Goal: Task Accomplishment & Management: Manage account settings

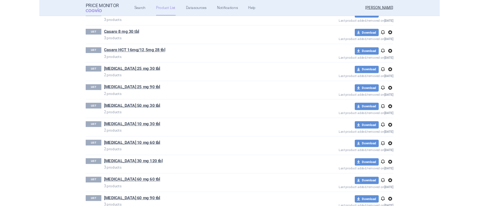
scroll to position [491, 0]
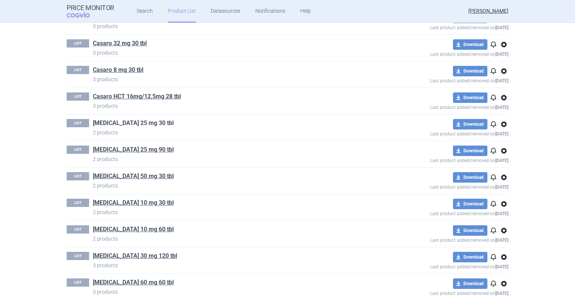
click at [141, 122] on link "[MEDICAL_DATA] 25 mg 30 tbl" at bounding box center [133, 123] width 81 height 8
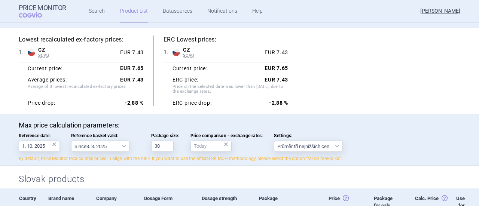
scroll to position [67, 0]
click at [307, 80] on div "Lowest recalculated ex-factory prices: 1 . CZ SCAU Czech Republic SCAU List of …" at bounding box center [240, 71] width 442 height 71
drag, startPoint x: 307, startPoint y: 80, endPoint x: 292, endPoint y: 93, distance: 19.9
click at [292, 93] on div "Lowest recalculated ex-factory prices: 1 . CZ SCAU Czech Republic SCAU List of …" at bounding box center [240, 71] width 442 height 71
click at [293, 86] on div "Lowest recalculated ex-factory prices: 1 . CZ SCAU Czech Republic SCAU List of …" at bounding box center [240, 71] width 442 height 71
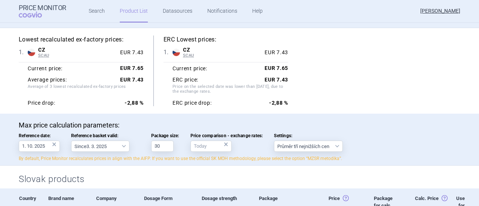
click at [289, 72] on div "Lowest recalculated ex-factory prices: 1 . CZ SCAU Czech Republic SCAU List of …" at bounding box center [240, 71] width 442 height 71
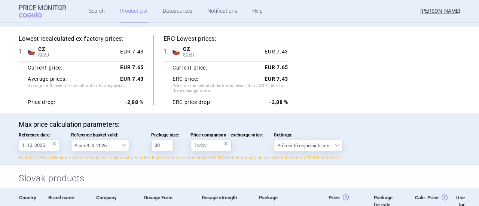
click at [363, 83] on div "Lowest recalculated ex-factory prices: 1 . CZ SCAU Czech Republic SCAU List of …" at bounding box center [240, 70] width 442 height 71
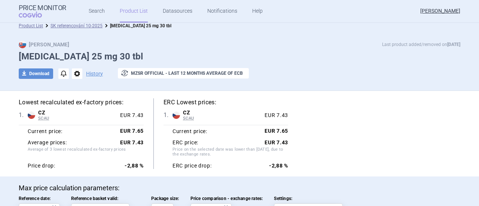
scroll to position [4, 0]
click at [88, 27] on link "SK referencování 10-2025" at bounding box center [77, 25] width 52 height 5
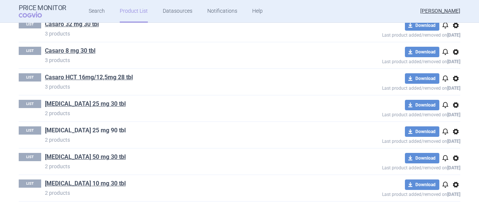
scroll to position [510, 0]
click at [81, 130] on link "[MEDICAL_DATA] 25 mg 90 tbl" at bounding box center [85, 131] width 81 height 8
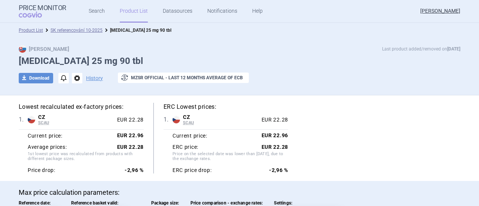
scroll to position [195, 0]
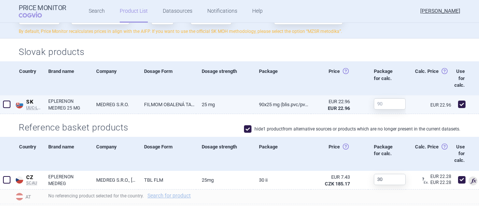
click at [98, 100] on link "MEDREG S.R.O." at bounding box center [115, 104] width 48 height 18
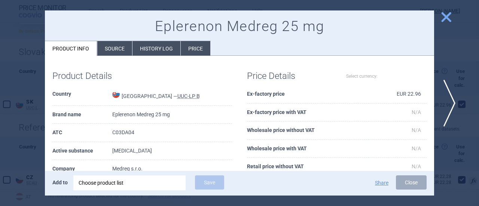
select select "EUR"
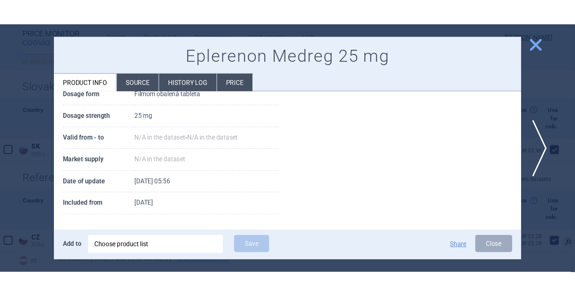
scroll to position [147, 0]
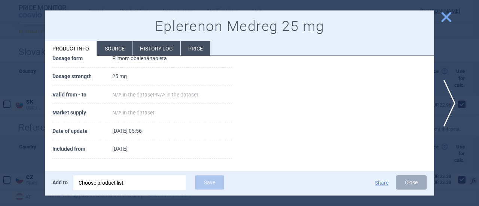
drag, startPoint x: 150, startPoint y: 147, endPoint x: 106, endPoint y: 143, distance: 44.4
click at [106, 143] on tr "Included from 2 January 2024" at bounding box center [142, 149] width 180 height 18
click at [448, 10] on div at bounding box center [239, 103] width 479 height 206
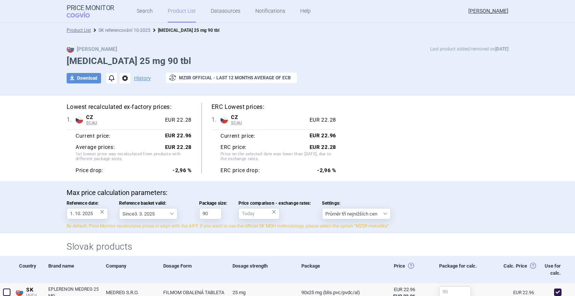
click at [132, 28] on link "SK referencování 10-2025" at bounding box center [124, 30] width 52 height 5
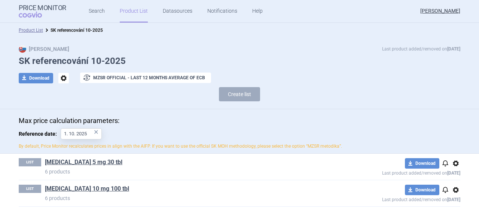
click at [69, 45] on div "Max Price Last product added/removed on 6 Oct" at bounding box center [240, 48] width 442 height 7
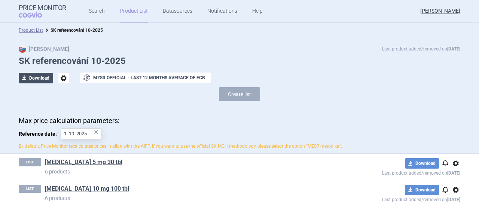
click at [43, 77] on button "download Download" at bounding box center [36, 78] width 34 height 10
select select "EUR"
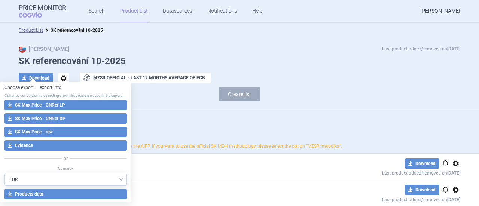
click at [55, 89] on link "export info" at bounding box center [51, 88] width 22 height 6
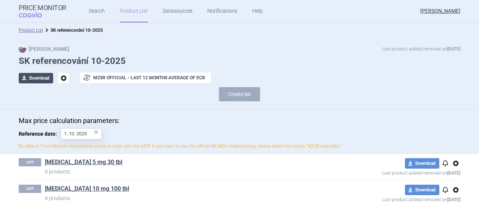
click at [30, 74] on button "download Download" at bounding box center [36, 78] width 34 height 10
select select "EUR"
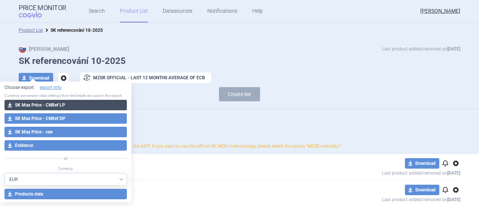
click at [43, 107] on button "download SK Max Price - CNRef LP" at bounding box center [65, 105] width 122 height 10
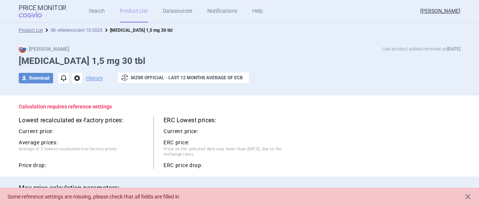
click at [75, 31] on link "SK referencování 10-2025" at bounding box center [77, 30] width 52 height 5
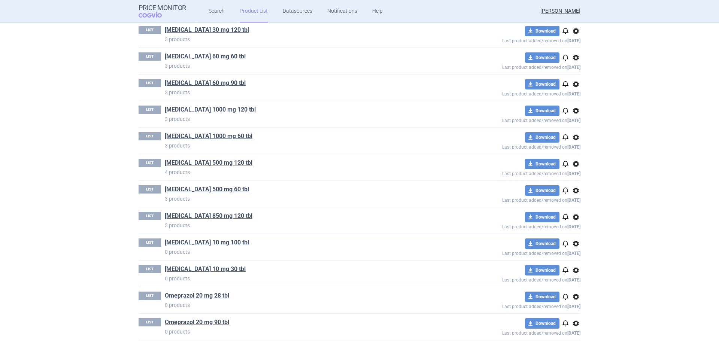
scroll to position [724, 0]
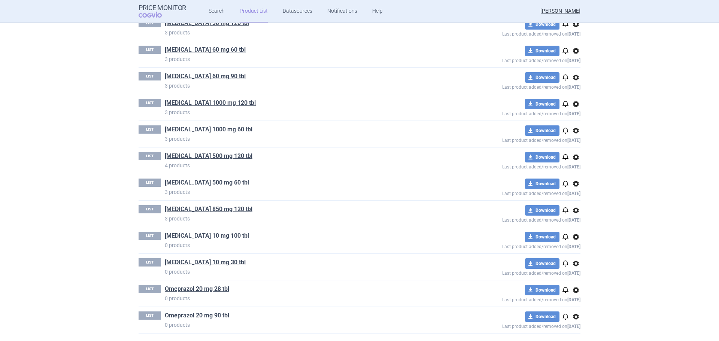
click at [210, 237] on link "Montelukast 10 mg 100 tbl" at bounding box center [207, 236] width 84 height 8
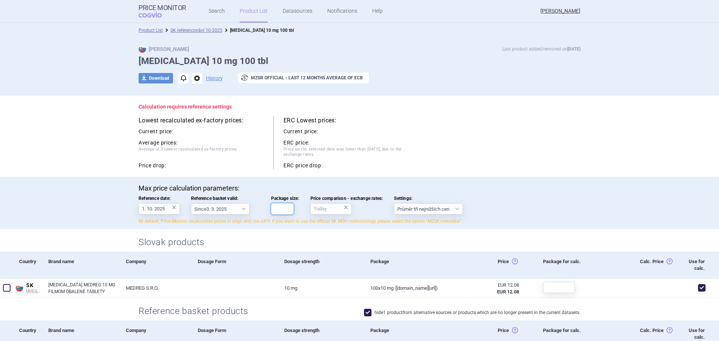
click at [275, 211] on input "Package size:" at bounding box center [282, 208] width 22 height 11
type input "100"
click at [575, 197] on div "Max price calculation parameters: Reference date: 1. 10. 2025 × Reference baske…" at bounding box center [359, 203] width 719 height 52
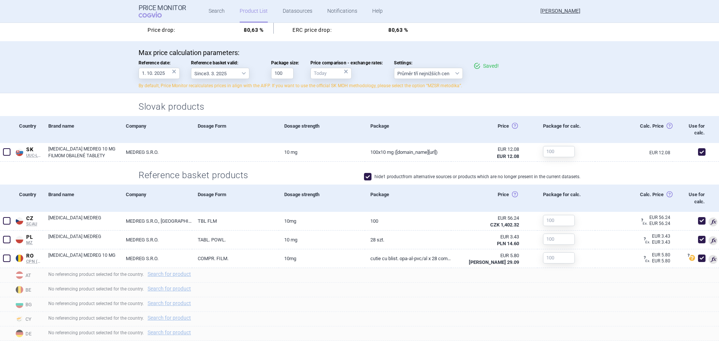
scroll to position [187, 0]
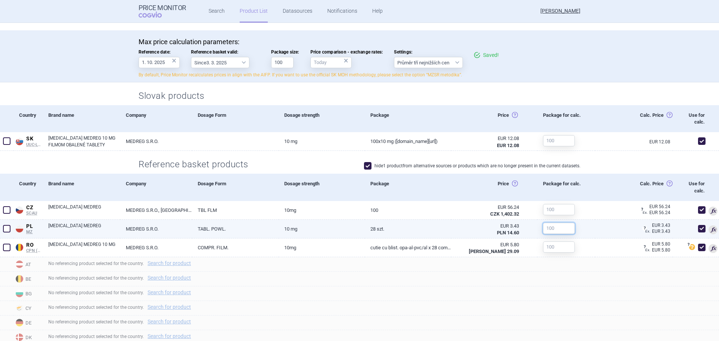
click at [556, 232] on input "text" at bounding box center [559, 228] width 32 height 11
type input "28"
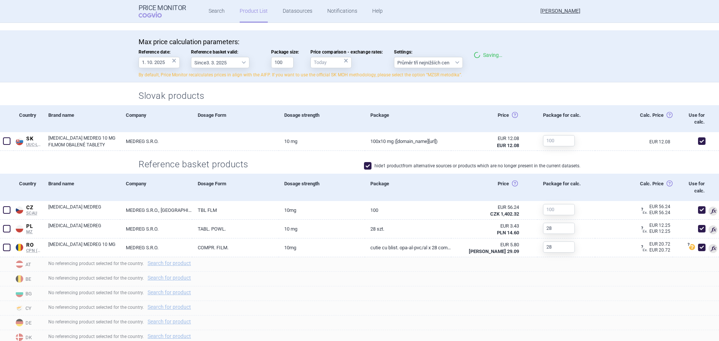
click at [575, 176] on div "Calc. Price Calc. price: Cena získaná vynásobením ceny (pole Price) veľkosťou b…" at bounding box center [633, 187] width 77 height 27
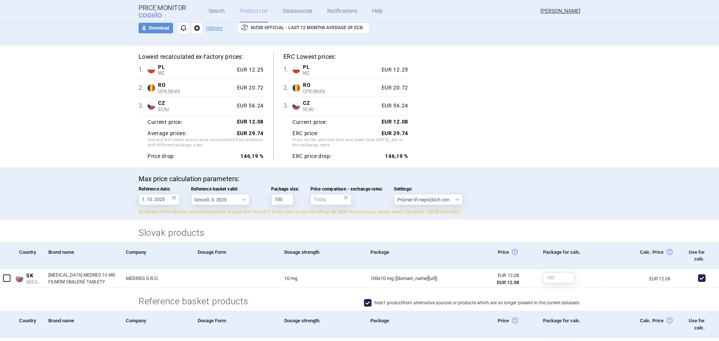
scroll to position [0, 0]
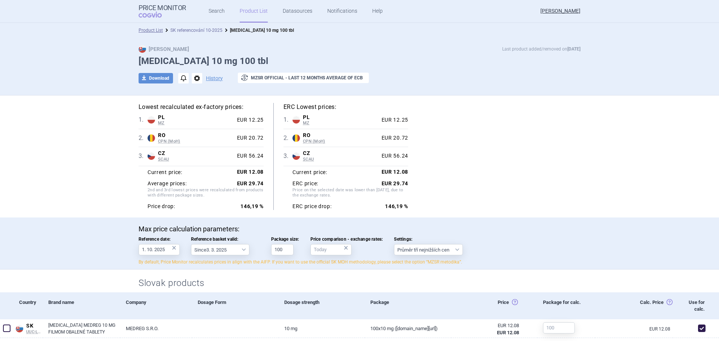
click at [183, 31] on link "SK referencování 10-2025" at bounding box center [196, 30] width 52 height 5
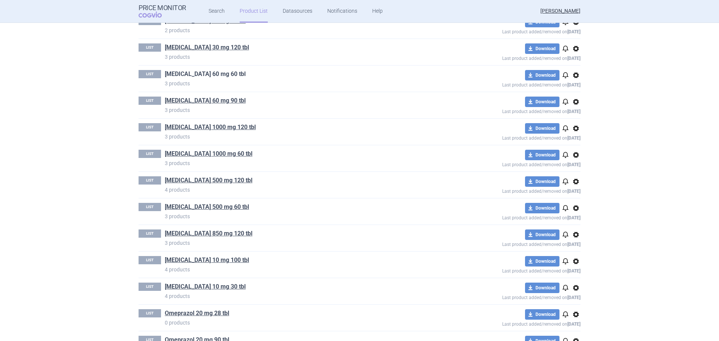
scroll to position [724, 0]
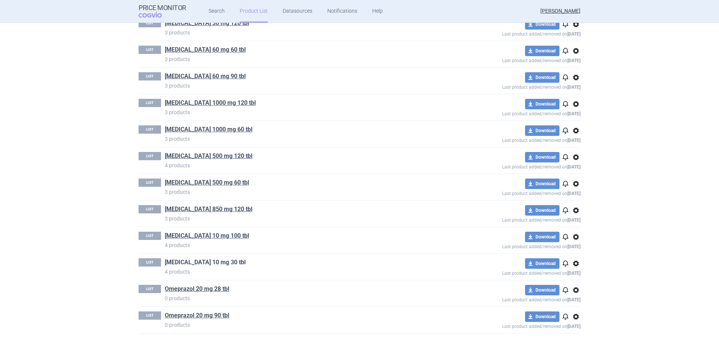
click at [188, 266] on link "Montelukast 10 mg 30 tbl" at bounding box center [205, 262] width 81 height 8
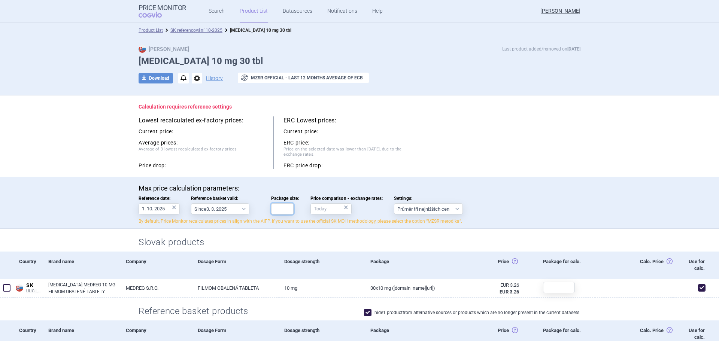
click at [287, 207] on input "Package size:" at bounding box center [282, 208] width 22 height 11
type input "30"
click at [348, 177] on div "Max price calculation parameters: Reference date: 1. 10. 2025 × Reference baske…" at bounding box center [359, 203] width 719 height 52
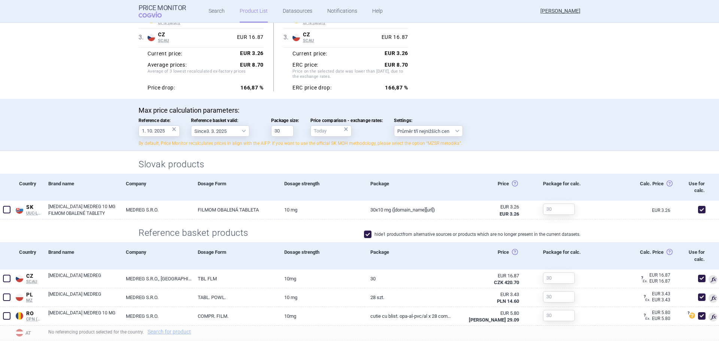
scroll to position [150, 0]
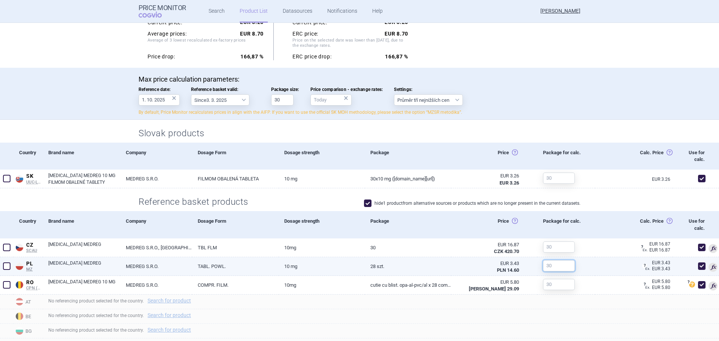
click at [557, 266] on input "text" at bounding box center [559, 265] width 32 height 11
type input "28"
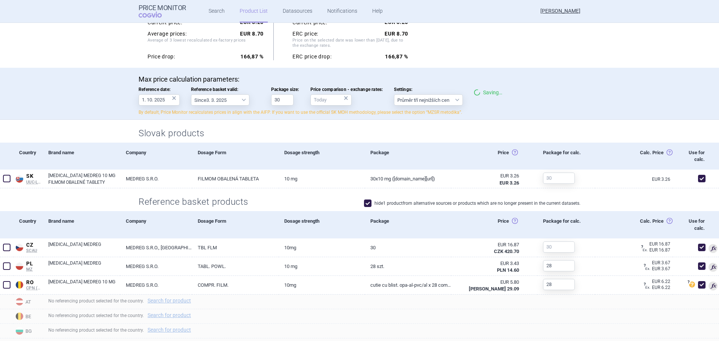
click at [567, 149] on div "Package for calc." at bounding box center [566, 156] width 58 height 27
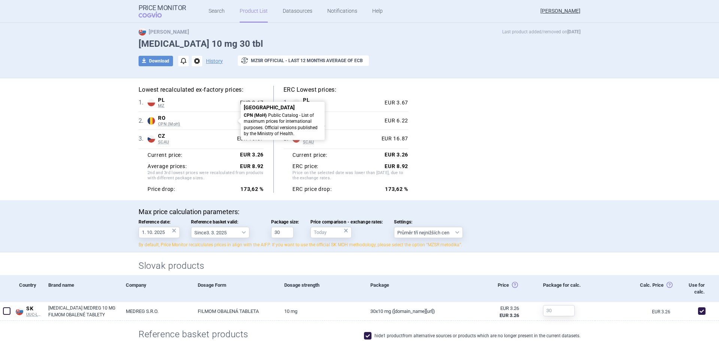
scroll to position [0, 0]
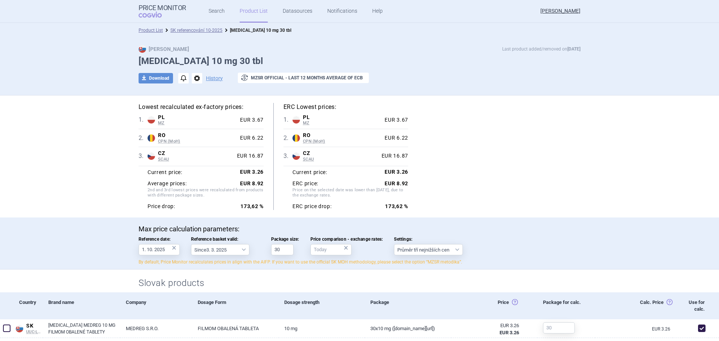
drag, startPoint x: 182, startPoint y: 31, endPoint x: 185, endPoint y: 47, distance: 16.0
click at [182, 31] on link "SK referencování 10-2025" at bounding box center [196, 30] width 52 height 5
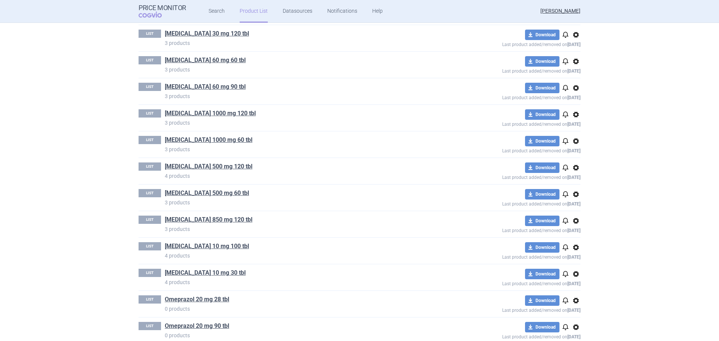
scroll to position [724, 0]
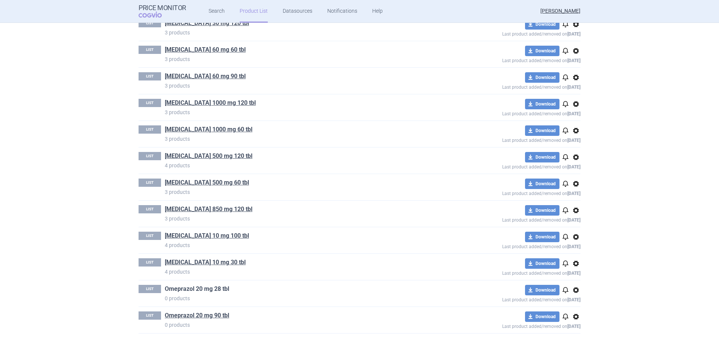
click at [180, 289] on link "Omeprazol 20 mg 28 tbl" at bounding box center [197, 289] width 64 height 8
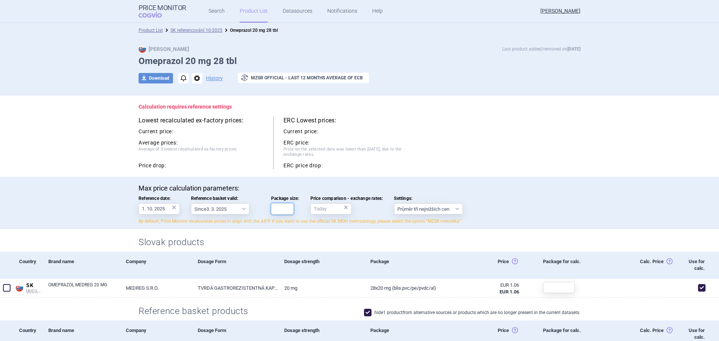
click at [280, 207] on input "Package size:" at bounding box center [282, 208] width 22 height 11
type input "28"
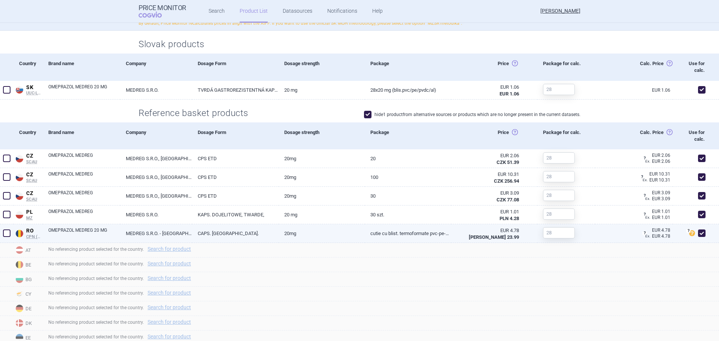
scroll to position [225, 0]
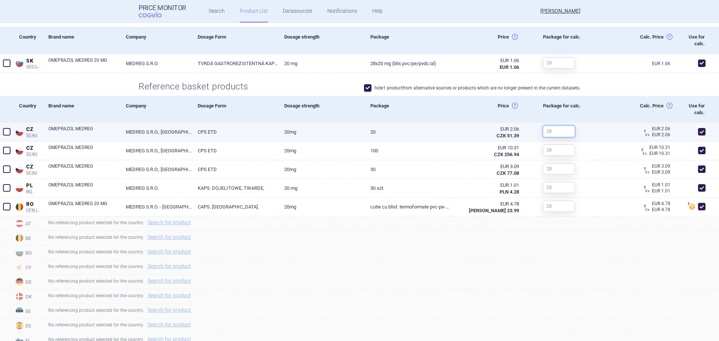
click at [551, 133] on input "text" at bounding box center [559, 131] width 32 height 11
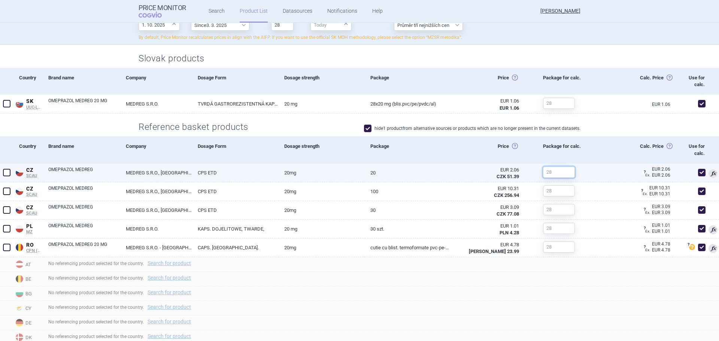
scroll to position [265, 0]
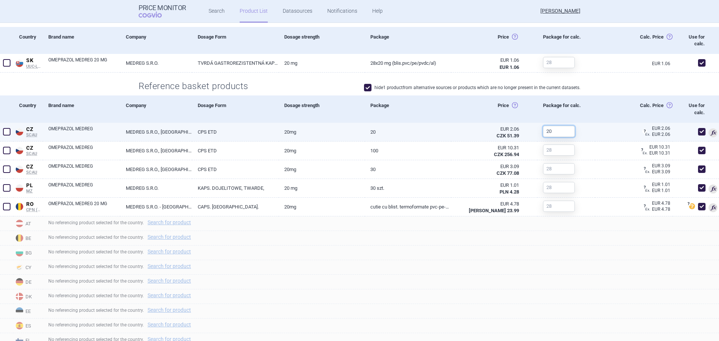
type input "20"
type input "100"
type input "30"
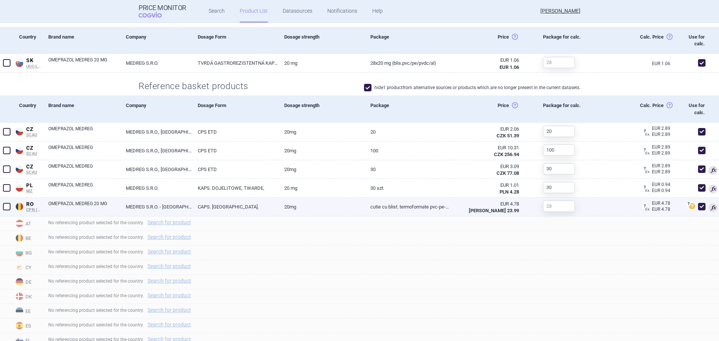
click at [404, 207] on link "Cutie cu blist. termoformate PVC-PE-PVDC/Al x 30 caps. gastrorez. (2 ani)" at bounding box center [408, 207] width 86 height 18
select select "EUR"
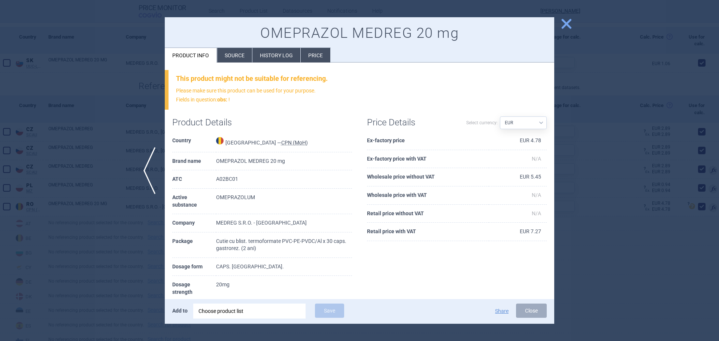
click at [546, 211] on div "Price Details Select currency: Source AED AUD BGN BHD BOB BRL CAD CHF CNY COP C…" at bounding box center [456, 179] width 195 height 138
click at [575, 217] on div at bounding box center [359, 170] width 719 height 341
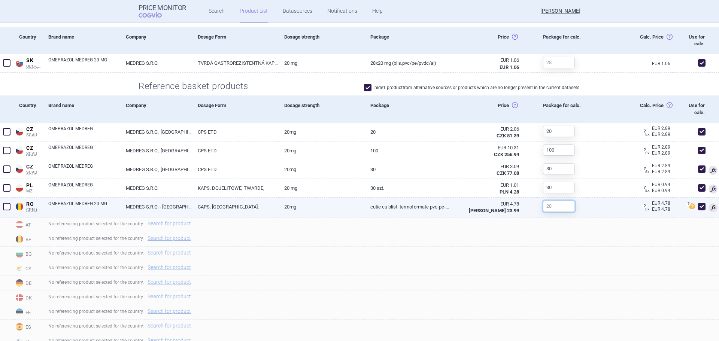
click at [549, 205] on input "text" at bounding box center [559, 206] width 32 height 11
type input "30"
click at [575, 91] on section "Lowest recalculated ex-factory prices: 1 . PL MZ Poland MZ List of reimbursed m…" at bounding box center [359, 201] width 719 height 742
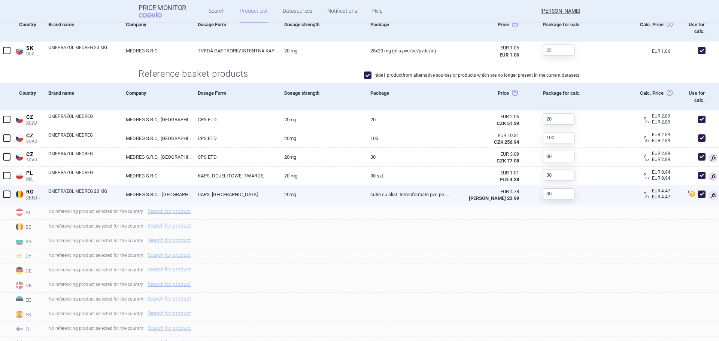
scroll to position [265, 0]
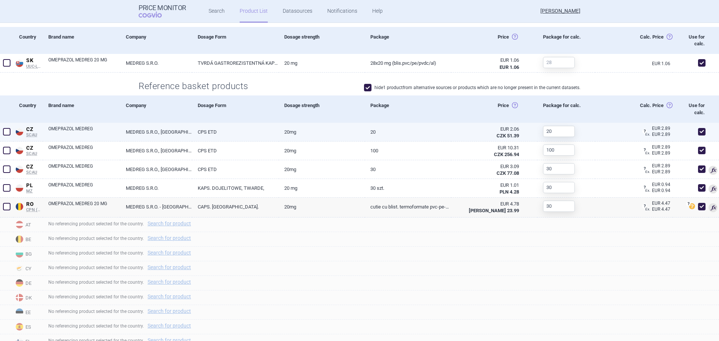
click at [575, 130] on span at bounding box center [701, 131] width 7 height 7
checkbox input "false"
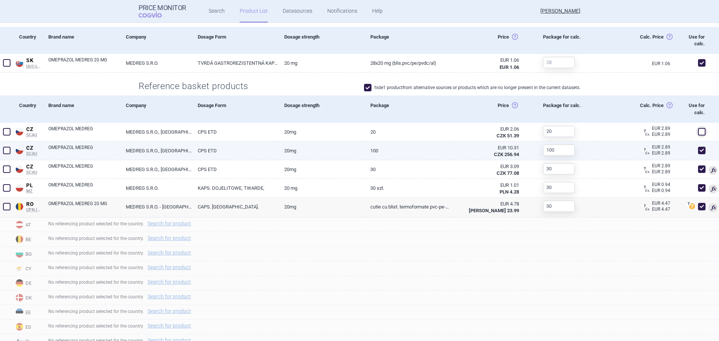
click at [575, 148] on span at bounding box center [701, 150] width 7 height 7
checkbox input "false"
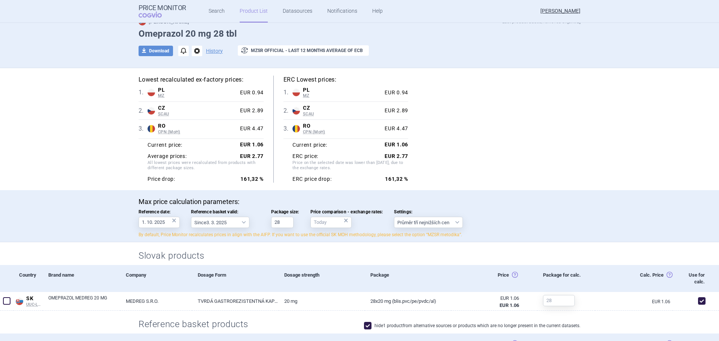
scroll to position [0, 0]
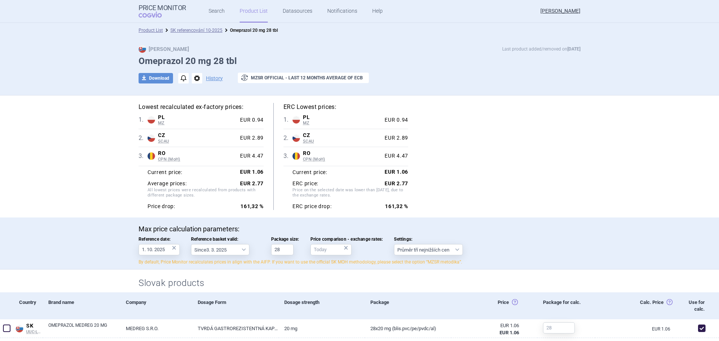
click at [204, 29] on link "SK referencování 10-2025" at bounding box center [196, 30] width 52 height 5
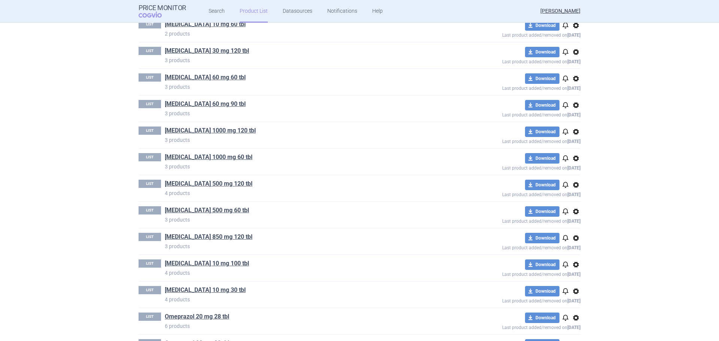
scroll to position [724, 0]
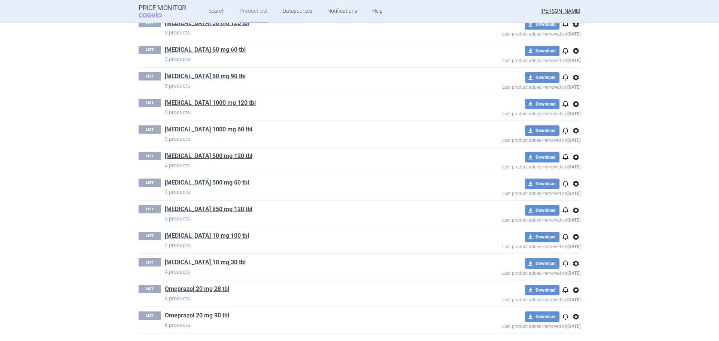
click at [194, 296] on link "Omeprazol 20 mg 90 tbl" at bounding box center [197, 315] width 64 height 8
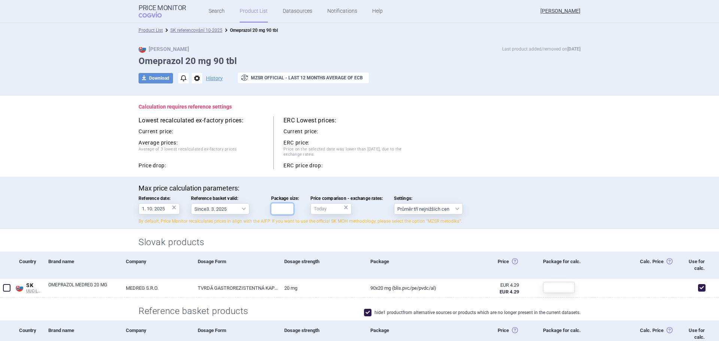
drag, startPoint x: 273, startPoint y: 209, endPoint x: 278, endPoint y: 211, distance: 5.8
click at [273, 209] on input "Package size:" at bounding box center [282, 208] width 22 height 11
type input "90"
click at [563, 172] on div "Calculation requires reference settings Lowest recalculated ex-factory prices: …" at bounding box center [360, 135] width 472 height 81
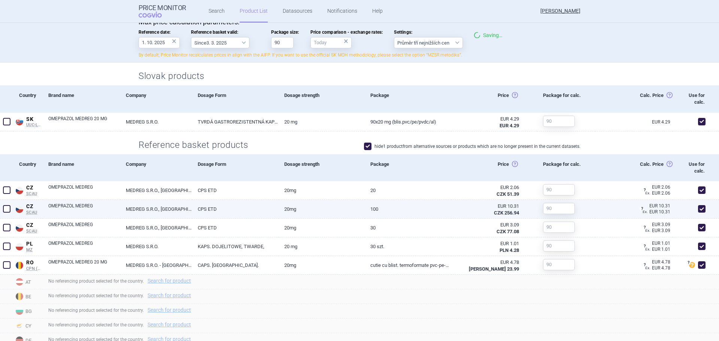
scroll to position [187, 0]
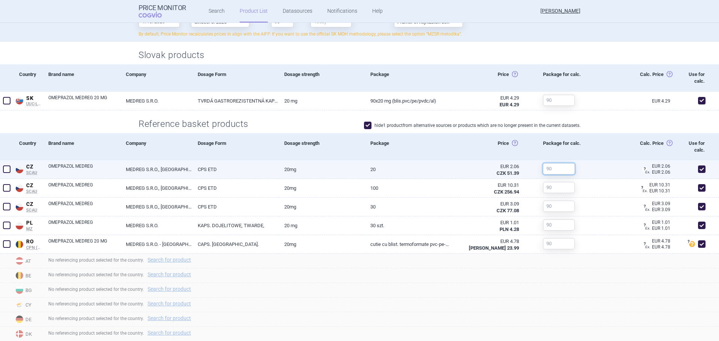
click at [551, 170] on input "text" at bounding box center [559, 168] width 32 height 11
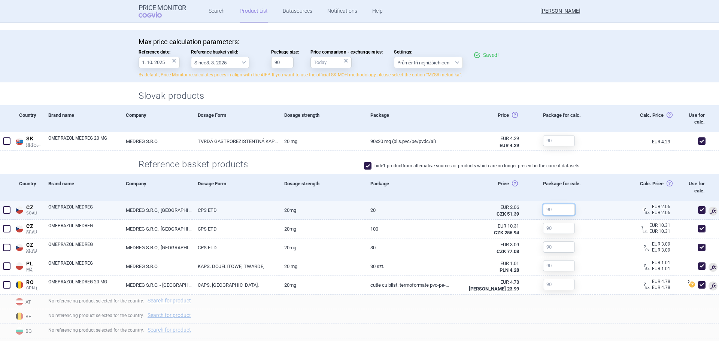
scroll to position [228, 0]
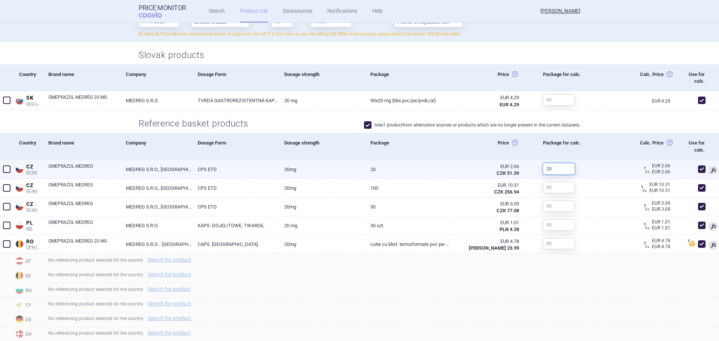
type input "20"
type input "100"
type input "30"
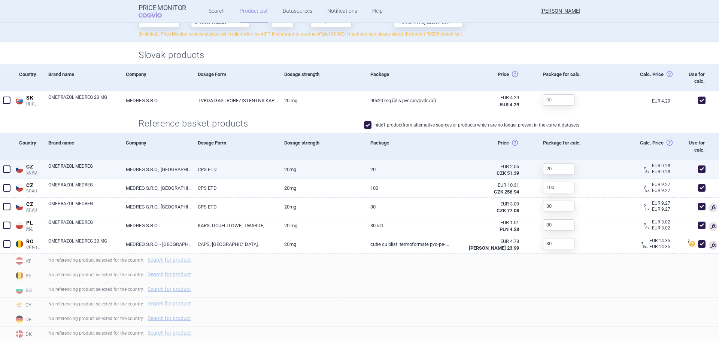
drag, startPoint x: 695, startPoint y: 187, endPoint x: 698, endPoint y: 177, distance: 10.2
click at [575, 186] on span at bounding box center [701, 187] width 7 height 7
checkbox input "false"
click at [575, 173] on span at bounding box center [701, 168] width 7 height 7
checkbox input "false"
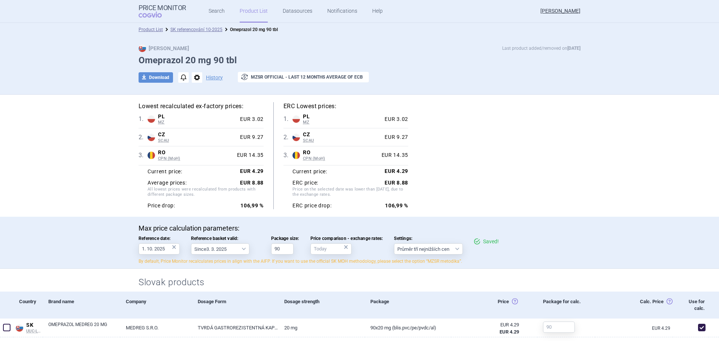
scroll to position [0, 0]
click at [207, 34] on li "SK referencování 10-2025" at bounding box center [193, 30] width 60 height 7
click at [209, 30] on link "SK referencování 10-2025" at bounding box center [196, 30] width 52 height 5
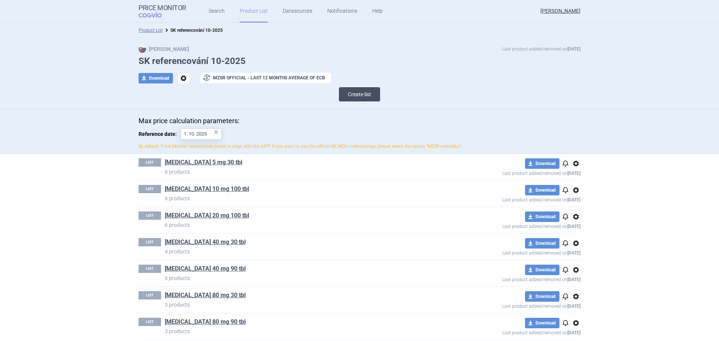
click at [348, 97] on button "Create list" at bounding box center [359, 94] width 41 height 14
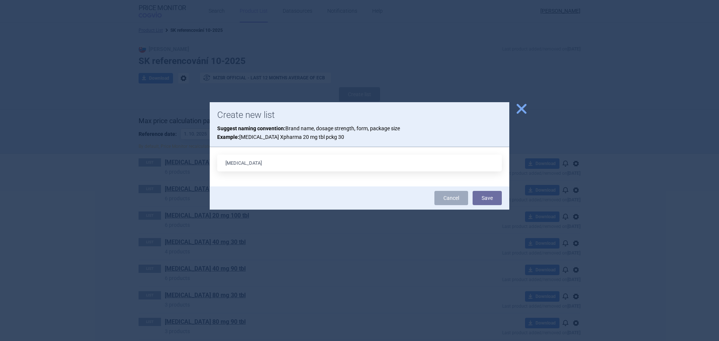
type input "Solifenacin 5 mg 100 tbl"
click at [472, 191] on button "Save" at bounding box center [486, 198] width 29 height 14
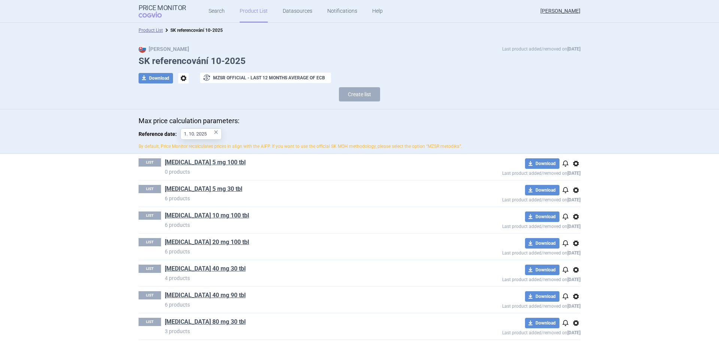
click at [348, 97] on button "Create list" at bounding box center [359, 94] width 41 height 14
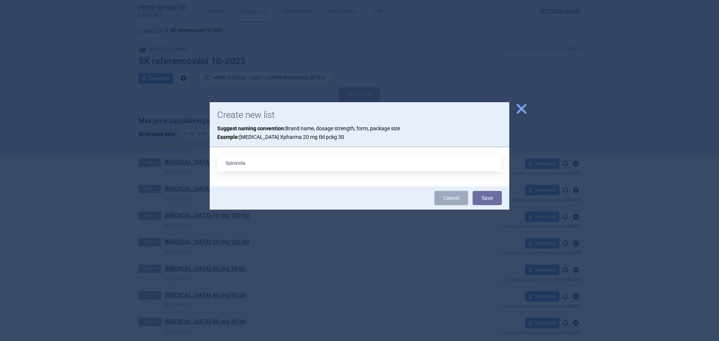
type input "Spironolactone 25 mg 100 tbl"
click at [484, 200] on button "Save" at bounding box center [486, 198] width 29 height 14
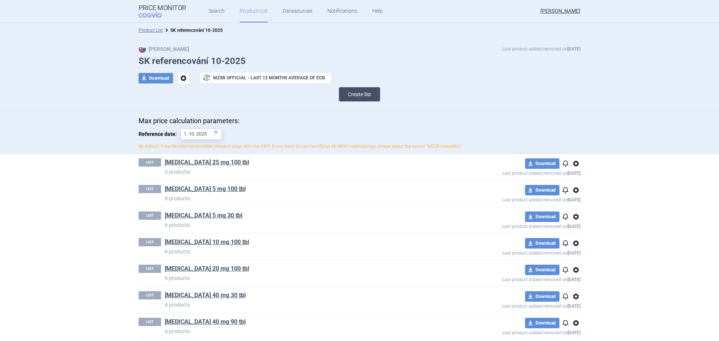
click at [357, 97] on button "Create list" at bounding box center [359, 94] width 41 height 14
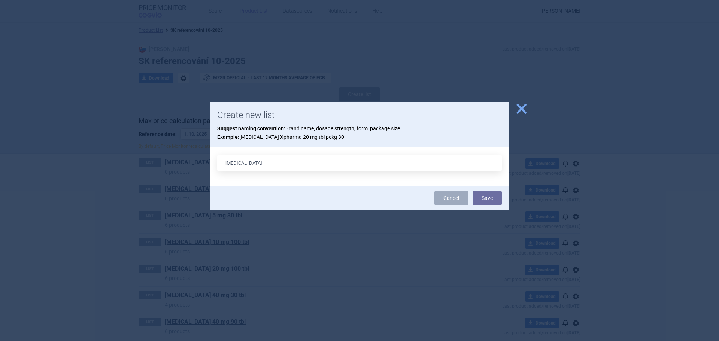
type input "Tamsulosin 0,4 mg 100 tbl"
drag, startPoint x: 480, startPoint y: 198, endPoint x: 455, endPoint y: 192, distance: 25.4
click at [480, 198] on button "Save" at bounding box center [486, 198] width 29 height 14
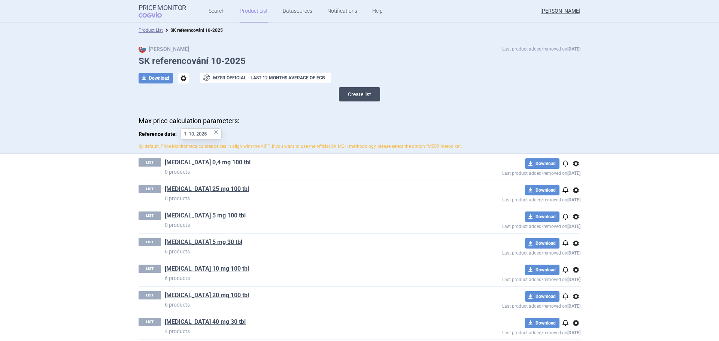
click at [352, 98] on button "Create list" at bounding box center [359, 94] width 41 height 14
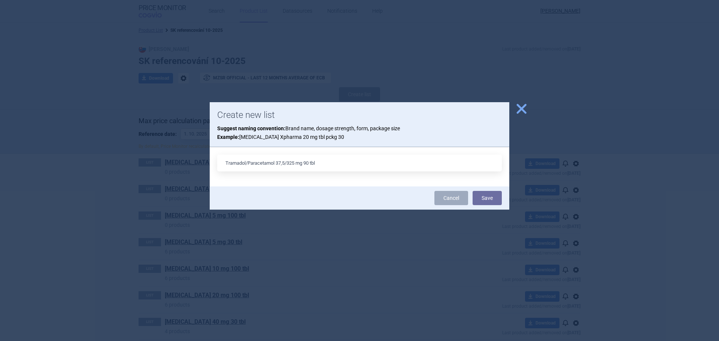
click at [308, 164] on input "Tramadol/Paracetamol 37,5/325 mg 90 tbl" at bounding box center [359, 163] width 284 height 17
type input "Tramadol/Paracetamol 37,5/325 mg 20 tbl"
click at [494, 198] on button "Save" at bounding box center [486, 198] width 29 height 14
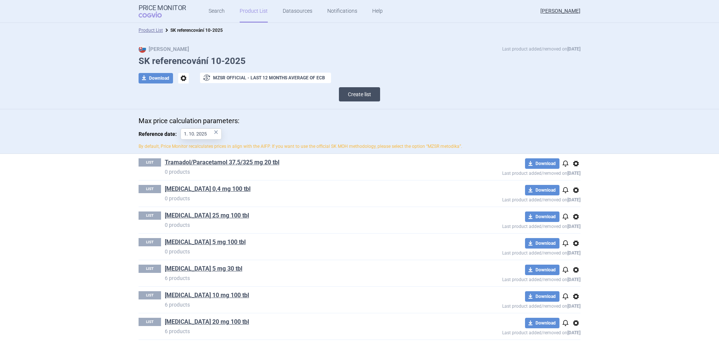
click at [351, 92] on button "Create list" at bounding box center [359, 94] width 41 height 14
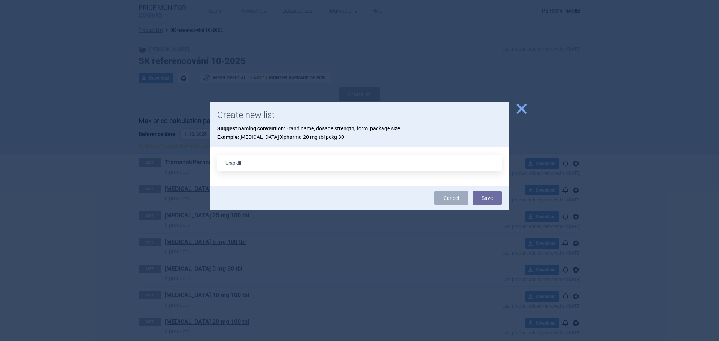
type input "Urapidil 30 mg 50 tbl"
click at [482, 202] on button "Save" at bounding box center [486, 198] width 29 height 14
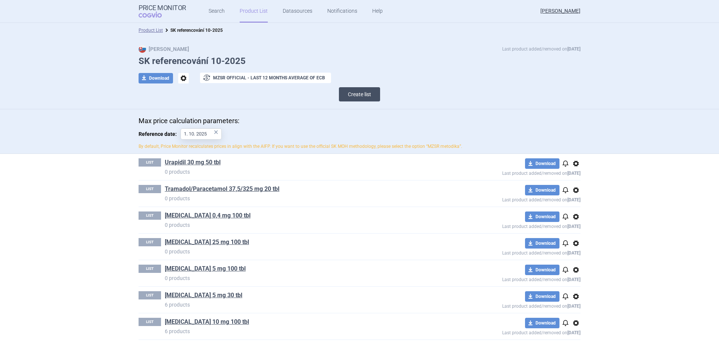
click at [362, 93] on button "Create list" at bounding box center [359, 94] width 41 height 14
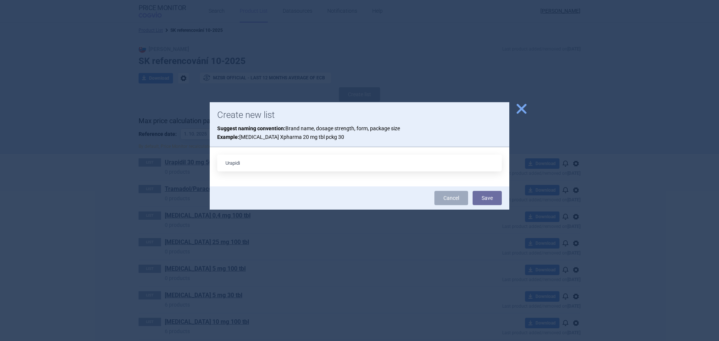
type input "Urapidil 60 mg 50 tbl"
click at [479, 196] on button "Save" at bounding box center [486, 198] width 29 height 14
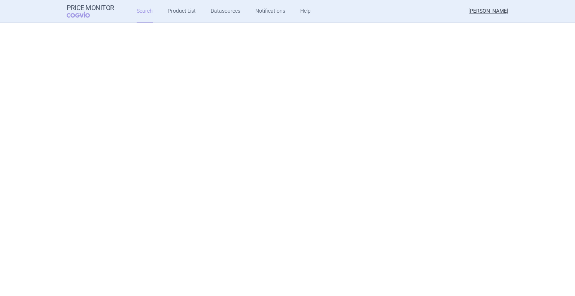
select select "mah"
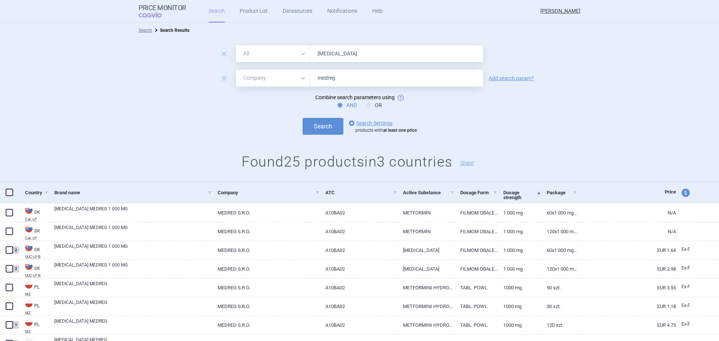
click at [207, 54] on div "remove All Brand Name ATC Company Active Substance Country Newer than [MEDICAL_…" at bounding box center [359, 53] width 719 height 17
click at [346, 53] on input "[MEDICAL_DATA]" at bounding box center [396, 53] width 173 height 17
type input "montelukast"
click at [302, 118] on button "Search" at bounding box center [322, 126] width 41 height 17
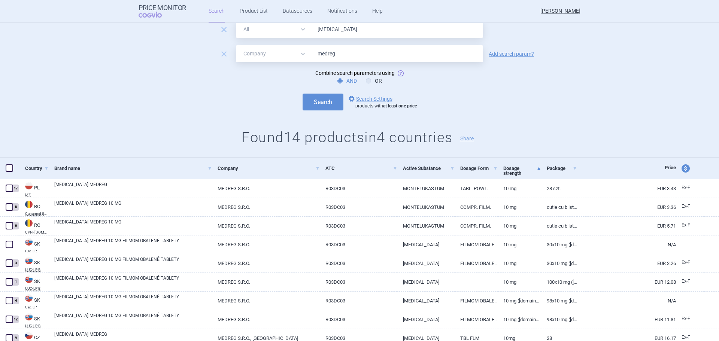
scroll to position [37, 0]
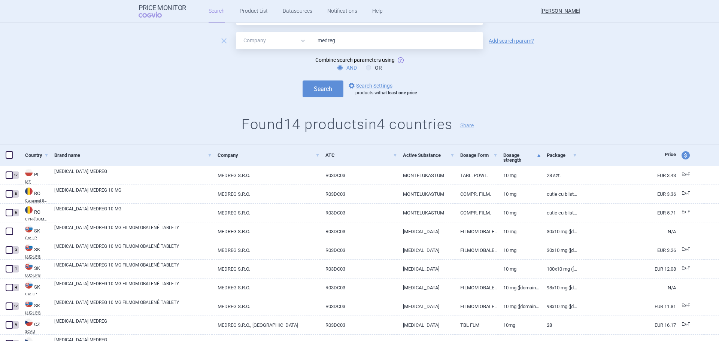
click at [159, 117] on h1 "Found 14 products in 4 countries Share" at bounding box center [359, 124] width 719 height 17
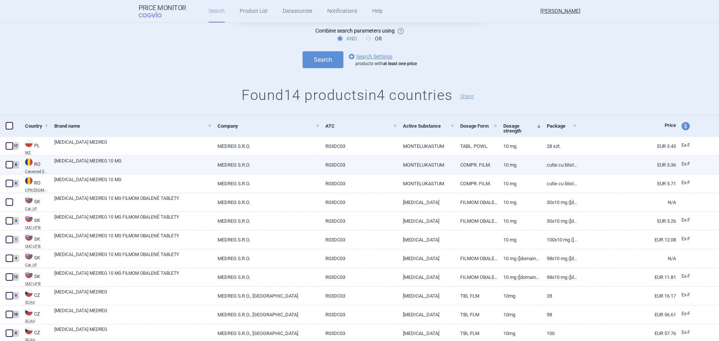
scroll to position [75, 0]
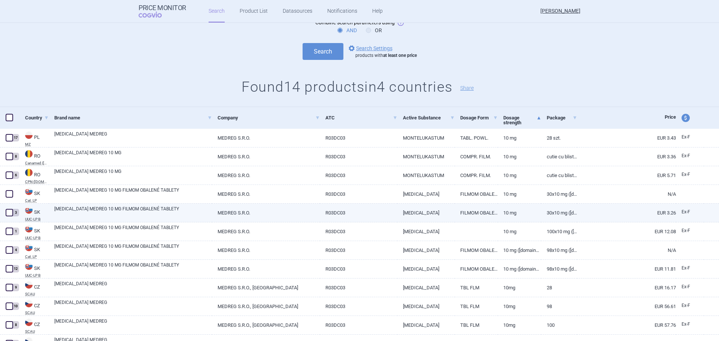
click at [12, 214] on span at bounding box center [9, 212] width 7 height 7
checkbox input "true"
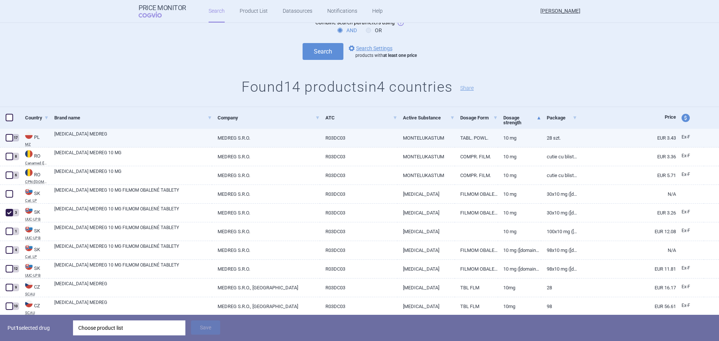
click at [8, 139] on span at bounding box center [9, 137] width 7 height 7
checkbox input "true"
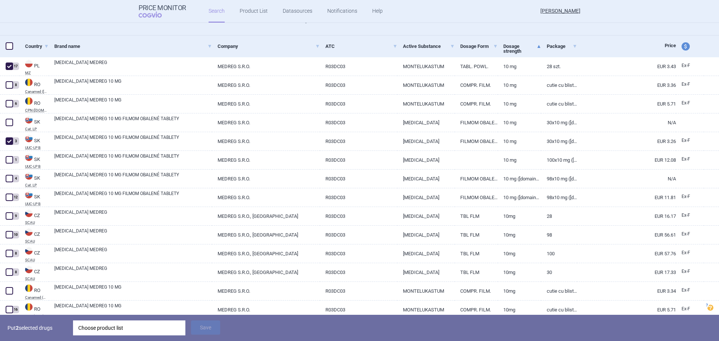
scroll to position [170, 0]
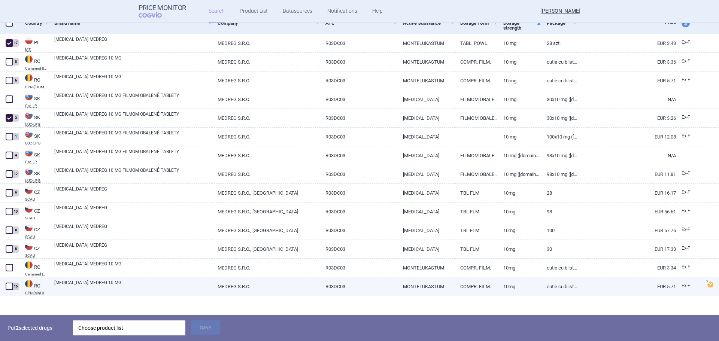
click at [11, 284] on span at bounding box center [9, 286] width 7 height 7
checkbox input "true"
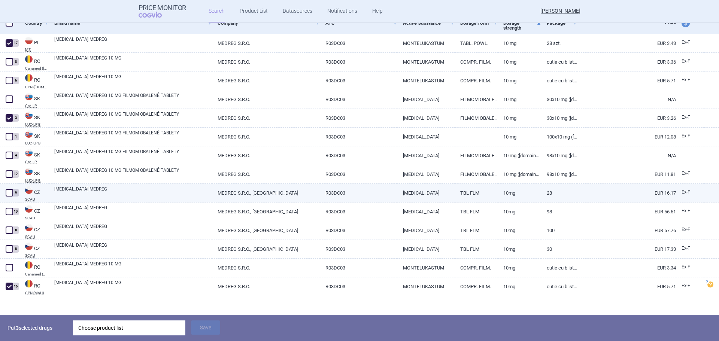
click at [7, 194] on span at bounding box center [9, 192] width 7 height 7
checkbox input "true"
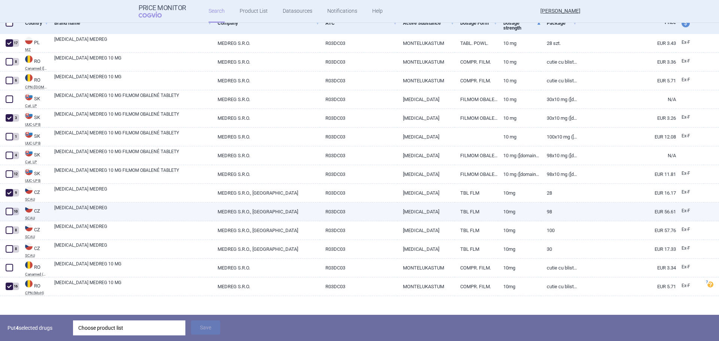
click at [8, 209] on span at bounding box center [9, 211] width 7 height 7
checkbox input "true"
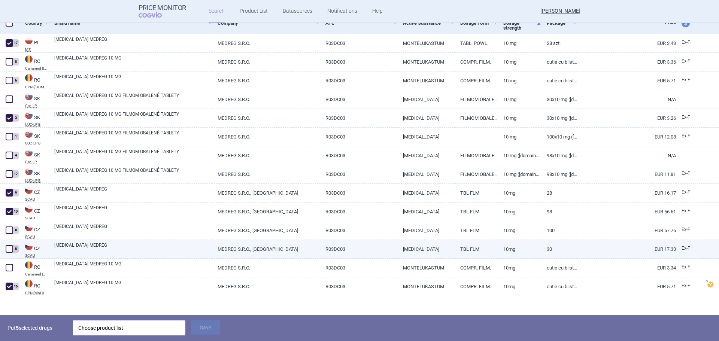
click at [9, 247] on span at bounding box center [9, 248] width 7 height 7
checkbox input "true"
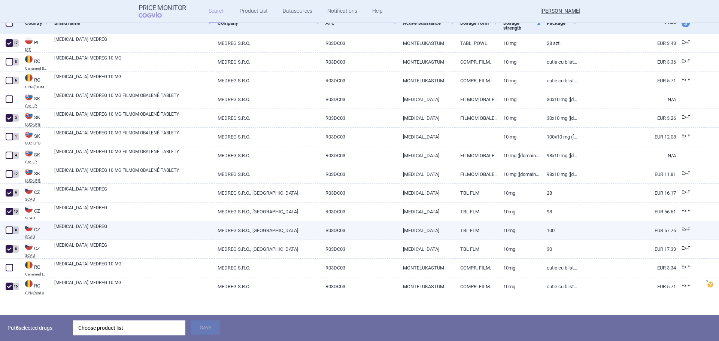
click at [10, 232] on span at bounding box center [9, 229] width 7 height 7
checkbox input "true"
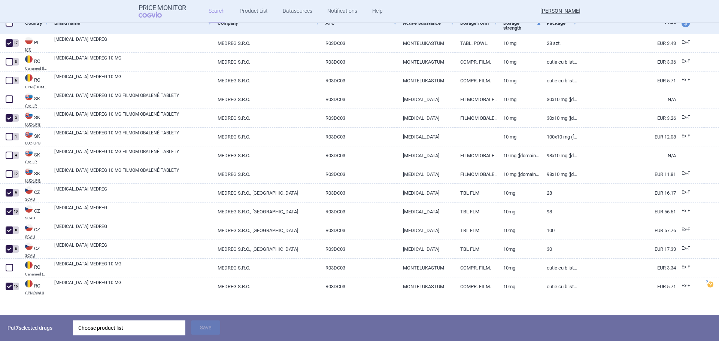
scroll to position [132, 0]
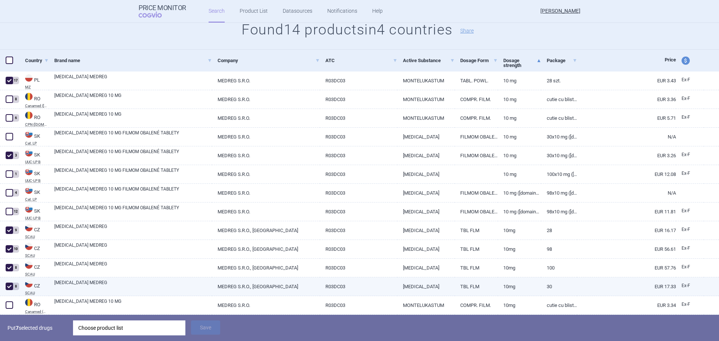
click at [7, 282] on span at bounding box center [9, 286] width 11 height 11
checkbox input "false"
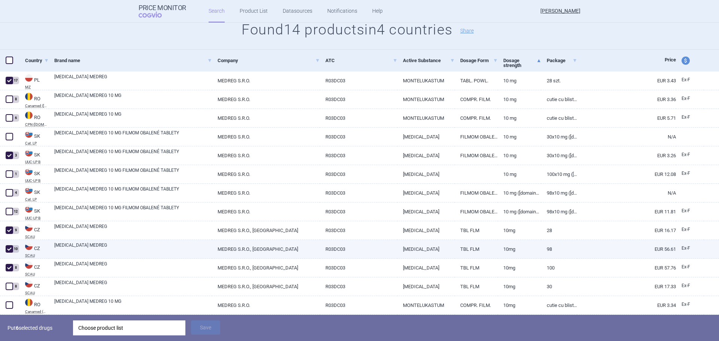
click at [12, 249] on span at bounding box center [9, 248] width 7 height 7
checkbox input "false"
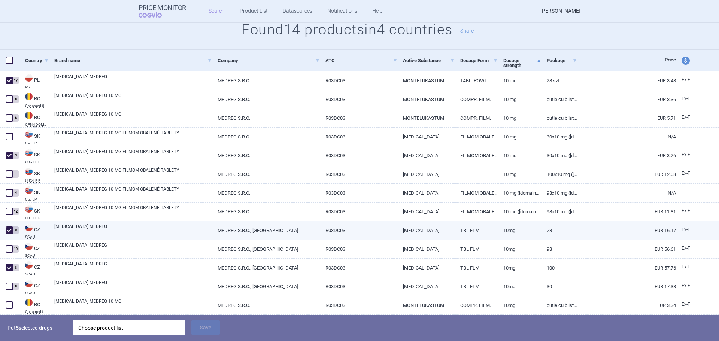
click at [12, 234] on span at bounding box center [9, 229] width 7 height 7
checkbox input "false"
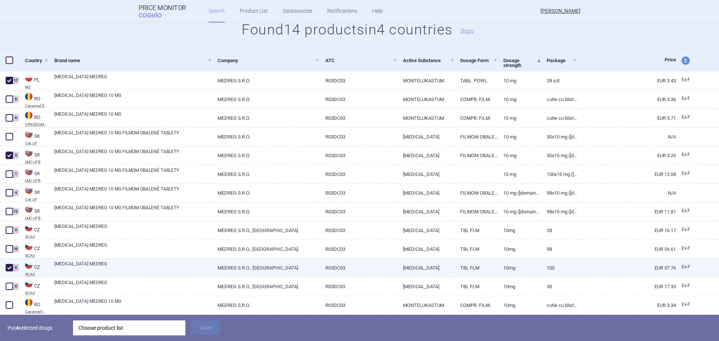
click at [10, 265] on span at bounding box center [9, 267] width 7 height 7
checkbox input "false"
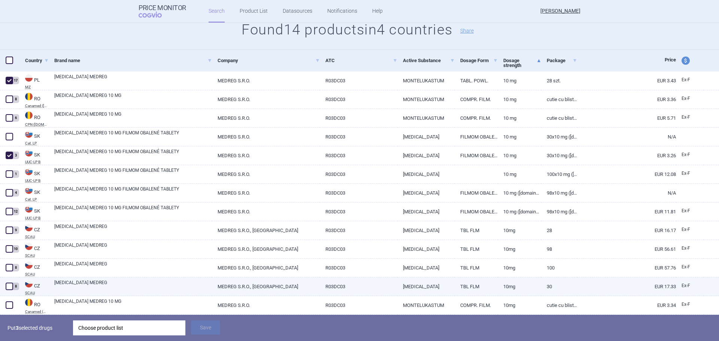
click at [9, 283] on span at bounding box center [9, 286] width 7 height 7
checkbox input "true"
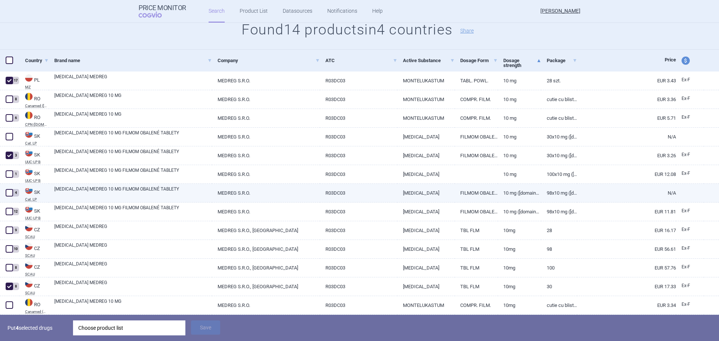
scroll to position [95, 0]
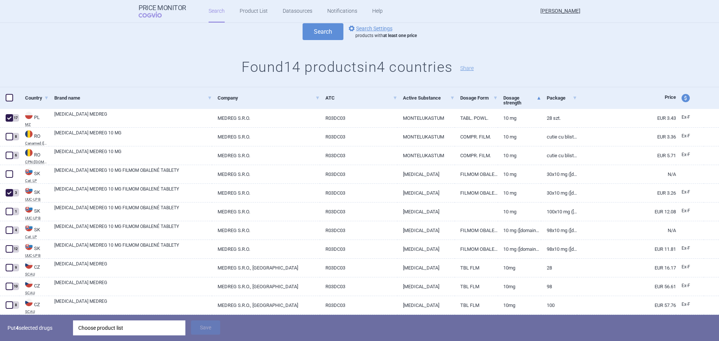
click at [96, 296] on div "Choose product list" at bounding box center [129, 327] width 102 height 15
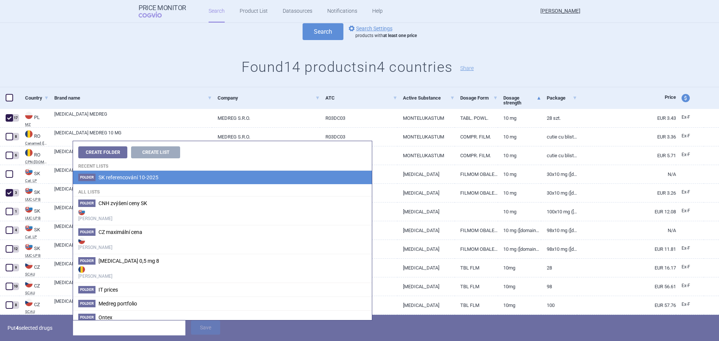
click at [105, 175] on span "SK referencování 10-2025" at bounding box center [128, 177] width 60 height 6
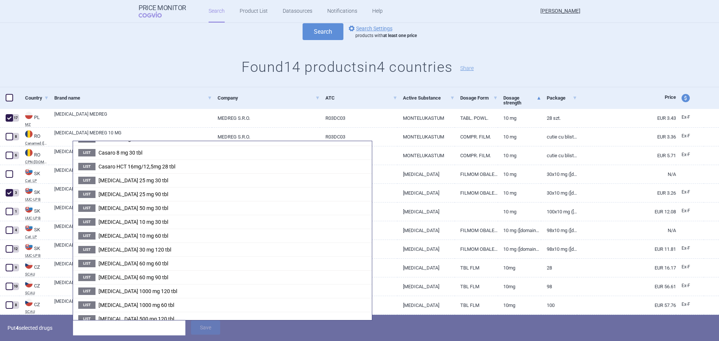
scroll to position [341, 0]
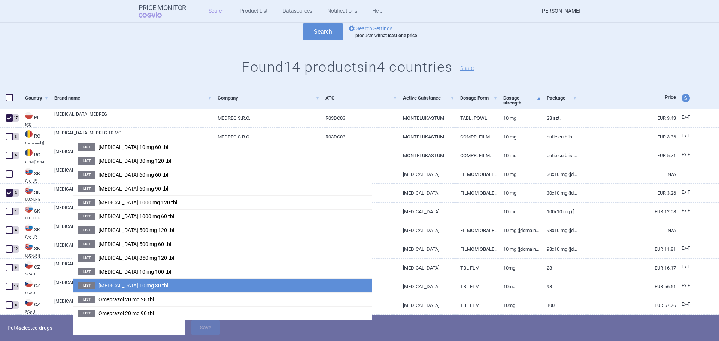
click at [143, 284] on span "Montelukast 10 mg 30 tbl" at bounding box center [133, 286] width 70 height 6
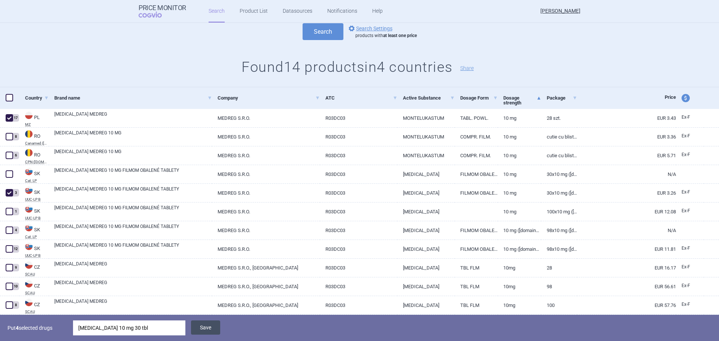
click at [197, 296] on button "Save" at bounding box center [205, 327] width 29 height 14
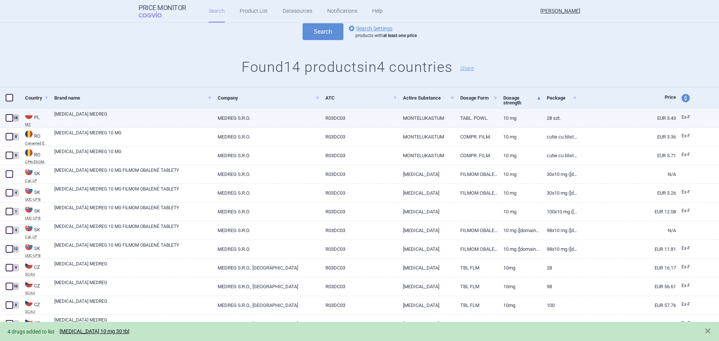
click at [9, 117] on span at bounding box center [9, 117] width 7 height 7
checkbox input "true"
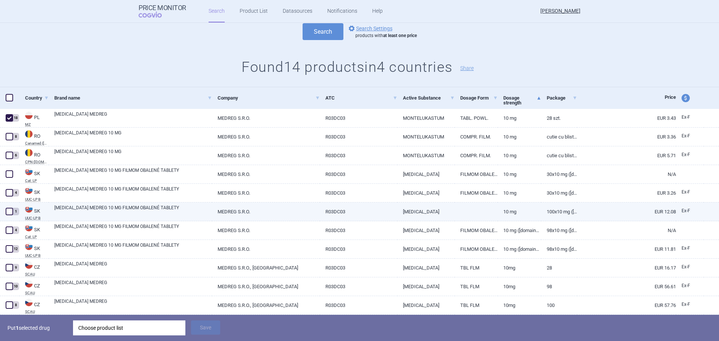
click at [12, 211] on span at bounding box center [9, 211] width 7 height 7
checkbox input "true"
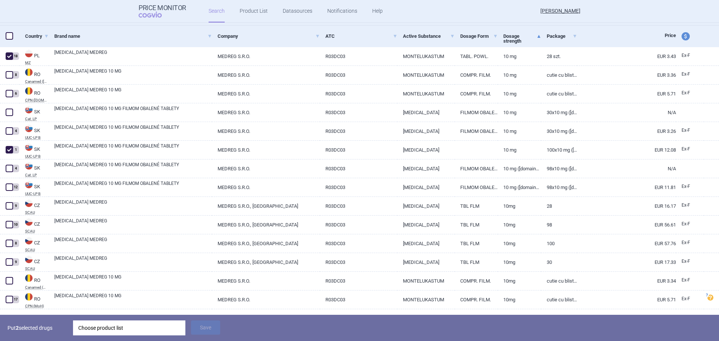
scroll to position [170, 0]
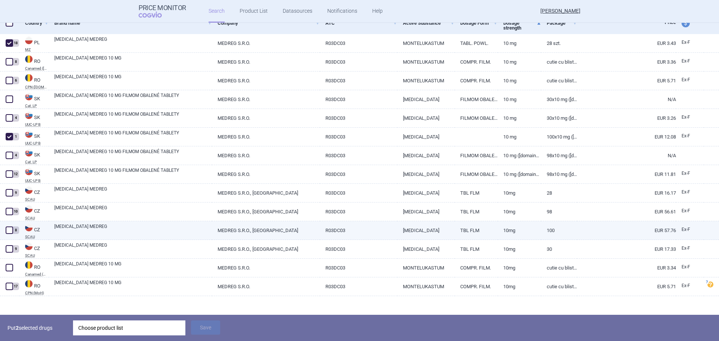
click at [9, 228] on span at bounding box center [9, 229] width 7 height 7
checkbox input "true"
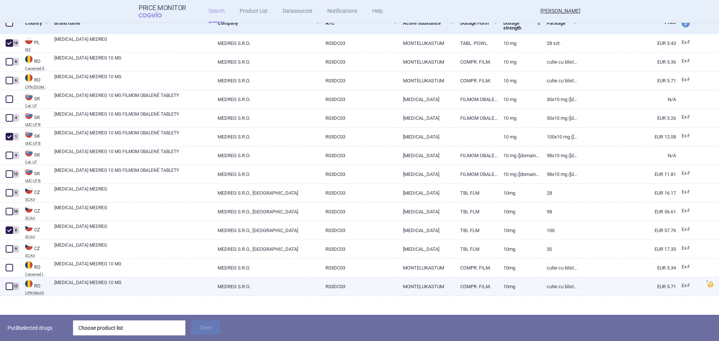
click at [6, 287] on span at bounding box center [9, 286] width 7 height 7
checkbox input "true"
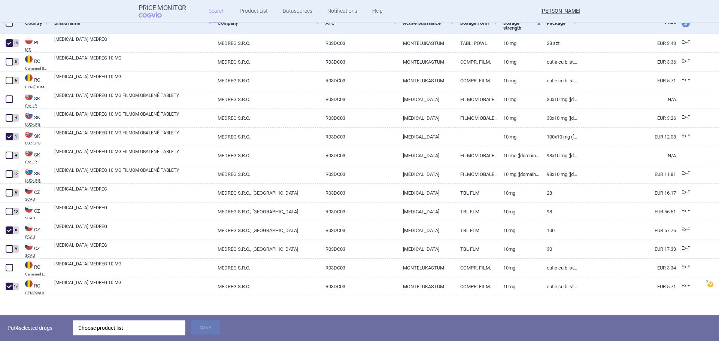
click at [77, 296] on div "Choose product list" at bounding box center [129, 327] width 112 height 15
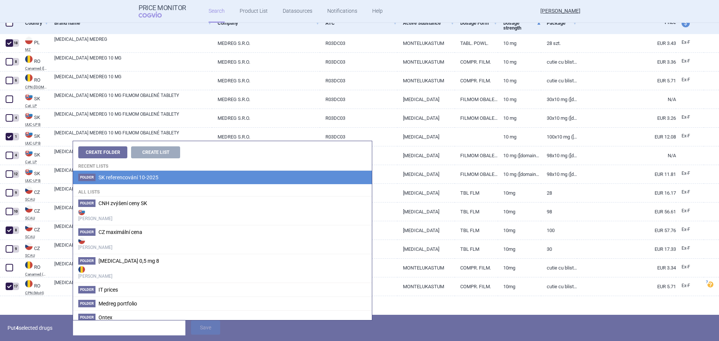
click at [135, 181] on li "Folder SK referencování 10-2025" at bounding box center [222, 177] width 299 height 13
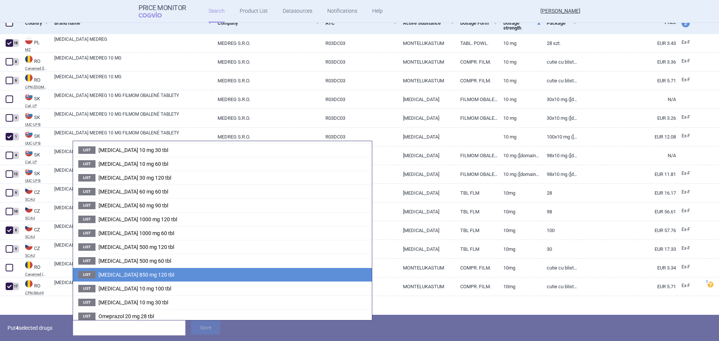
scroll to position [337, 0]
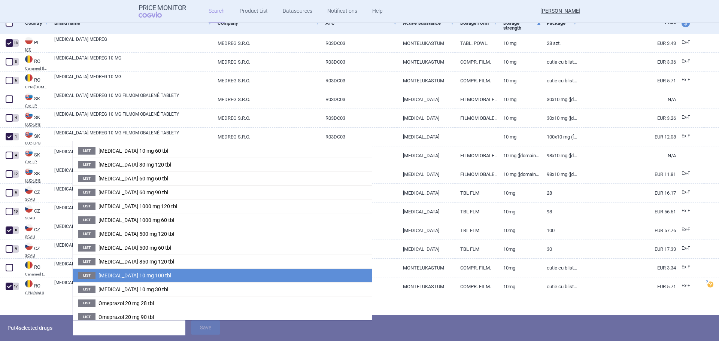
click at [140, 277] on span "Montelukast 10 mg 100 tbl" at bounding box center [134, 275] width 73 height 6
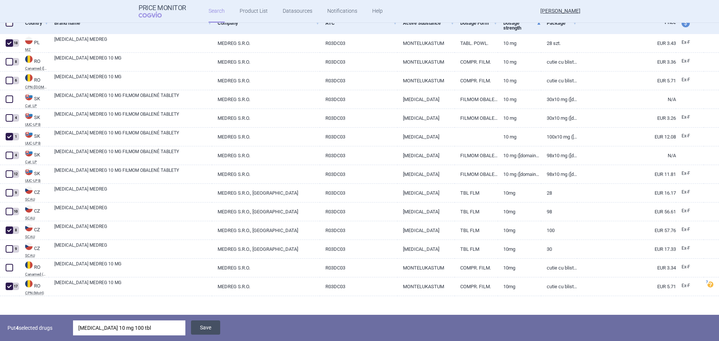
click at [204, 296] on button "Save" at bounding box center [205, 327] width 29 height 14
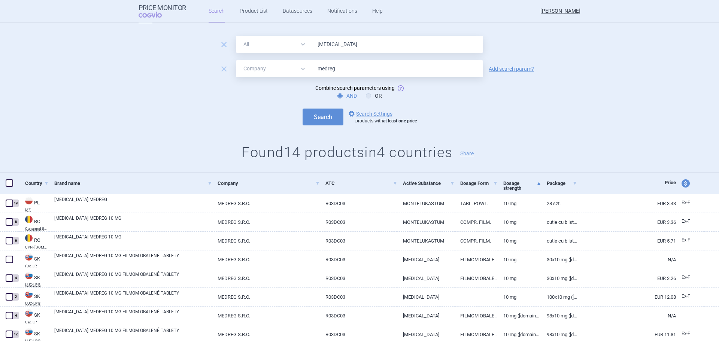
scroll to position [0, 0]
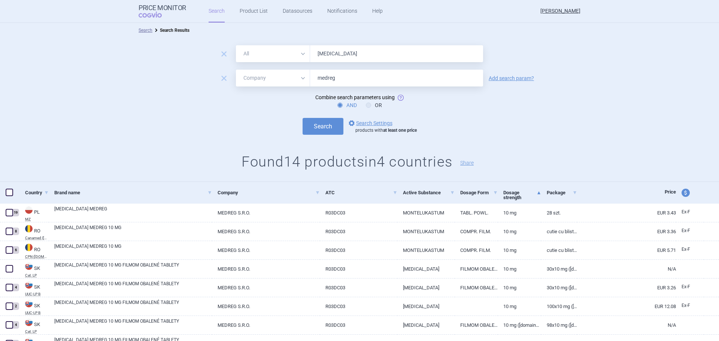
click at [326, 60] on input "montelukast" at bounding box center [396, 53] width 173 height 17
click at [327, 58] on input "montelukast" at bounding box center [396, 53] width 173 height 17
type input "omeprazol"
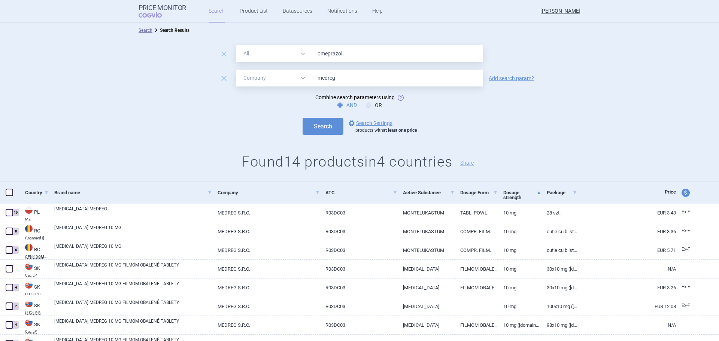
click at [302, 118] on button "Search" at bounding box center [322, 126] width 41 height 17
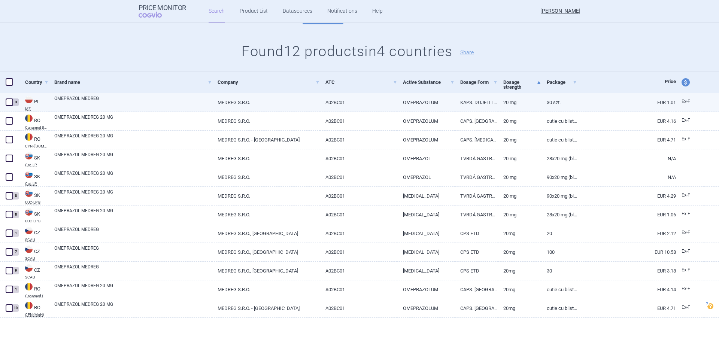
scroll to position [112, 0]
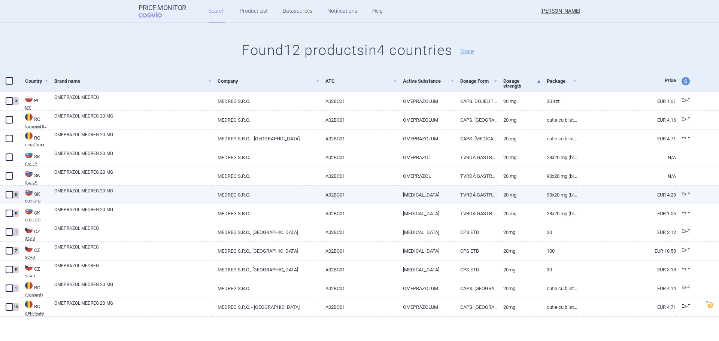
click at [11, 195] on span at bounding box center [9, 194] width 7 height 7
checkbox input "true"
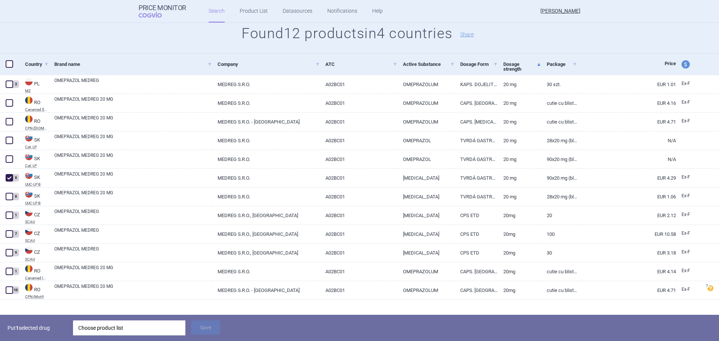
scroll to position [138, 0]
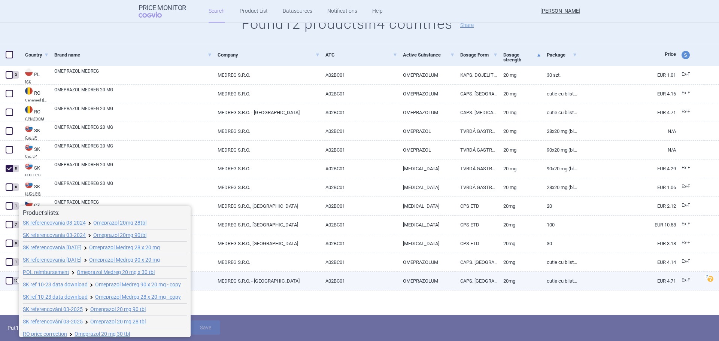
click at [11, 283] on span at bounding box center [9, 280] width 7 height 7
checkbox input "true"
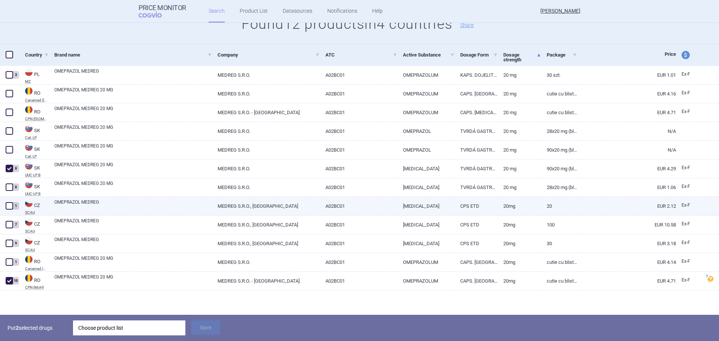
click at [10, 208] on span at bounding box center [9, 205] width 7 height 7
checkbox input "true"
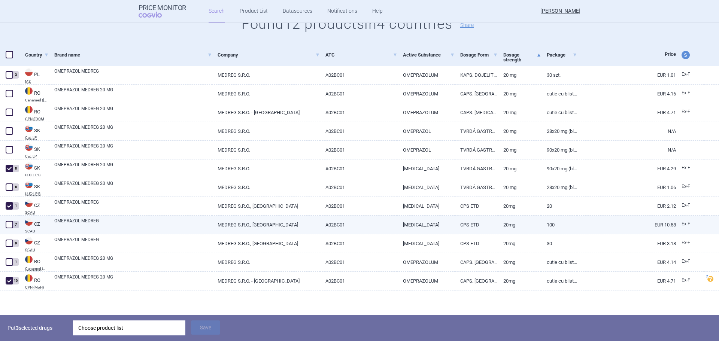
drag, startPoint x: 10, startPoint y: 222, endPoint x: 9, endPoint y: 228, distance: 6.8
click at [9, 222] on span at bounding box center [9, 224] width 7 height 7
checkbox input "true"
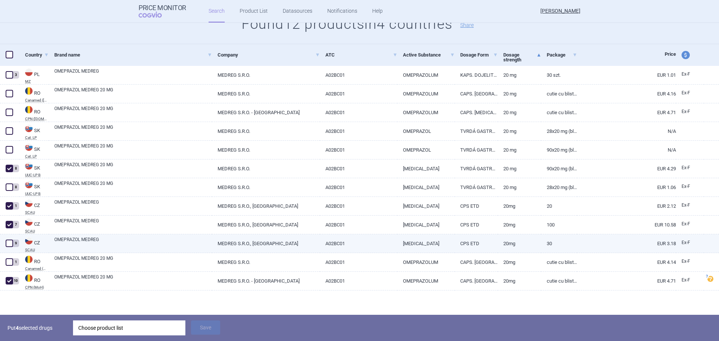
click at [7, 243] on span at bounding box center [9, 243] width 7 height 7
checkbox input "true"
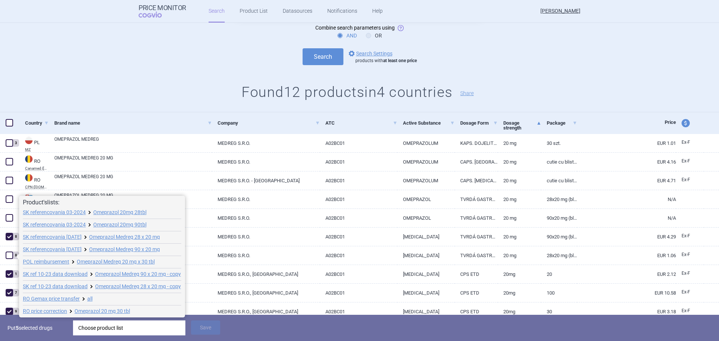
scroll to position [63, 0]
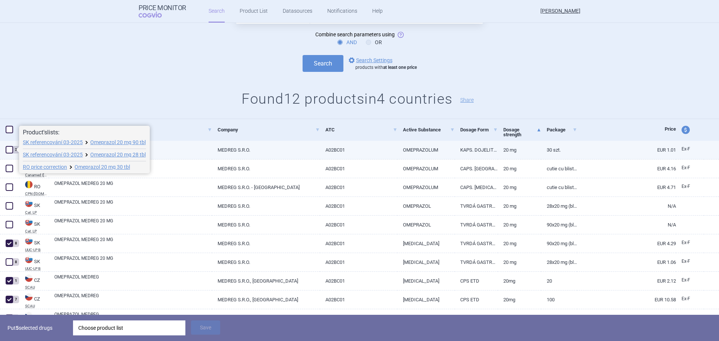
click at [9, 150] on span at bounding box center [9, 149] width 7 height 7
checkbox input "true"
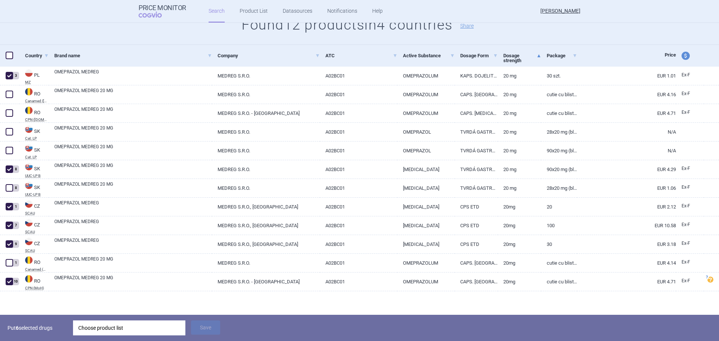
scroll to position [138, 0]
click at [121, 296] on div "Choose product list" at bounding box center [129, 327] width 102 height 15
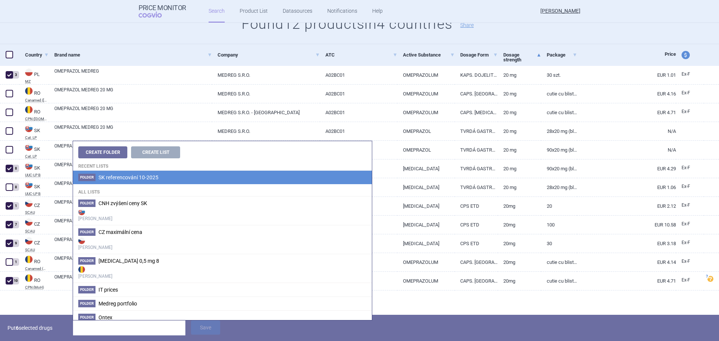
click at [107, 179] on span "SK referencování 10-2025" at bounding box center [128, 177] width 60 height 6
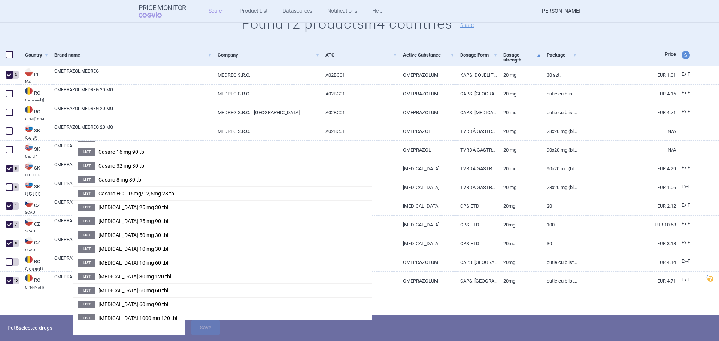
scroll to position [341, 0]
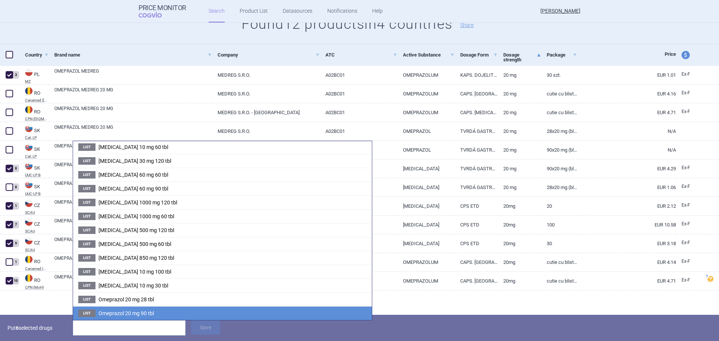
click at [137, 296] on span "Omeprazol 20 mg 90 tbl" at bounding box center [125, 313] width 55 height 6
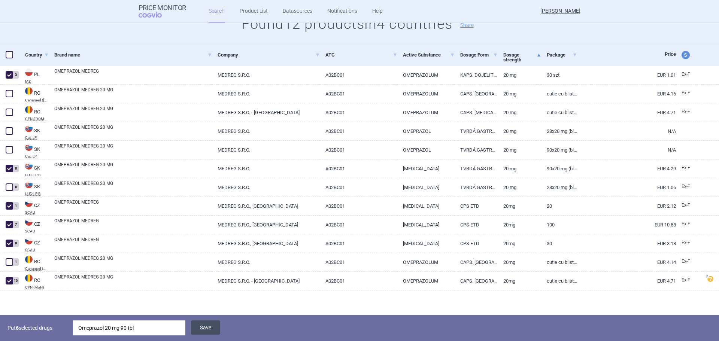
click at [208, 296] on button "Save" at bounding box center [205, 327] width 29 height 14
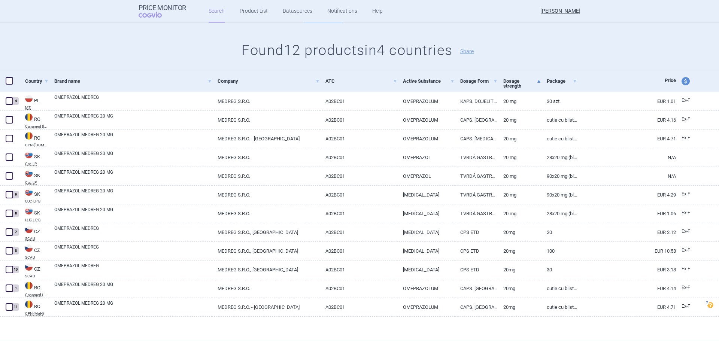
scroll to position [112, 0]
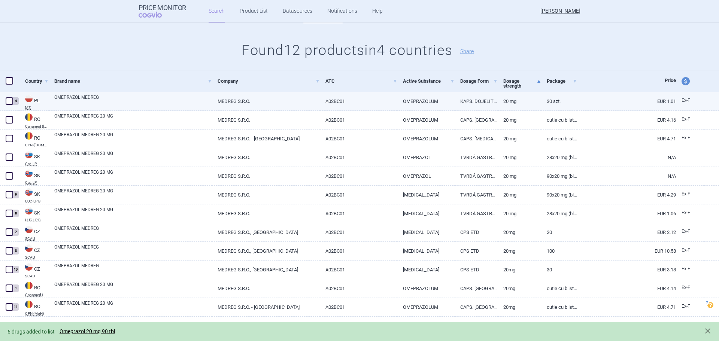
click at [10, 102] on span at bounding box center [9, 100] width 7 height 7
checkbox input "true"
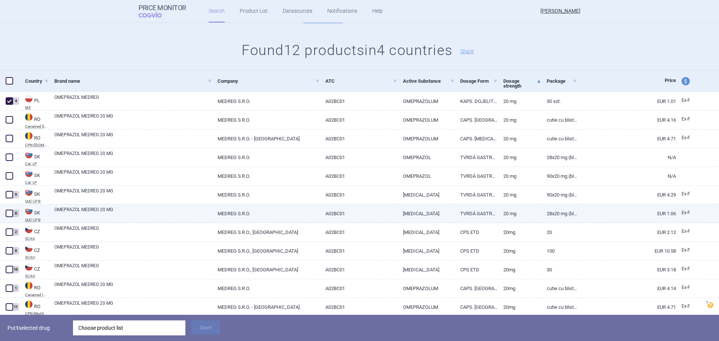
click at [12, 214] on span at bounding box center [9, 213] width 7 height 7
checkbox input "true"
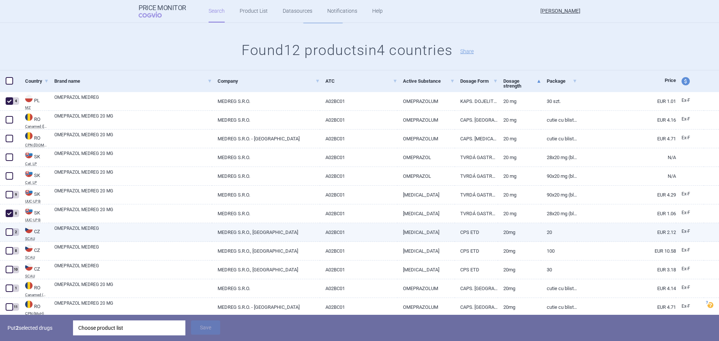
click at [10, 233] on span at bounding box center [9, 231] width 7 height 7
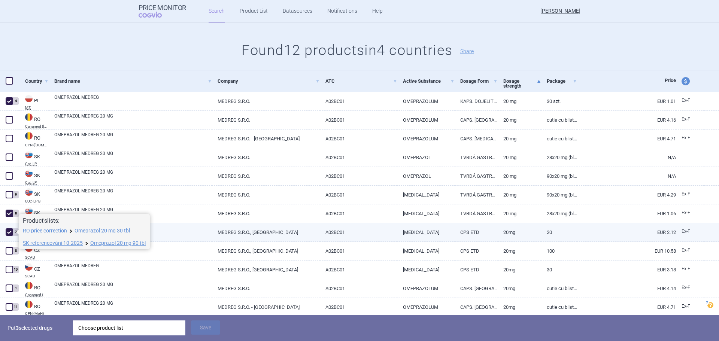
checkbox input "true"
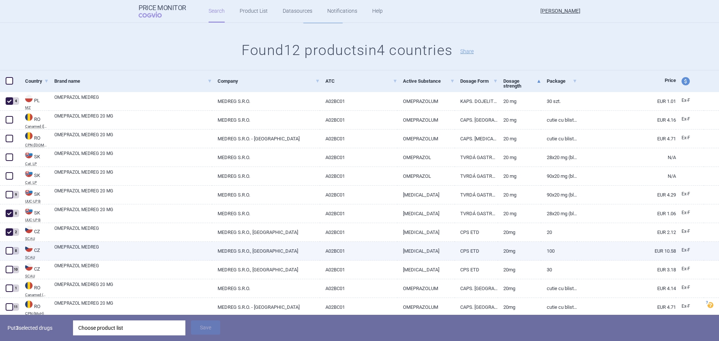
click at [12, 247] on span at bounding box center [9, 250] width 7 height 7
checkbox input "true"
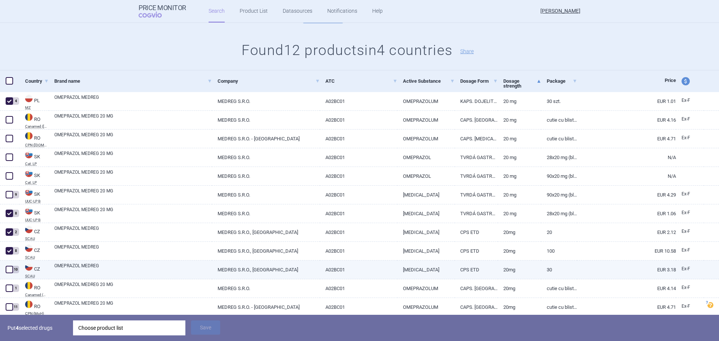
click at [6, 272] on span at bounding box center [9, 269] width 7 height 7
checkbox input "true"
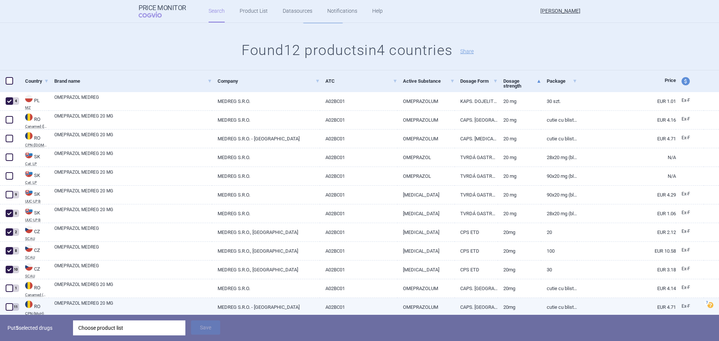
click at [9, 296] on span at bounding box center [9, 306] width 7 height 7
checkbox input "true"
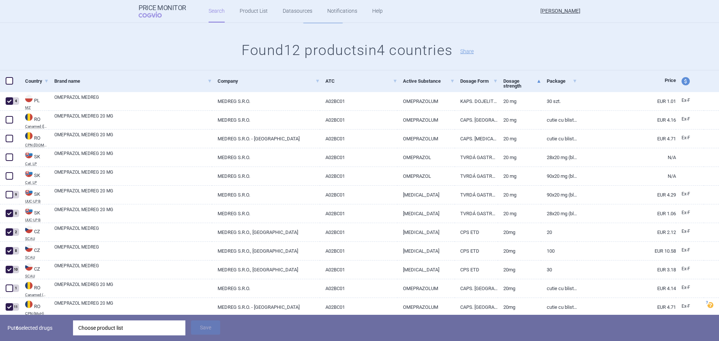
click at [110, 296] on div "Choose product list" at bounding box center [129, 327] width 102 height 15
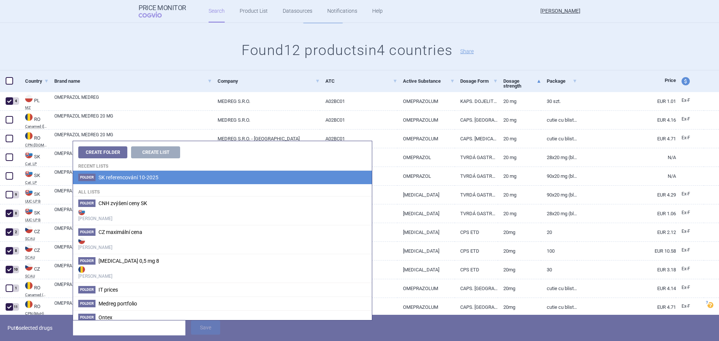
click at [83, 176] on span "Folder" at bounding box center [86, 177] width 17 height 7
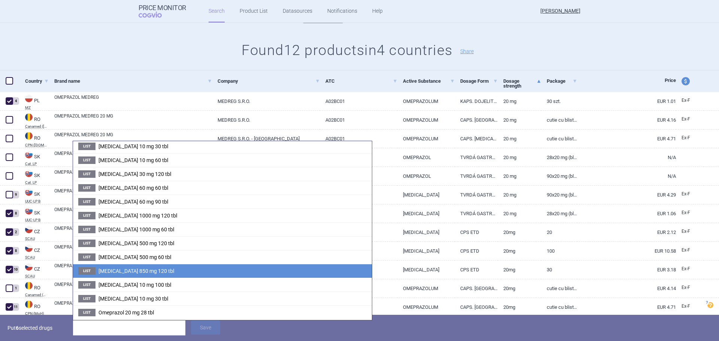
scroll to position [341, 0]
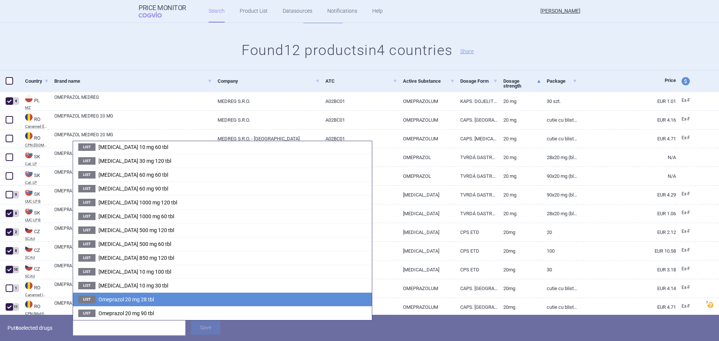
click at [115, 296] on span "Omeprazol 20 mg 28 tbl" at bounding box center [125, 299] width 55 height 6
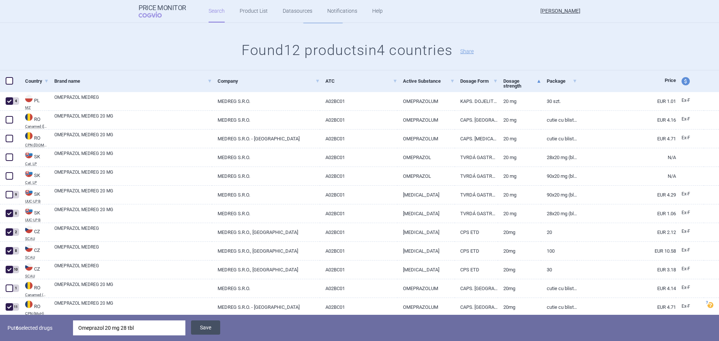
click at [201, 296] on button "Save" at bounding box center [205, 327] width 29 height 14
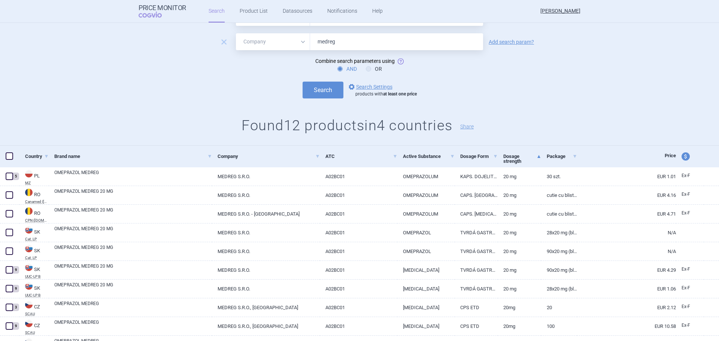
scroll to position [0, 0]
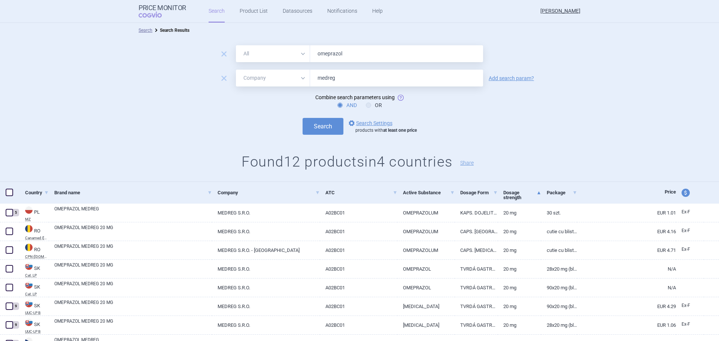
click at [353, 55] on input "omeprazol" at bounding box center [396, 53] width 173 height 17
type input "solifenacin"
click at [302, 118] on button "Search" at bounding box center [322, 126] width 41 height 17
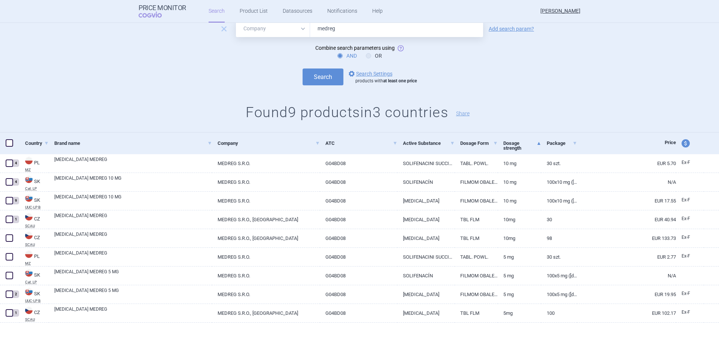
scroll to position [55, 0]
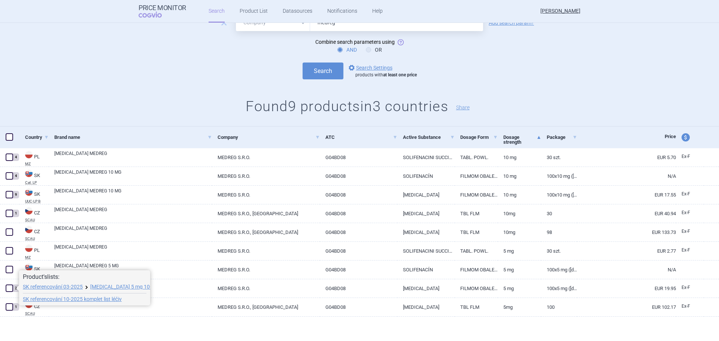
click at [14, 286] on span at bounding box center [16, 288] width 6 height 6
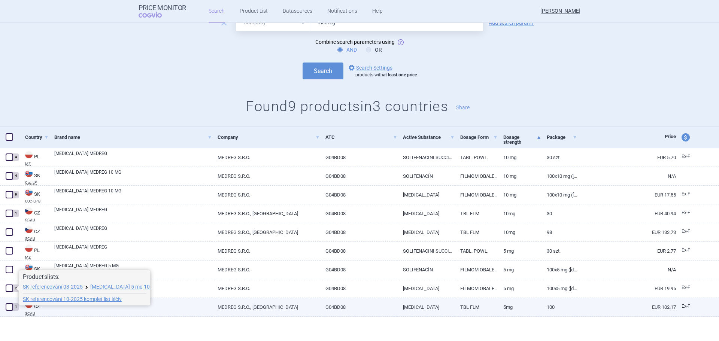
drag, startPoint x: 10, startPoint y: 289, endPoint x: 16, endPoint y: 300, distance: 12.3
click at [9, 290] on span at bounding box center [9, 287] width 7 height 7
checkbox input "true"
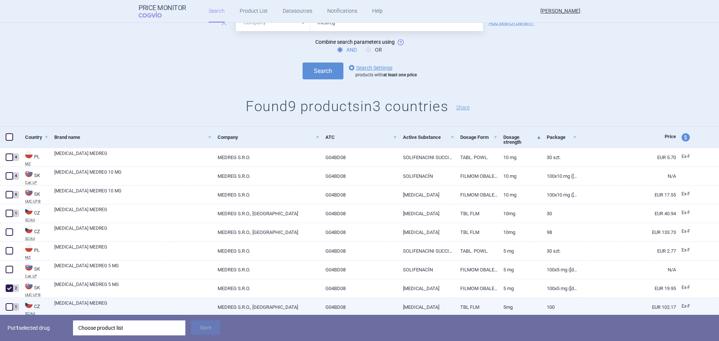
click at [4, 296] on div "1" at bounding box center [9, 307] width 19 height 19
click at [8, 296] on span at bounding box center [9, 306] width 7 height 7
checkbox input "true"
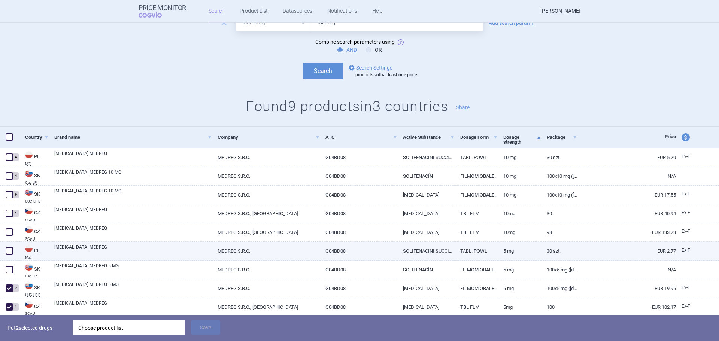
click at [11, 245] on span at bounding box center [9, 250] width 11 height 11
checkbox input "true"
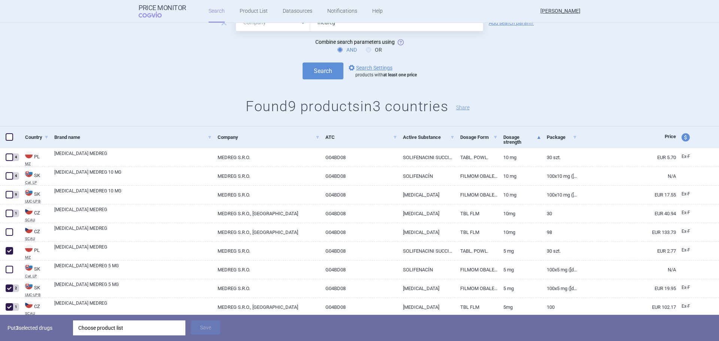
click at [91, 296] on div "Choose product list" at bounding box center [129, 327] width 102 height 15
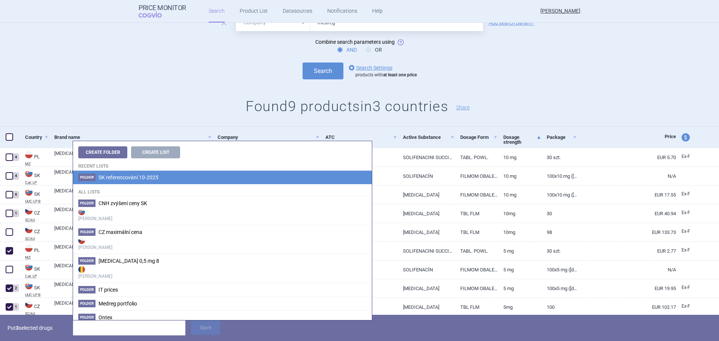
click at [103, 176] on span "SK referencování 10-2025" at bounding box center [128, 177] width 60 height 6
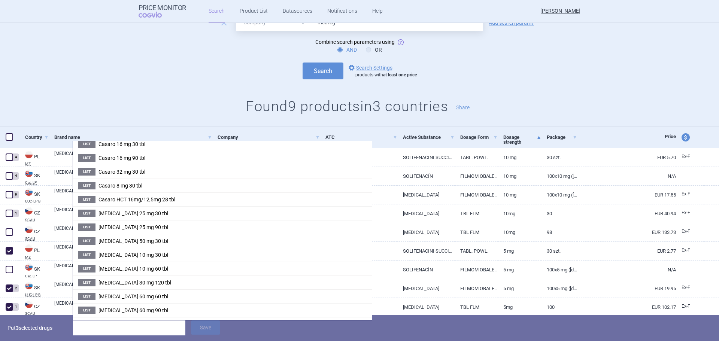
scroll to position [424, 0]
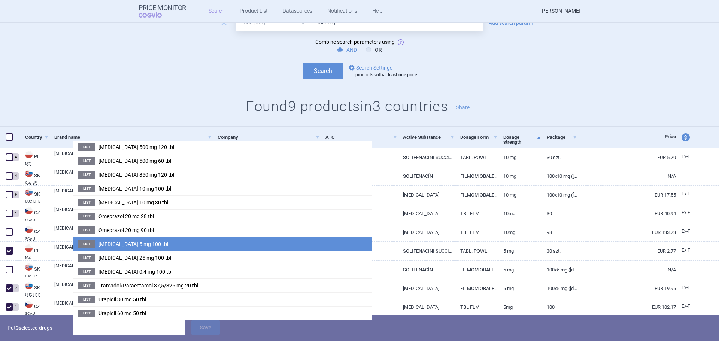
click at [121, 243] on span "Solifenacin 5 mg 100 tbl" at bounding box center [133, 244] width 70 height 6
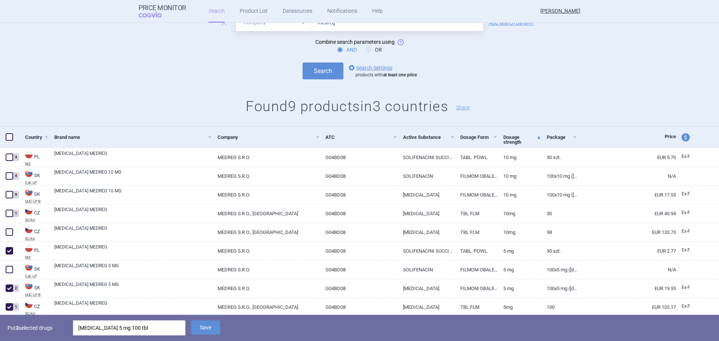
click at [216, 296] on button "Save" at bounding box center [205, 327] width 29 height 14
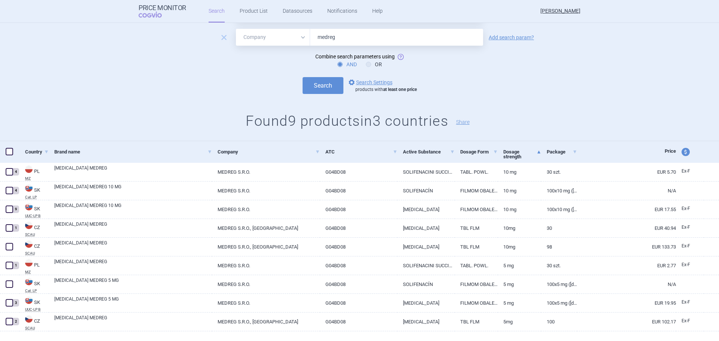
scroll to position [18, 0]
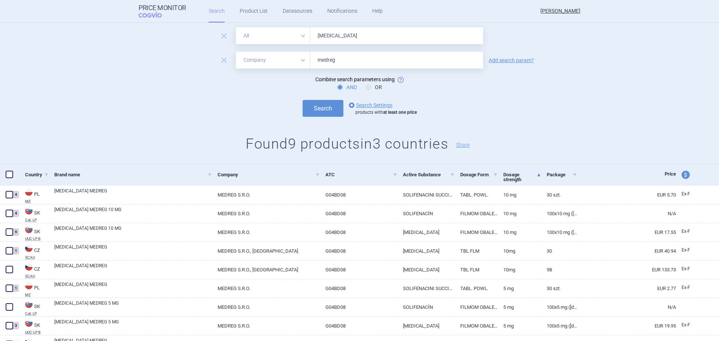
click at [345, 40] on input "solifenacin" at bounding box center [396, 35] width 173 height 17
type input "spironolacton"
click at [313, 105] on button "Search" at bounding box center [322, 108] width 41 height 17
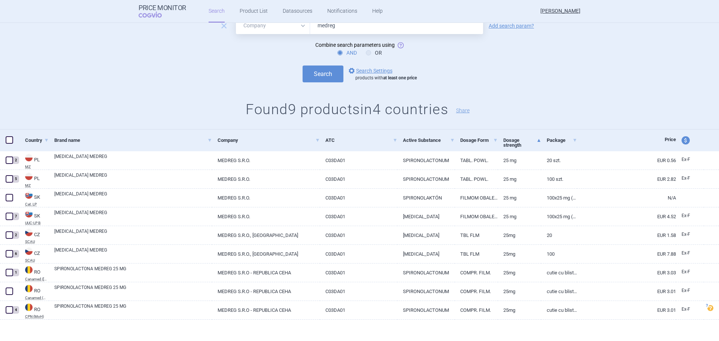
scroll to position [55, 0]
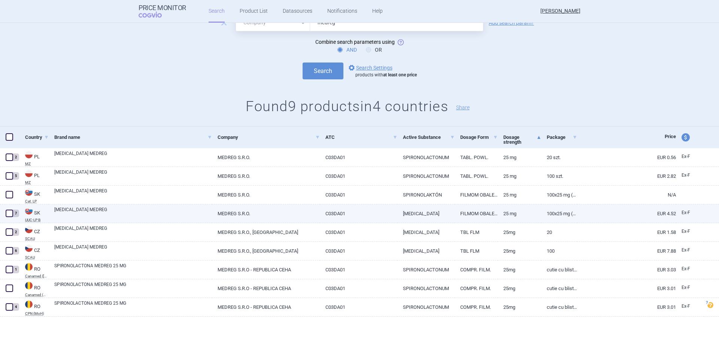
click at [9, 214] on span at bounding box center [9, 213] width 7 height 7
checkbox input "true"
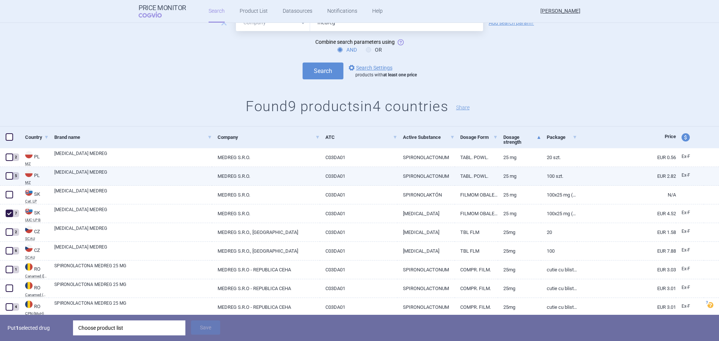
click at [13, 176] on span at bounding box center [9, 175] width 7 height 7
checkbox input "true"
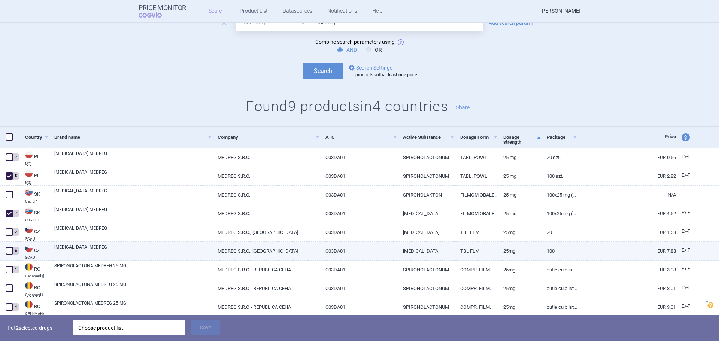
click at [10, 249] on span at bounding box center [9, 250] width 7 height 7
checkbox input "true"
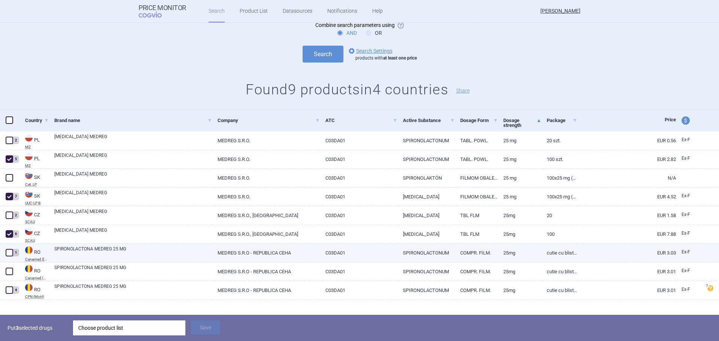
scroll to position [82, 0]
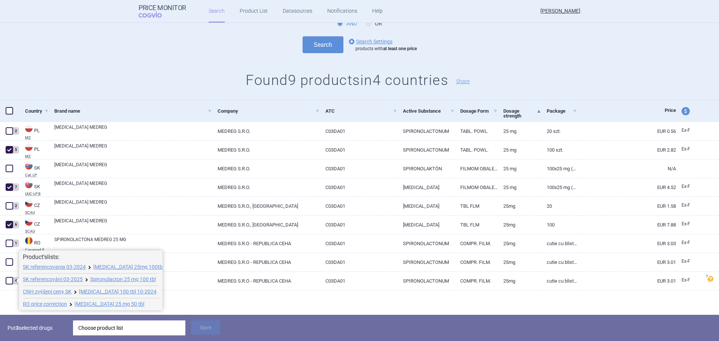
click at [15, 282] on span at bounding box center [16, 281] width 6 height 6
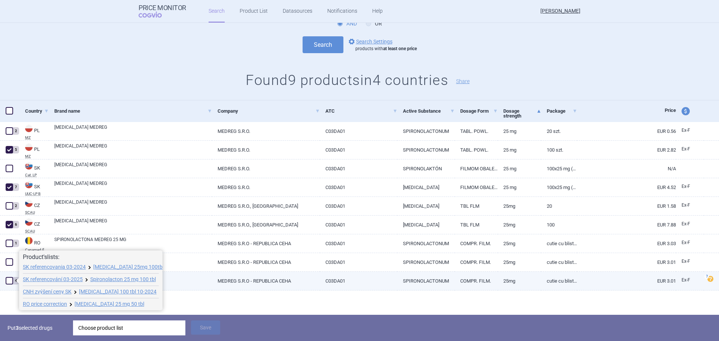
click at [11, 281] on span at bounding box center [9, 280] width 7 height 7
checkbox input "true"
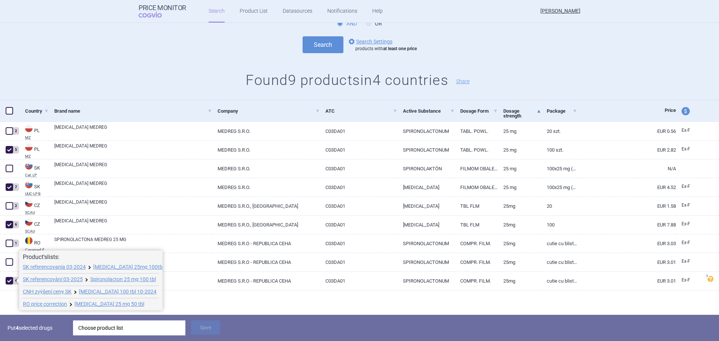
click at [104, 296] on div "Choose product list" at bounding box center [129, 327] width 102 height 15
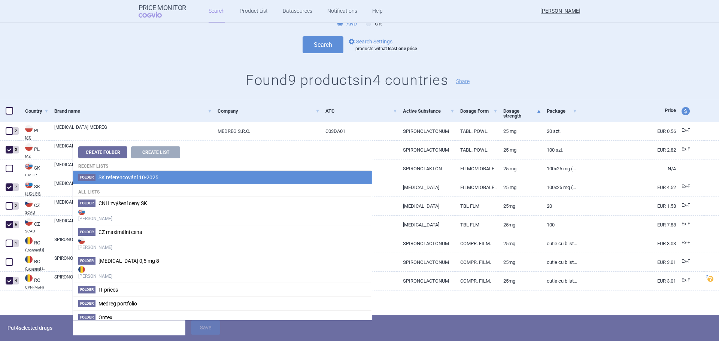
click at [135, 178] on span "SK referencování 10-2025" at bounding box center [128, 177] width 60 height 6
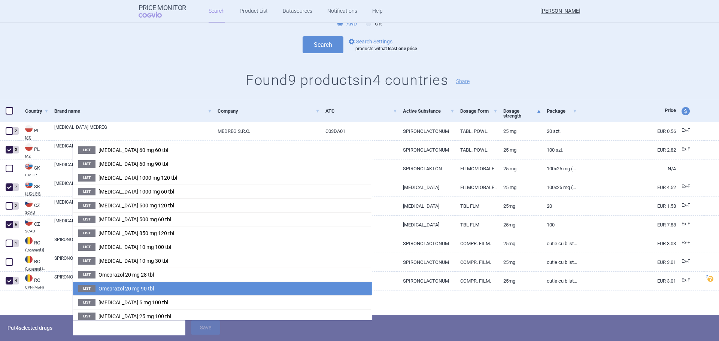
scroll to position [424, 0]
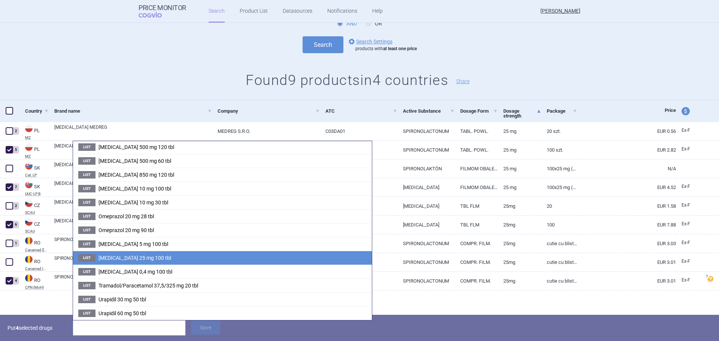
click at [144, 255] on span "Spironolactone 25 mg 100 tbl" at bounding box center [134, 258] width 73 height 6
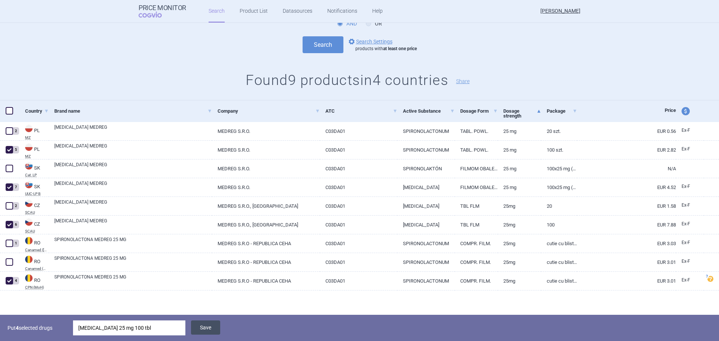
click at [203, 296] on button "Save" at bounding box center [205, 327] width 29 height 14
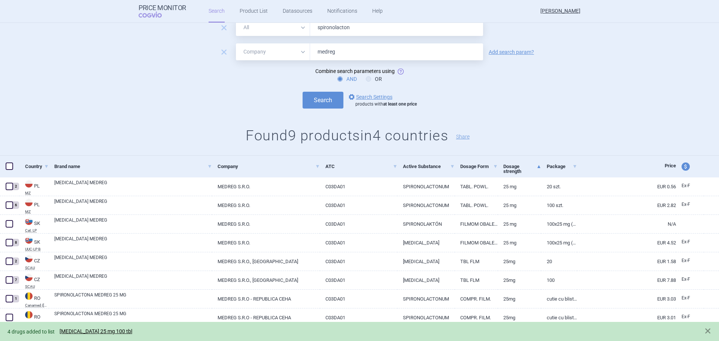
scroll to position [0, 0]
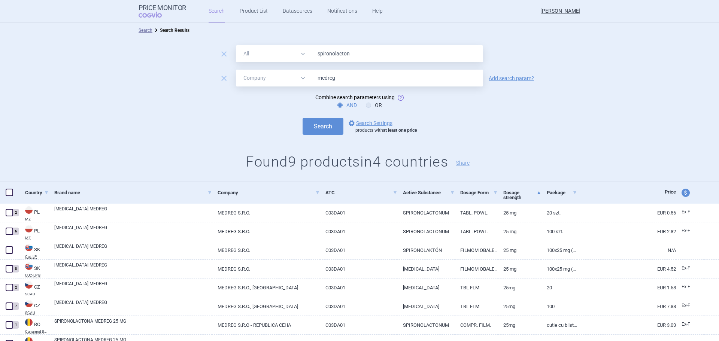
click at [338, 54] on input "spironolacton" at bounding box center [396, 53] width 173 height 17
click at [377, 49] on input "tamsulosi" at bounding box center [396, 53] width 173 height 17
type input "tamsulosin"
click at [302, 118] on button "Search" at bounding box center [322, 126] width 41 height 17
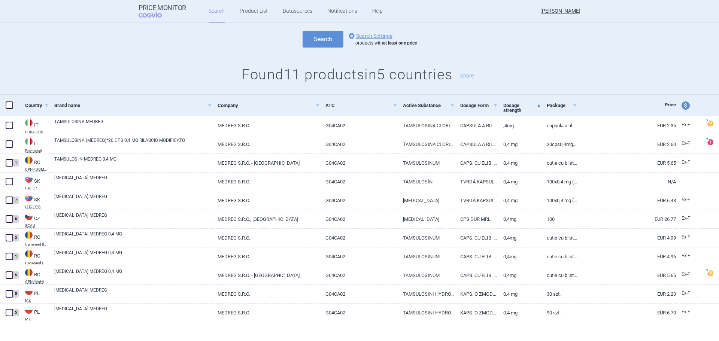
scroll to position [93, 0]
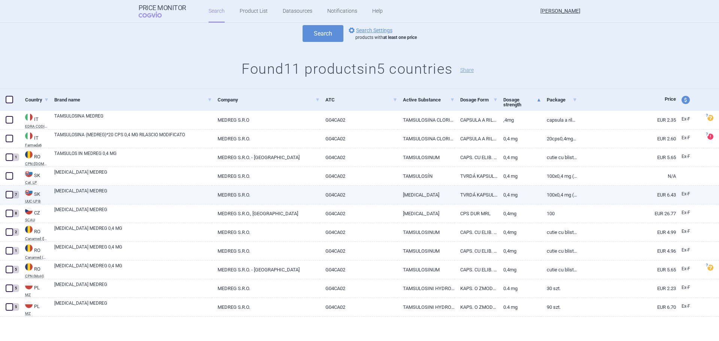
click at [8, 197] on span at bounding box center [9, 194] width 7 height 7
checkbox input "true"
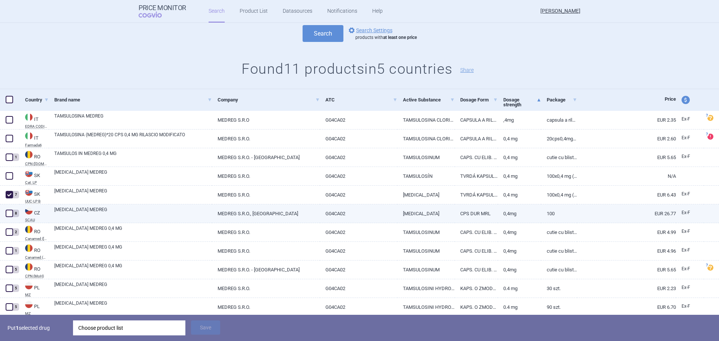
click at [9, 213] on span at bounding box center [9, 213] width 7 height 7
checkbox input "true"
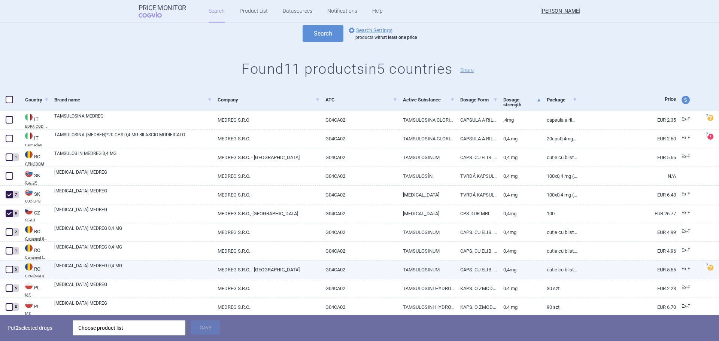
click at [10, 269] on span at bounding box center [9, 269] width 7 height 7
checkbox input "true"
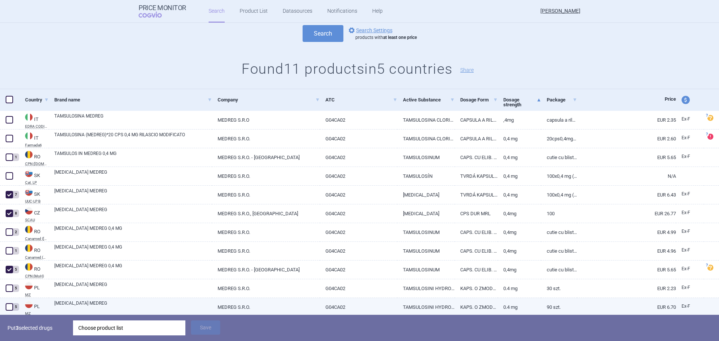
click at [10, 296] on span at bounding box center [9, 306] width 7 height 7
checkbox input "true"
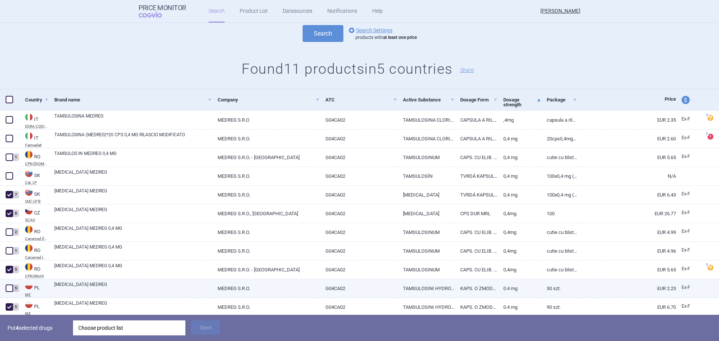
click at [13, 287] on span at bounding box center [9, 287] width 7 height 7
checkbox input "true"
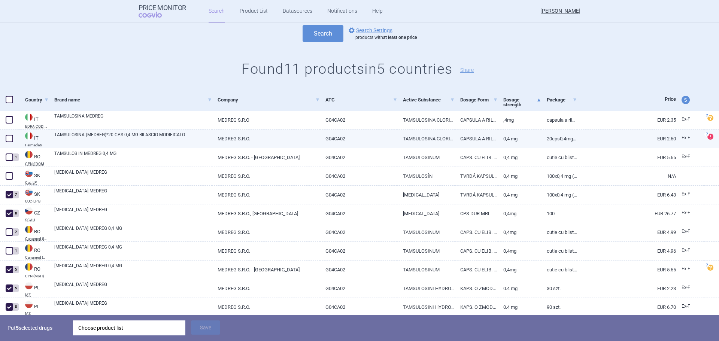
click at [10, 132] on div at bounding box center [9, 139] width 19 height 19
click at [10, 137] on span at bounding box center [9, 138] width 7 height 7
checkbox input "true"
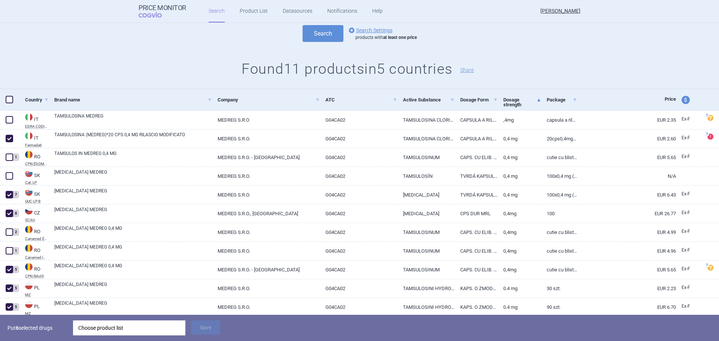
click at [170, 296] on div "Choose product list" at bounding box center [129, 327] width 102 height 15
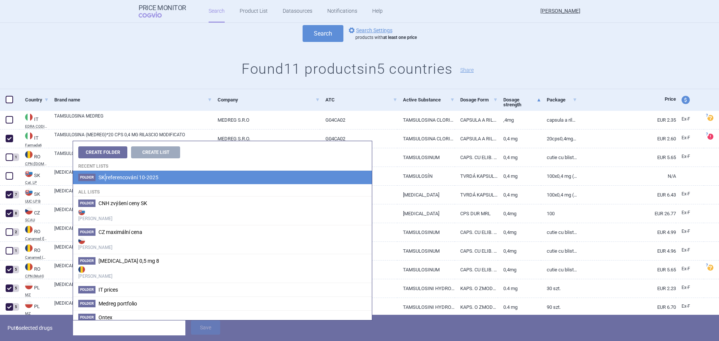
click at [106, 176] on span "SK referencování 10-2025" at bounding box center [128, 177] width 60 height 6
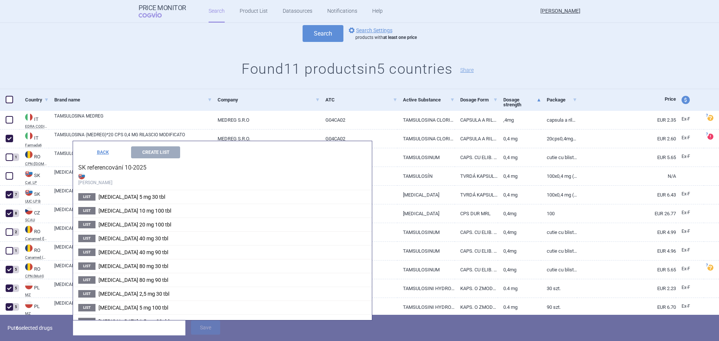
scroll to position [424, 0]
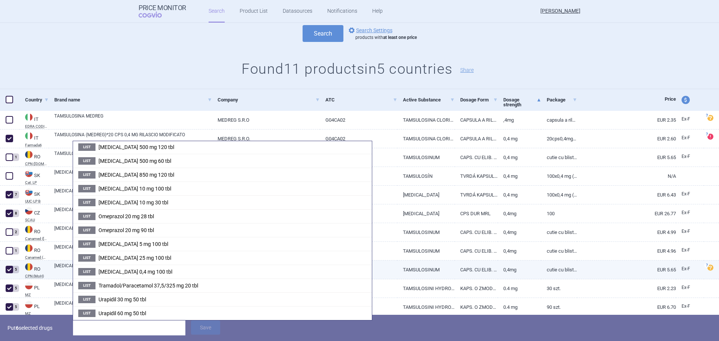
drag, startPoint x: 125, startPoint y: 272, endPoint x: 131, endPoint y: 276, distance: 6.7
click at [125, 272] on span "Tamsulosin 0,4 mg 100 tbl" at bounding box center [135, 272] width 74 height 6
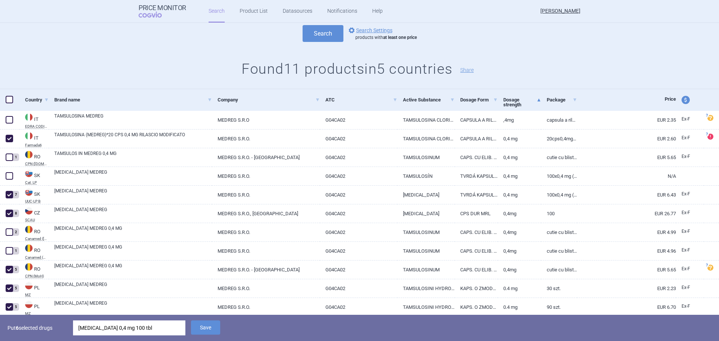
click at [192, 296] on div "Put 6 selected drugs Tamsulosin 0,4 mg 100 tbl Save" at bounding box center [359, 328] width 719 height 26
click at [196, 296] on button "Save" at bounding box center [205, 327] width 29 height 14
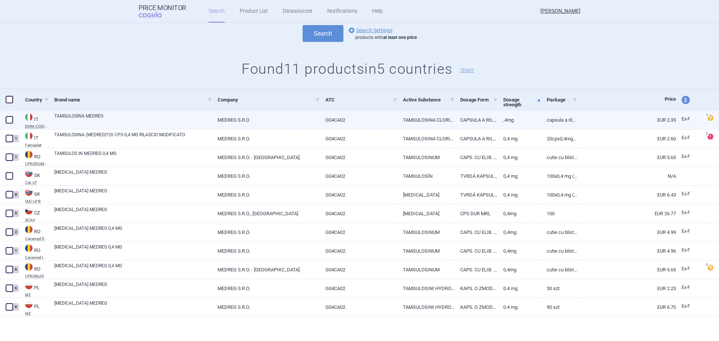
click at [11, 117] on span at bounding box center [9, 119] width 7 height 7
checkbox input "true"
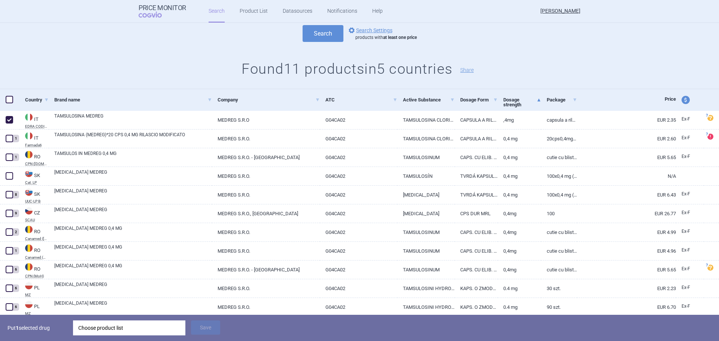
click at [139, 296] on div "Put 1 selected drug Choose product list Save" at bounding box center [359, 328] width 719 height 26
click at [139, 296] on div "Choose product list" at bounding box center [129, 327] width 102 height 15
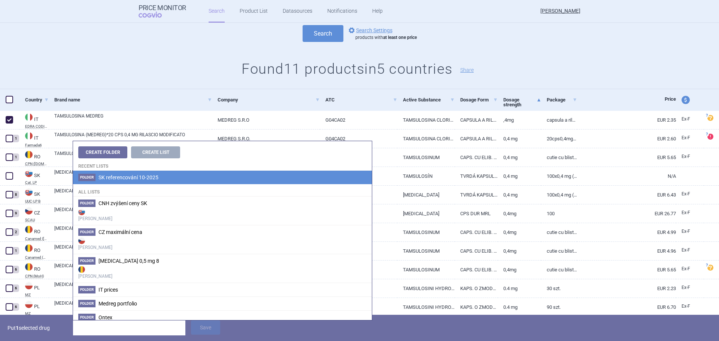
click at [145, 180] on span "SK referencování 10-2025" at bounding box center [128, 177] width 60 height 6
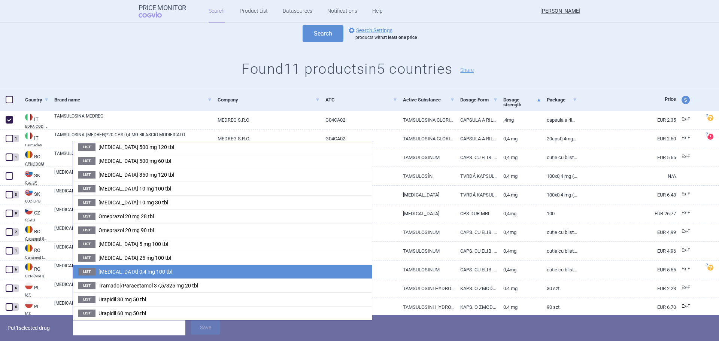
click at [142, 276] on li "List Tamsulosin 0,4 mg 100 tbl" at bounding box center [222, 272] width 299 height 14
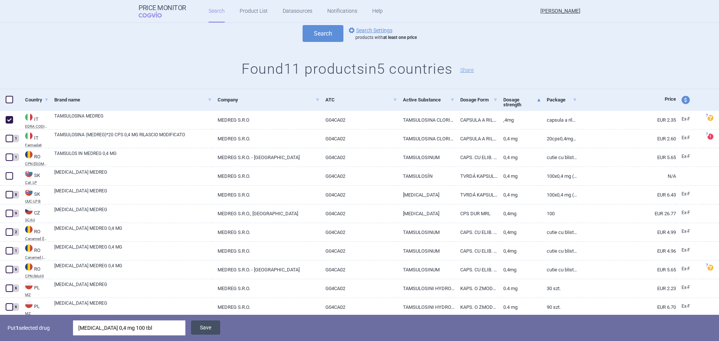
click at [204, 296] on button "Save" at bounding box center [205, 327] width 29 height 14
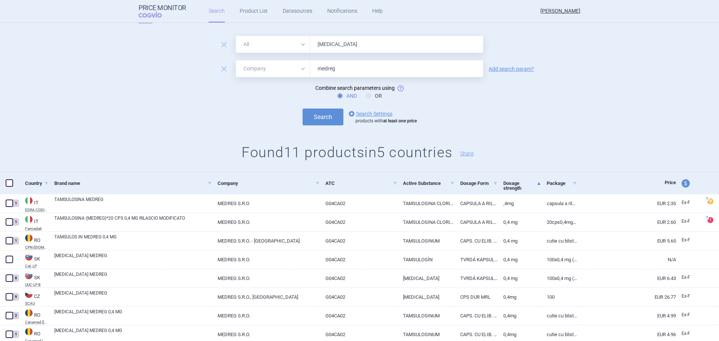
scroll to position [0, 0]
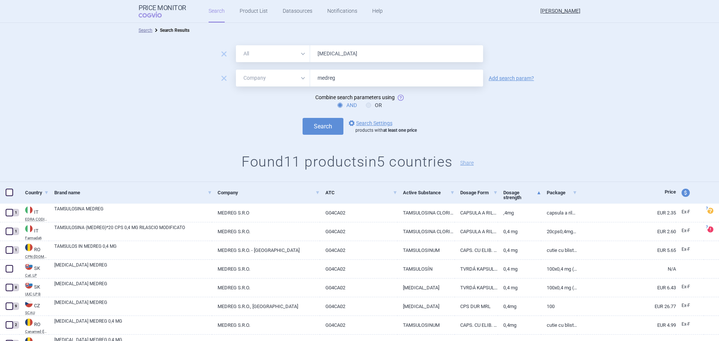
click at [351, 57] on input "tamsulosin" at bounding box center [396, 53] width 173 height 17
type input "tramadol"
click at [302, 118] on button "Search" at bounding box center [322, 126] width 41 height 17
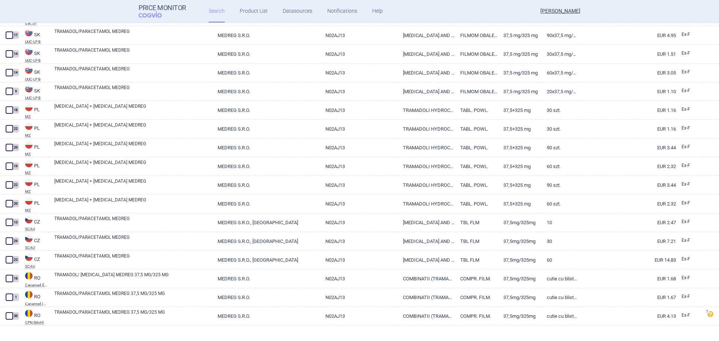
scroll to position [243, 0]
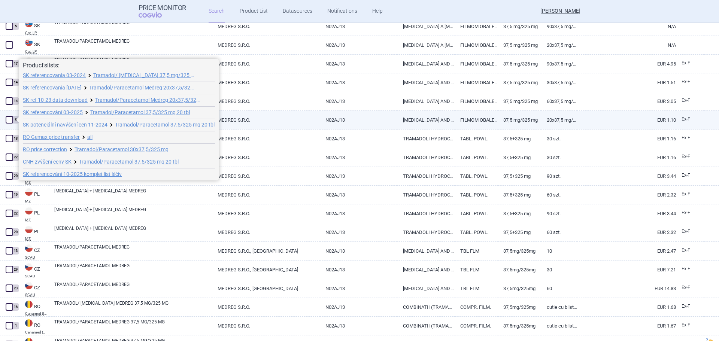
click at [9, 123] on span at bounding box center [9, 119] width 7 height 7
checkbox input "true"
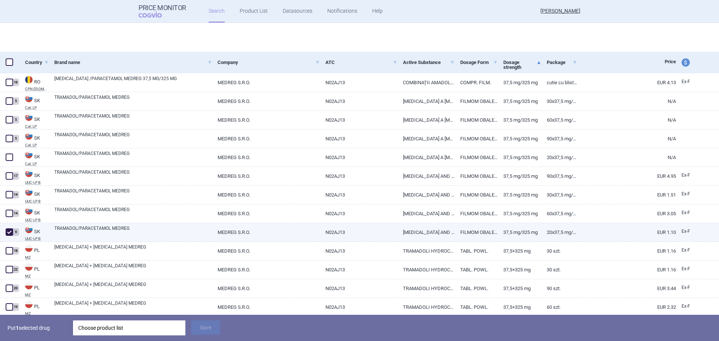
select select "mah"
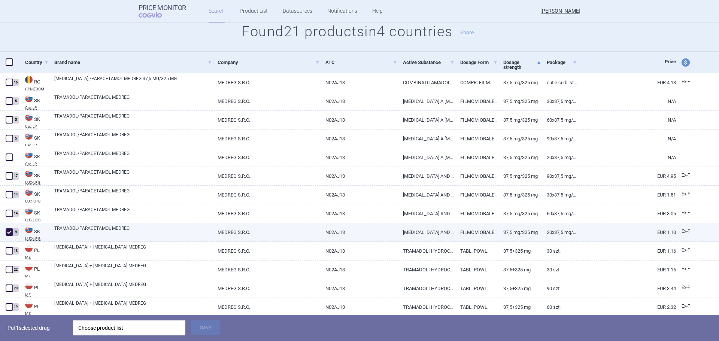
scroll to position [93, 0]
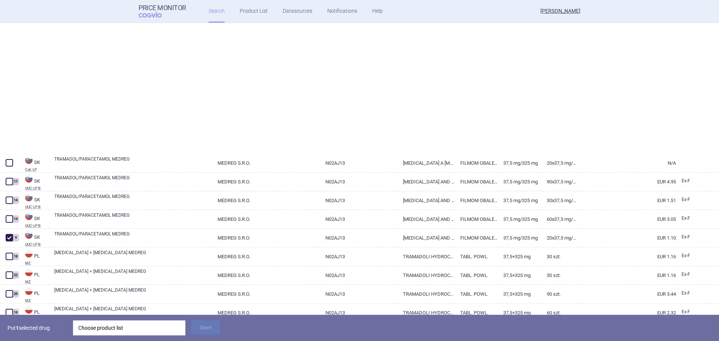
select select "mah"
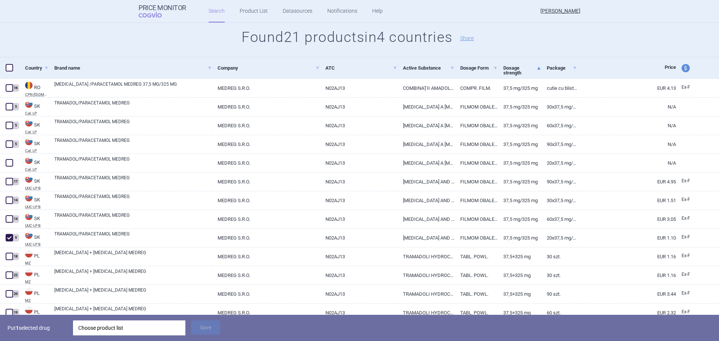
scroll to position [119, 0]
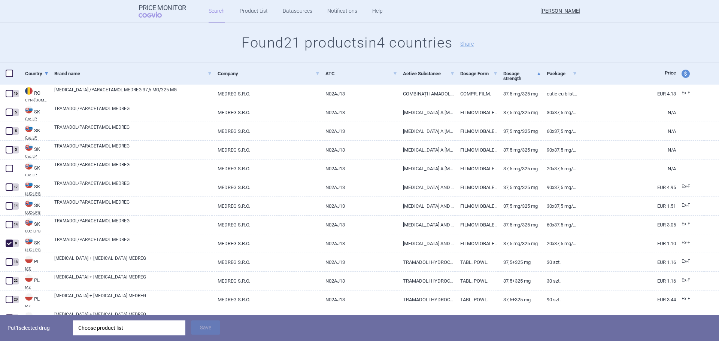
click at [47, 71] on span at bounding box center [46, 73] width 3 height 5
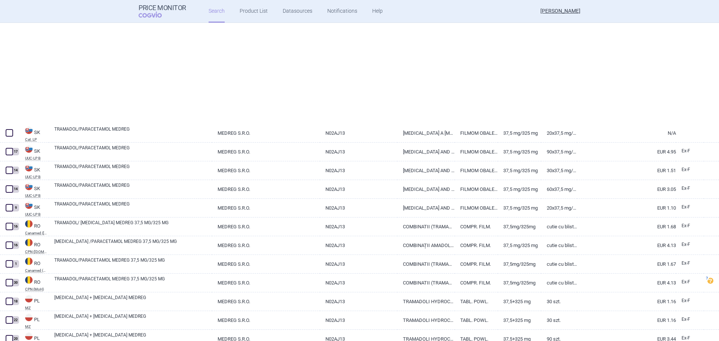
select select "mah"
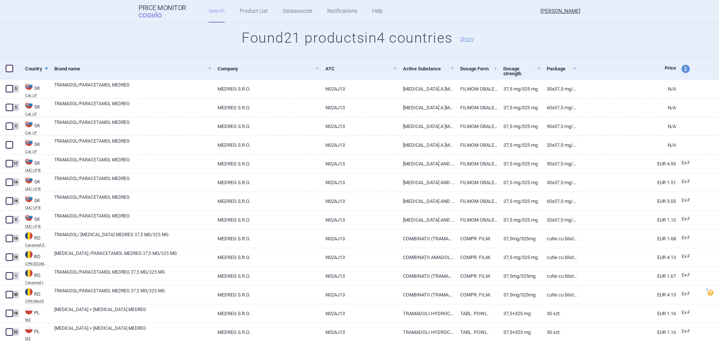
scroll to position [130, 0]
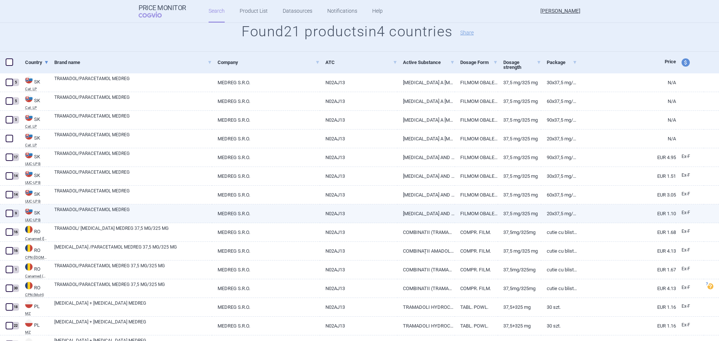
click at [8, 206] on div "9" at bounding box center [9, 213] width 19 height 19
click at [8, 210] on span at bounding box center [9, 213] width 7 height 7
checkbox input "true"
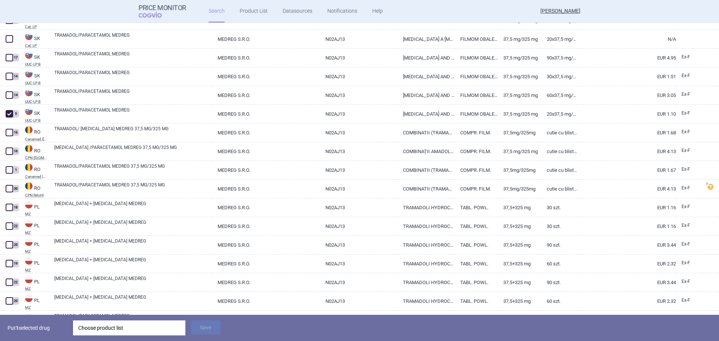
scroll to position [243, 0]
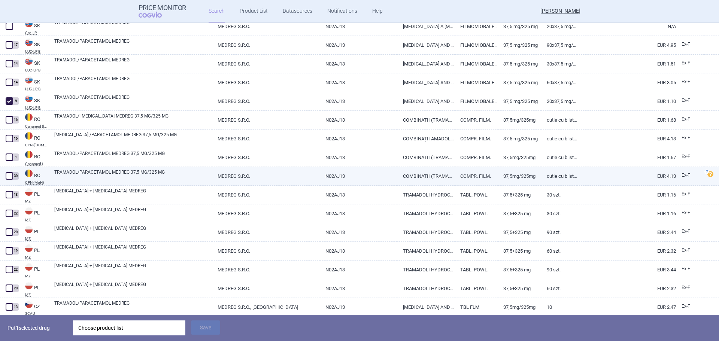
click at [8, 180] on span at bounding box center [9, 175] width 11 height 11
checkbox input "true"
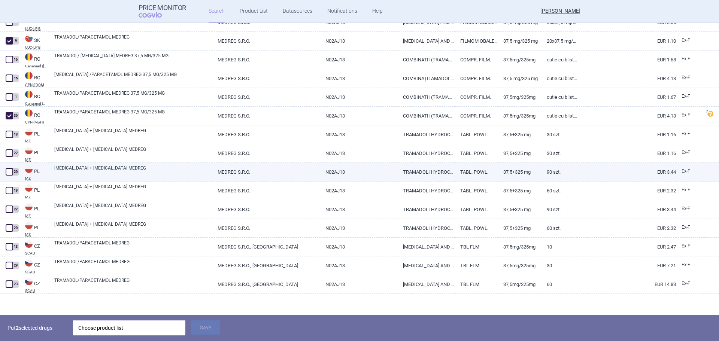
scroll to position [306, 0]
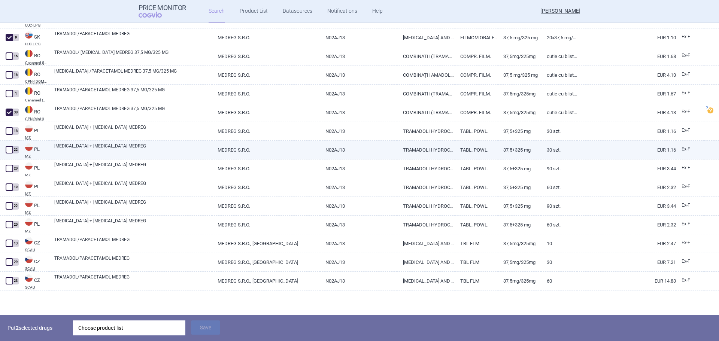
click at [10, 149] on span at bounding box center [9, 149] width 7 height 7
checkbox input "true"
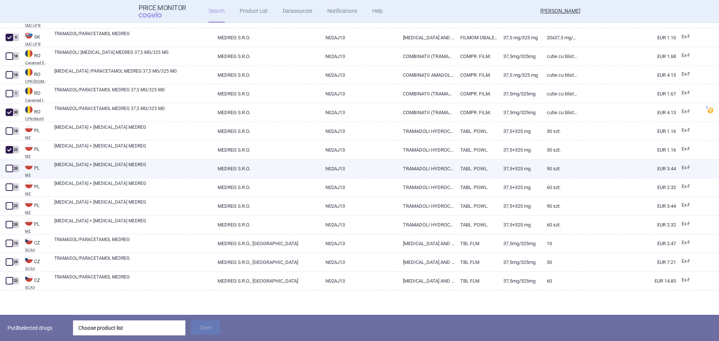
click at [7, 171] on span at bounding box center [9, 168] width 7 height 7
checkbox input "true"
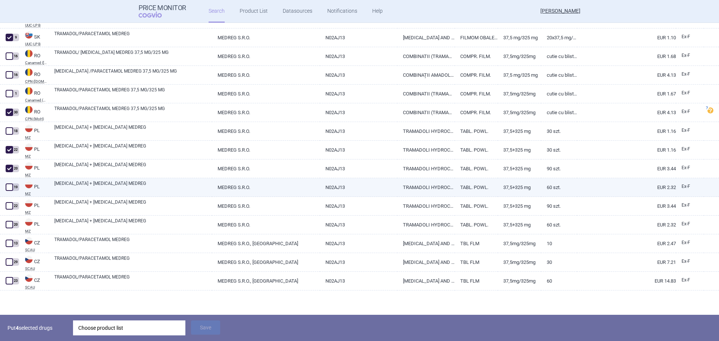
click at [10, 193] on div "19" at bounding box center [9, 187] width 19 height 19
click at [12, 188] on span at bounding box center [9, 186] width 7 height 7
checkbox input "true"
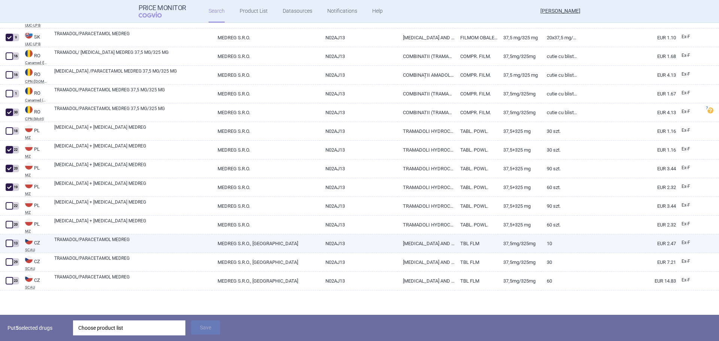
click at [14, 240] on div "13" at bounding box center [15, 243] width 7 height 7
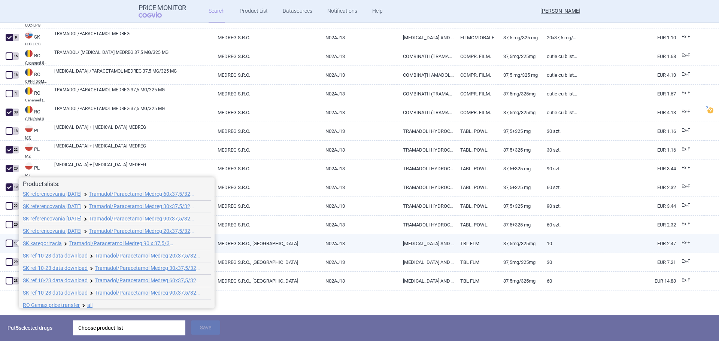
click at [13, 248] on span at bounding box center [9, 243] width 11 height 11
checkbox input "true"
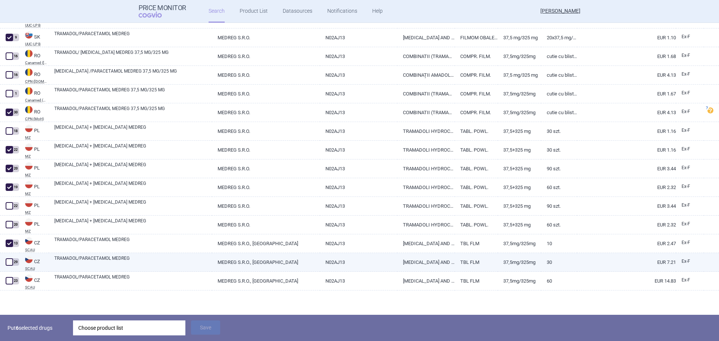
click at [11, 261] on span at bounding box center [9, 261] width 7 height 7
checkbox input "true"
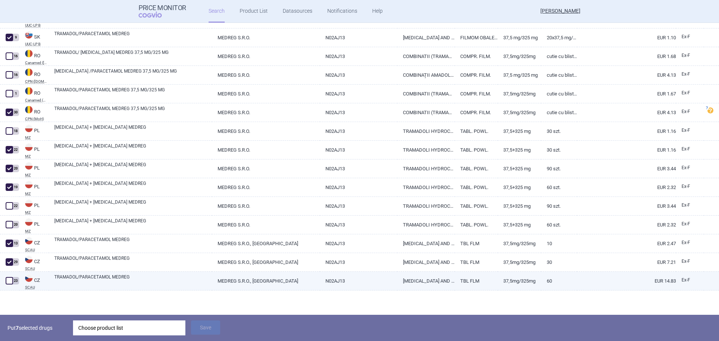
click at [13, 276] on div "23" at bounding box center [9, 281] width 19 height 19
click at [10, 280] on span at bounding box center [9, 280] width 7 height 7
checkbox input "true"
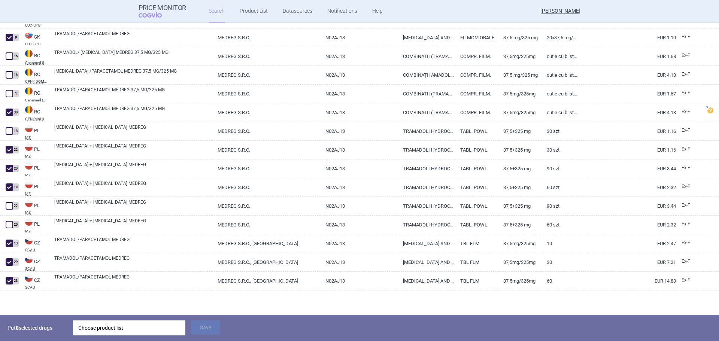
click at [94, 296] on div "Choose product list" at bounding box center [129, 327] width 102 height 15
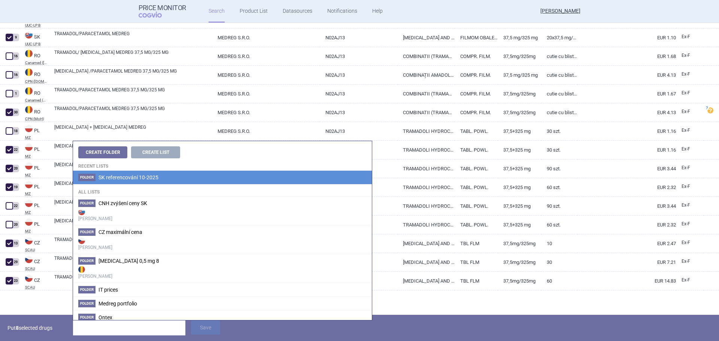
click at [127, 175] on span "SK referencování 10-2025" at bounding box center [128, 177] width 60 height 6
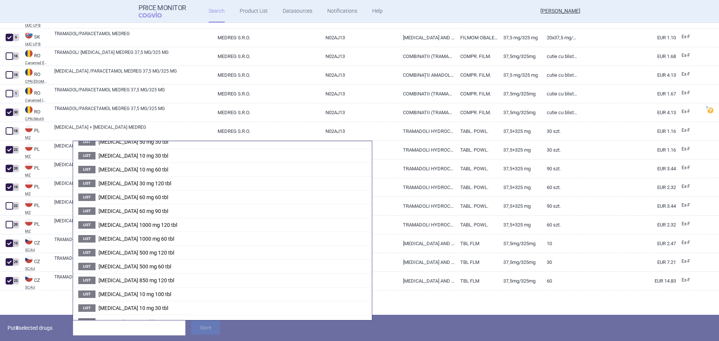
scroll to position [424, 0]
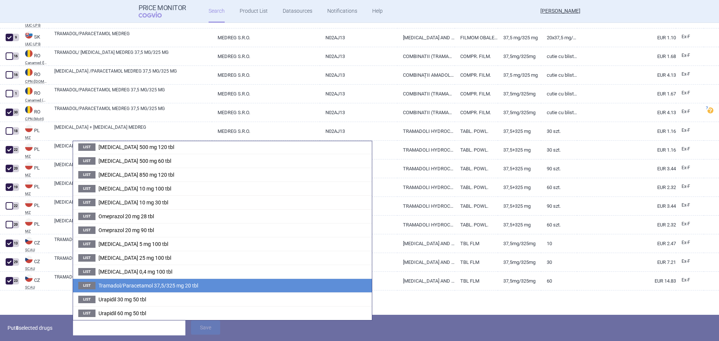
click at [149, 284] on span "Tramadol/Paracetamol 37,5/325 mg 20 tbl" at bounding box center [148, 286] width 100 height 6
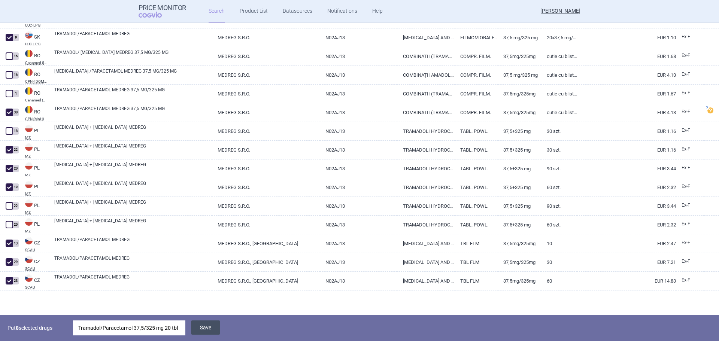
click at [206, 296] on button "Save" at bounding box center [205, 327] width 29 height 14
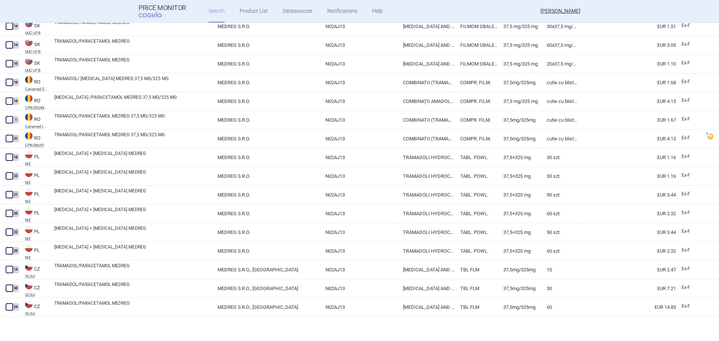
scroll to position [23, 0]
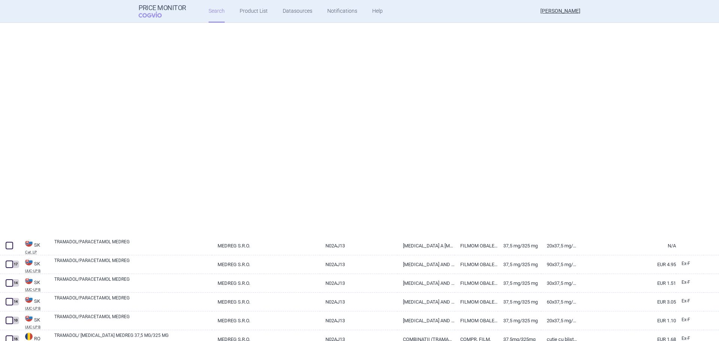
select select "mah"
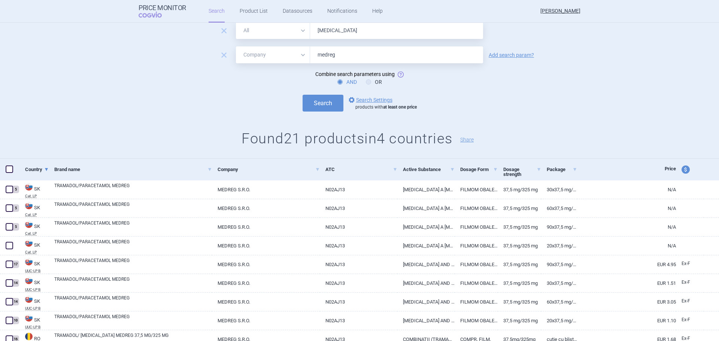
scroll to position [0, 0]
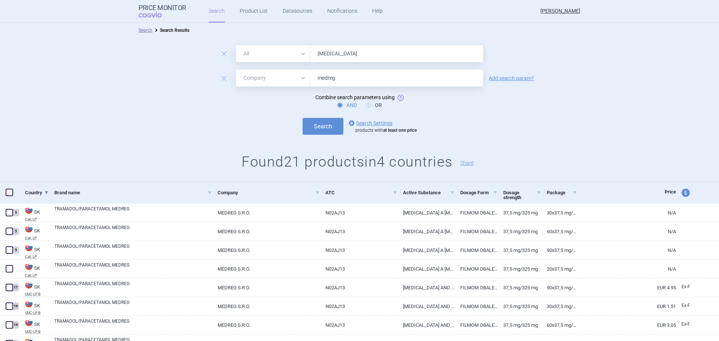
click at [341, 52] on input "tramadol" at bounding box center [396, 53] width 173 height 17
click at [334, 53] on input "tramadol" at bounding box center [396, 53] width 173 height 17
click at [337, 53] on input "tramadol" at bounding box center [396, 53] width 173 height 17
type input "urapidil"
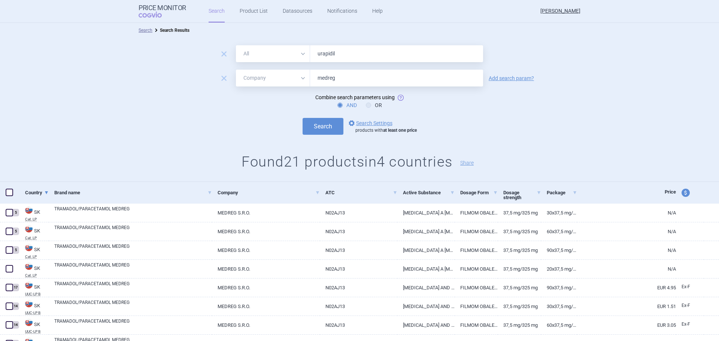
click at [302, 118] on button "Search" at bounding box center [322, 126] width 41 height 17
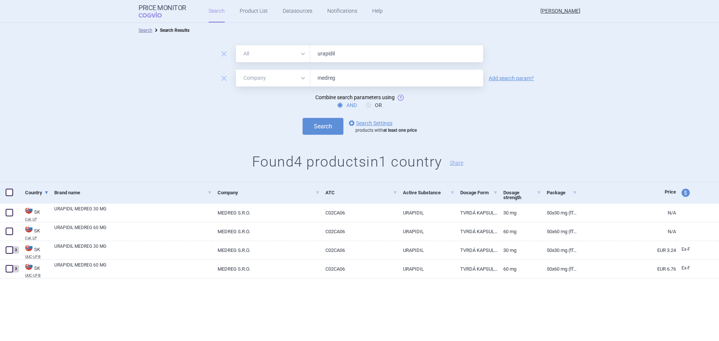
click at [302, 118] on button "Search" at bounding box center [322, 126] width 41 height 17
click at [237, 136] on div "remove All Brand Name ATC Company Active Substance Country Newer than urapidil …" at bounding box center [359, 110] width 719 height 144
click at [413, 77] on input "medreg" at bounding box center [396, 78] width 173 height 17
click at [302, 118] on button "Search" at bounding box center [322, 126] width 41 height 17
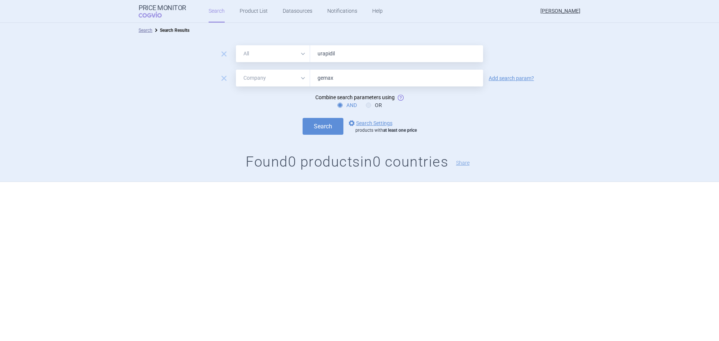
click at [368, 86] on input "gemax" at bounding box center [396, 78] width 173 height 17
type input "medreg"
click at [302, 118] on button "Search" at bounding box center [322, 126] width 41 height 17
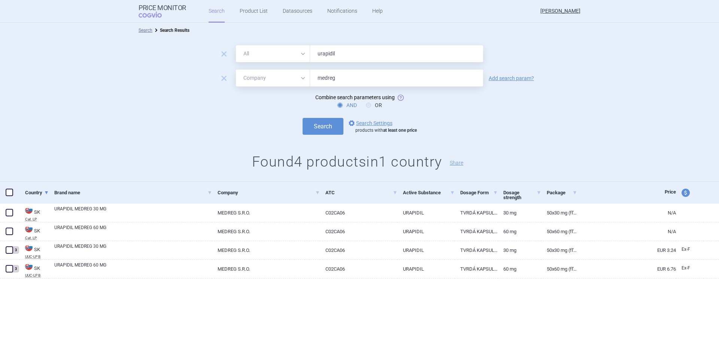
click at [325, 58] on input "urapidil" at bounding box center [396, 53] width 173 height 17
paste input "C02CA06"
type input "C02CA06"
click at [302, 118] on button "Search" at bounding box center [322, 126] width 41 height 17
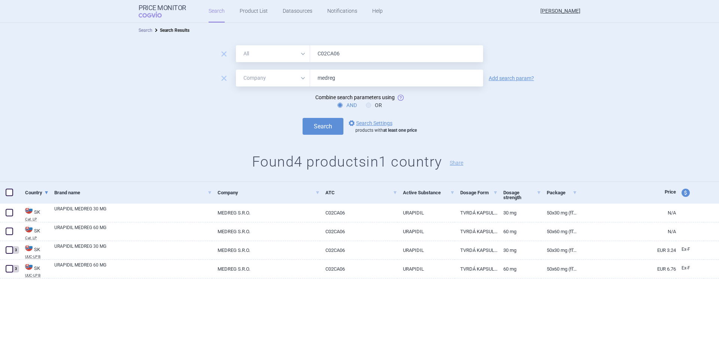
click at [147, 31] on link "Search" at bounding box center [145, 30] width 14 height 5
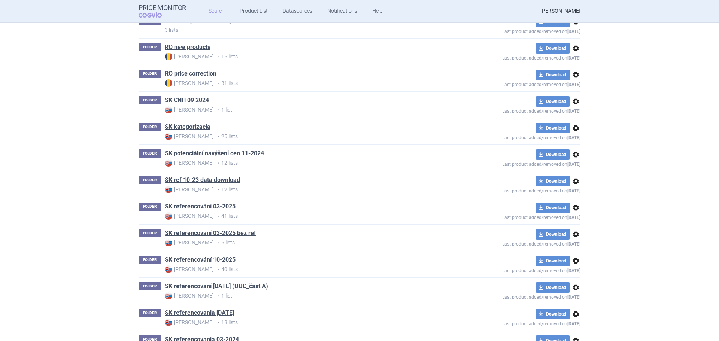
scroll to position [412, 0]
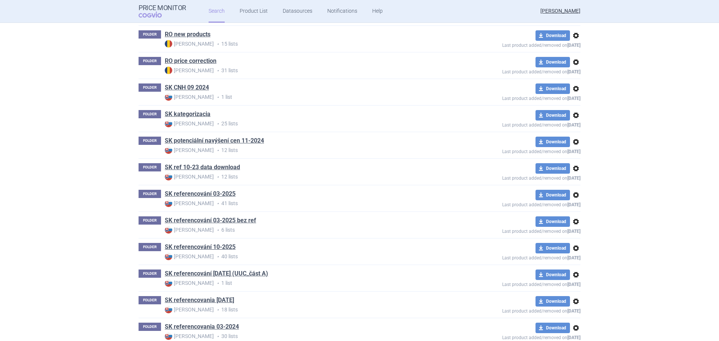
click at [184, 249] on link "SK referencování 10-2025" at bounding box center [200, 247] width 71 height 8
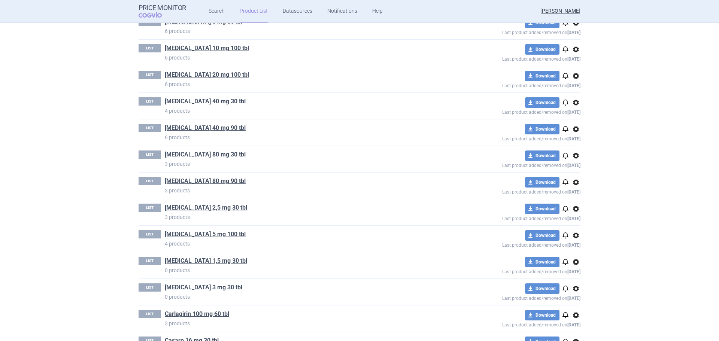
scroll to position [187, 0]
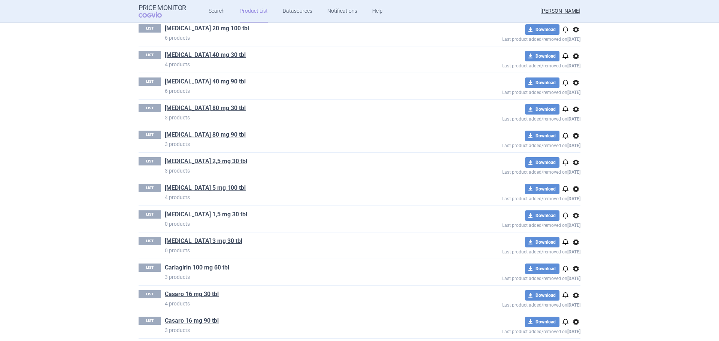
click at [574, 218] on span "options" at bounding box center [575, 215] width 9 height 9
click at [573, 259] on button "Delete" at bounding box center [573, 259] width 24 height 11
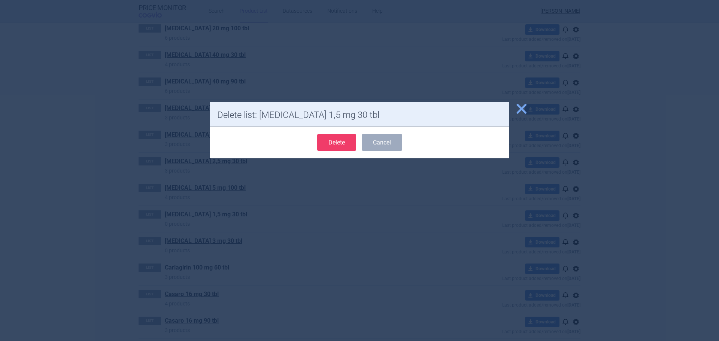
click at [333, 142] on button "Delete" at bounding box center [336, 142] width 39 height 17
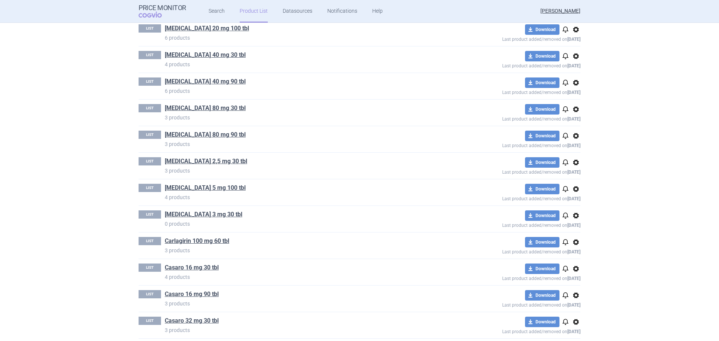
click at [575, 216] on span "options" at bounding box center [575, 215] width 9 height 9
click at [575, 261] on button "Delete" at bounding box center [573, 259] width 24 height 11
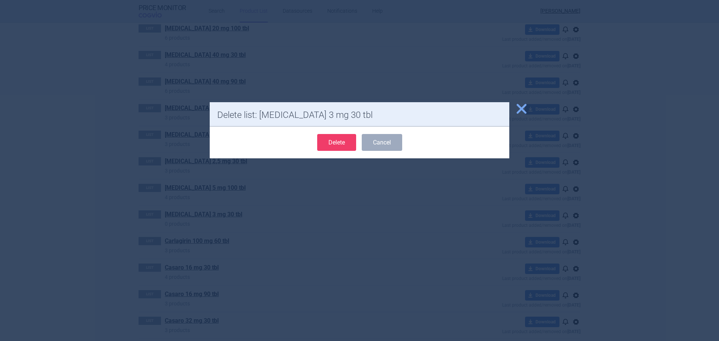
click at [339, 143] on button "Delete" at bounding box center [336, 142] width 39 height 17
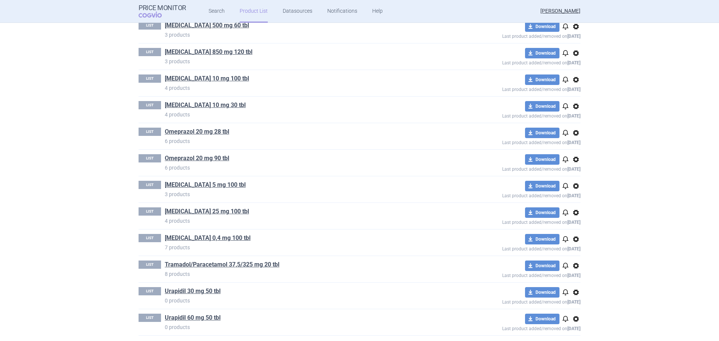
scroll to position [830, 0]
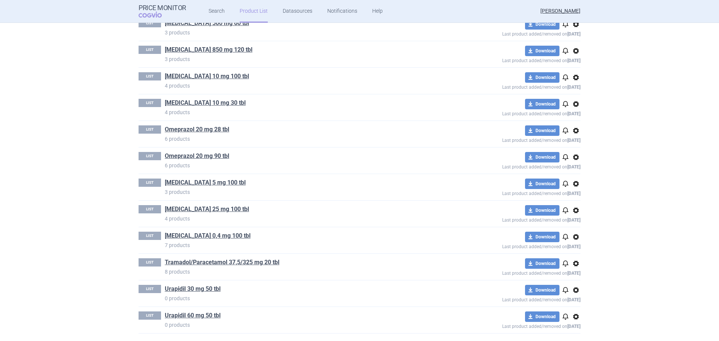
click at [575, 292] on span "options" at bounding box center [575, 290] width 9 height 9
click at [572, 296] on button "Delete" at bounding box center [573, 328] width 24 height 11
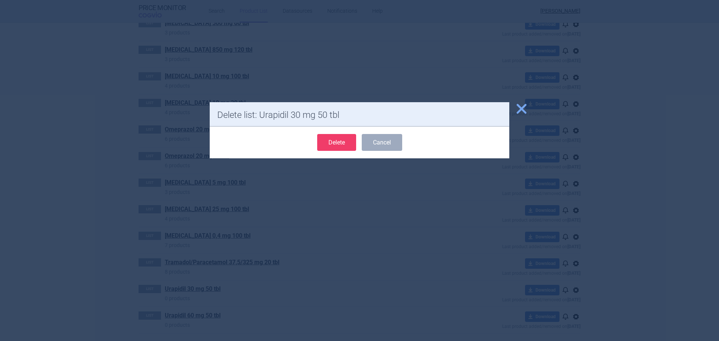
click at [344, 143] on button "Delete" at bounding box center [336, 142] width 39 height 17
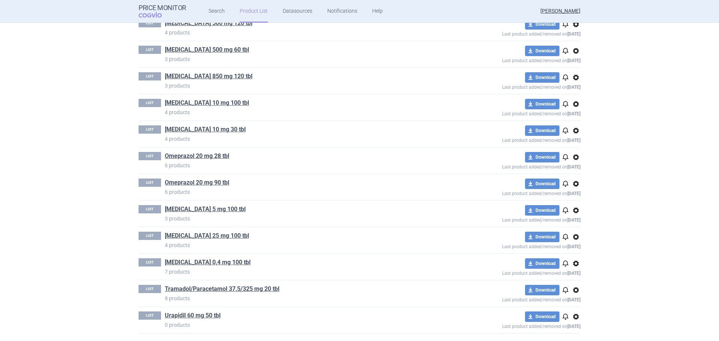
click at [575, 296] on span "options" at bounding box center [575, 316] width 9 height 9
click at [568, 296] on button "Delete" at bounding box center [573, 328] width 24 height 11
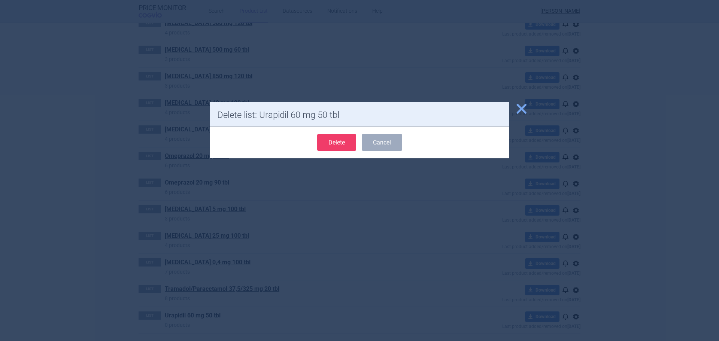
click at [355, 141] on button "Delete" at bounding box center [336, 142] width 39 height 17
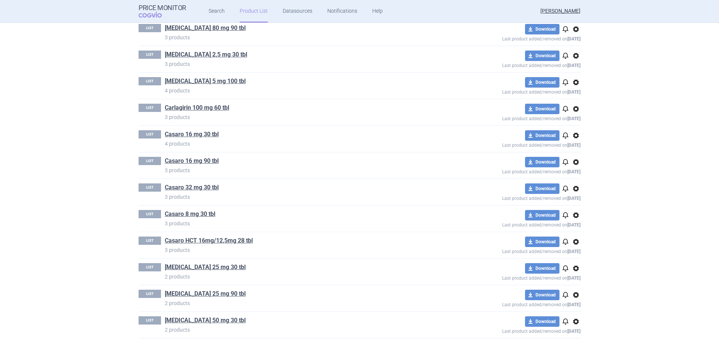
scroll to position [0, 0]
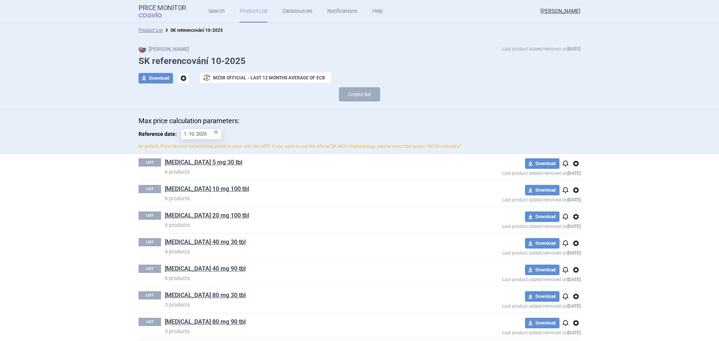
click at [147, 38] on div "Max Price Last product added/removed on 6 Oct SK referencování 10-2025 download…" at bounding box center [359, 73] width 719 height 71
click at [145, 30] on link "Product List" at bounding box center [150, 30] width 24 height 5
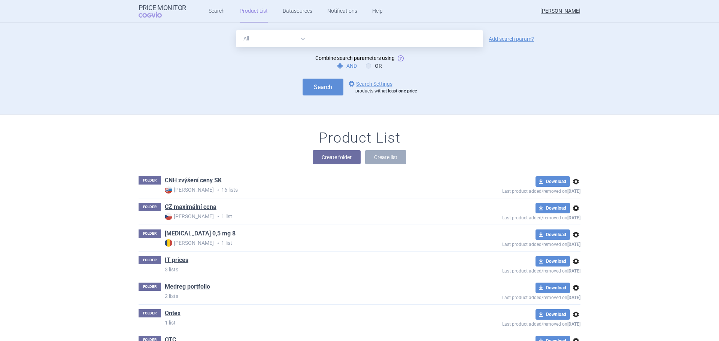
scroll to position [92, 0]
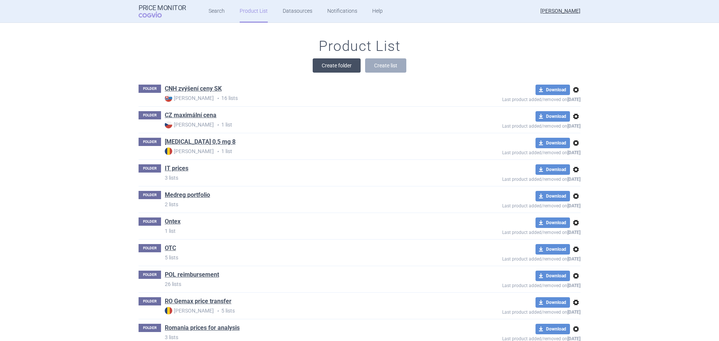
click at [326, 70] on button "Create folder" at bounding box center [337, 65] width 48 height 14
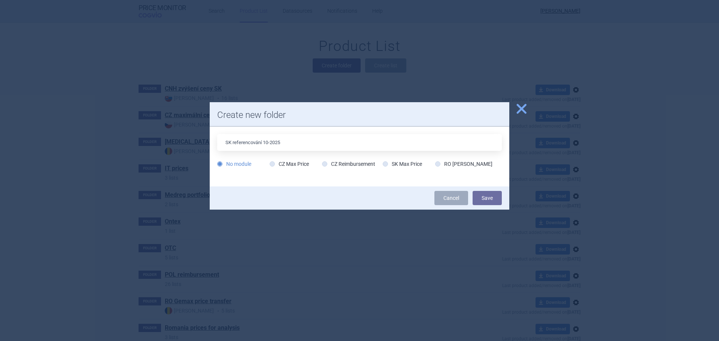
click at [319, 144] on input "SK referencování 10-2025" at bounding box center [359, 142] width 284 height 17
type input "SK referencování 10-2025 bez ref."
click at [399, 161] on label "SK Max Price" at bounding box center [402, 163] width 39 height 7
click at [406, 164] on label "SK Max Price" at bounding box center [402, 163] width 39 height 7
click at [390, 164] on input "SK Max Price" at bounding box center [386, 164] width 7 height 7
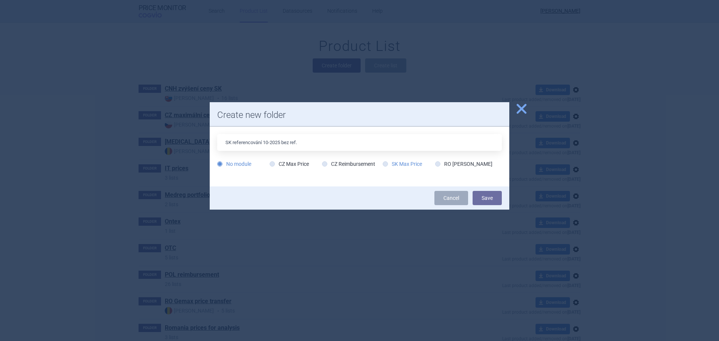
radio input "true"
click at [478, 196] on button "Save" at bounding box center [486, 198] width 29 height 14
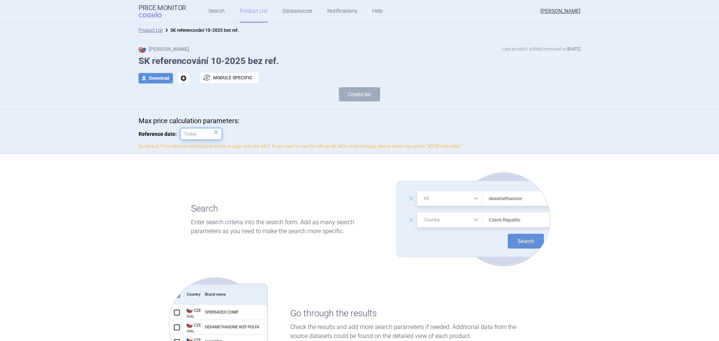
click at [189, 138] on body "Price Monitor COGVIO Search Product List Datasources Notifications Help Zuzana …" at bounding box center [359, 170] width 719 height 341
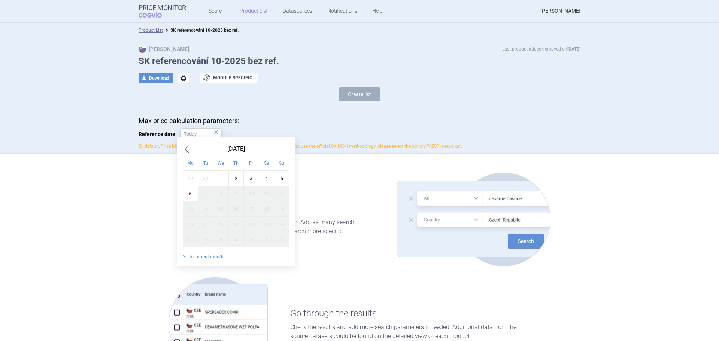
click at [216, 179] on div "1" at bounding box center [220, 178] width 15 height 15
type input "1. 10. 2025"
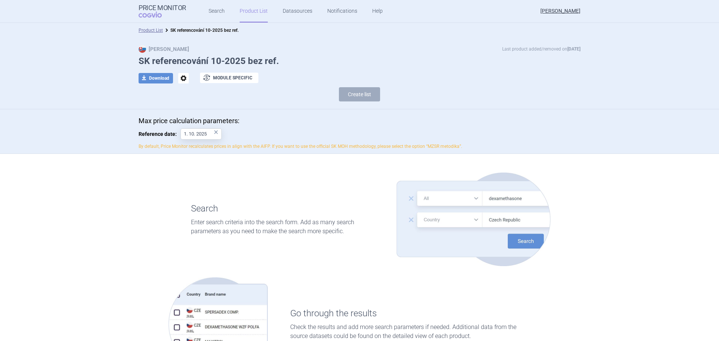
click at [247, 148] on p "By default, Price Monitor recalculates prices in align with the AIFP. If you wa…" at bounding box center [359, 146] width 442 height 6
click at [362, 94] on button "Create list" at bounding box center [359, 94] width 41 height 14
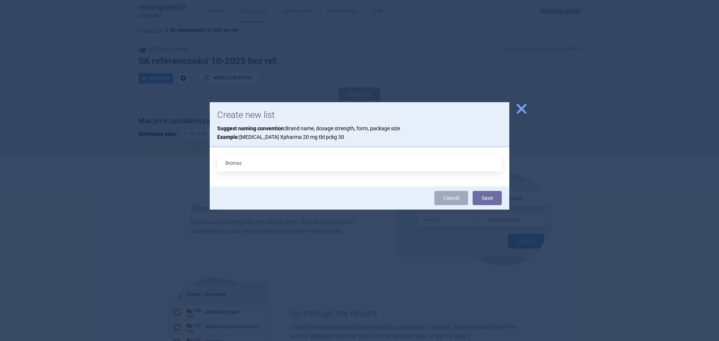
type input "[MEDICAL_DATA] 3 mg 30 tbl"
click at [473, 191] on button "Save" at bounding box center [486, 198] width 29 height 14
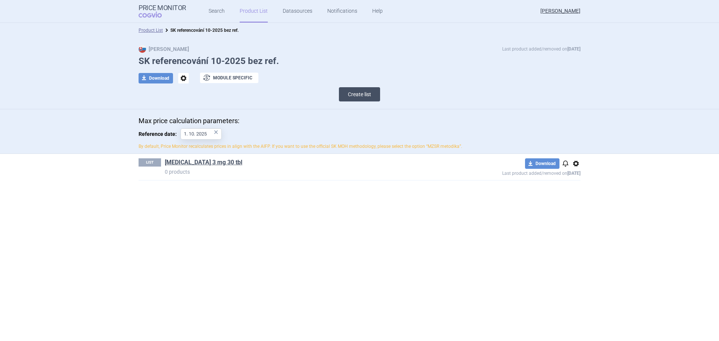
click at [341, 98] on button "Create list" at bounding box center [359, 94] width 41 height 14
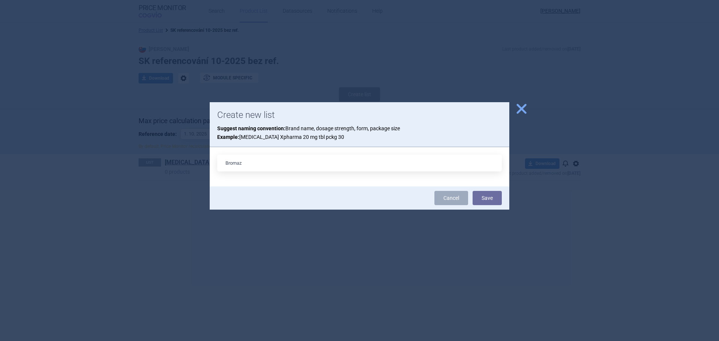
type input "[MEDICAL_DATA] 1,5 mg 30 tbl"
click at [493, 202] on button "Save" at bounding box center [486, 198] width 29 height 14
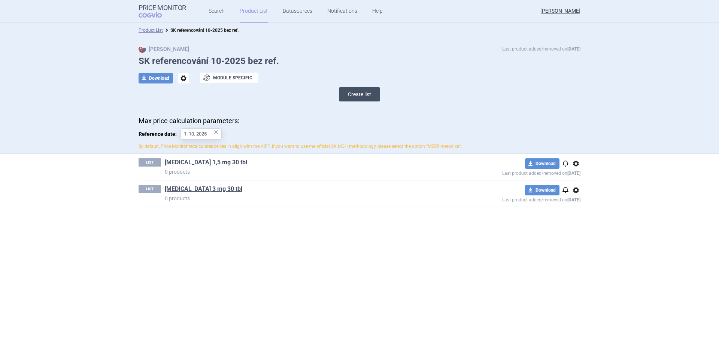
click at [355, 96] on button "Create list" at bounding box center [359, 94] width 41 height 14
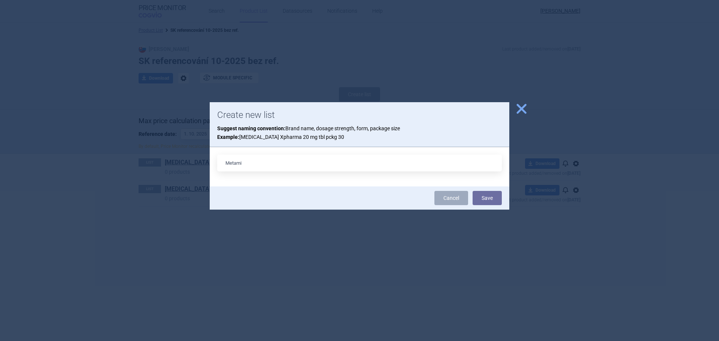
type input "Metamizol 500 mg 20 tbl"
click at [493, 196] on button "Save" at bounding box center [486, 198] width 29 height 14
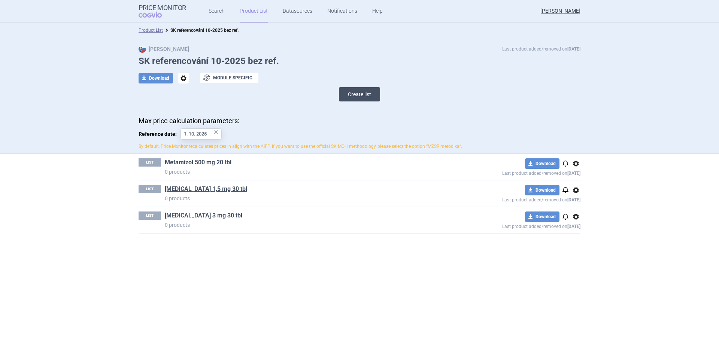
click at [354, 98] on button "Create list" at bounding box center [359, 94] width 41 height 14
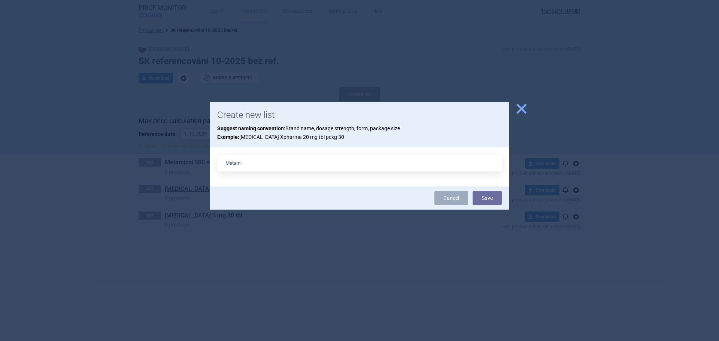
type input "Metamizol 500 mg 60 tbl"
click at [487, 197] on button "Save" at bounding box center [486, 198] width 29 height 14
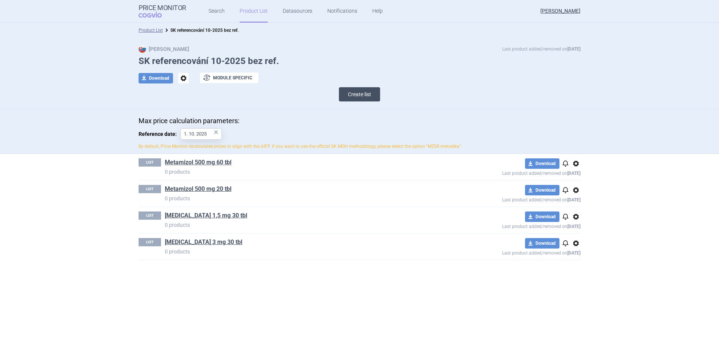
click at [358, 95] on button "Create list" at bounding box center [359, 94] width 41 height 14
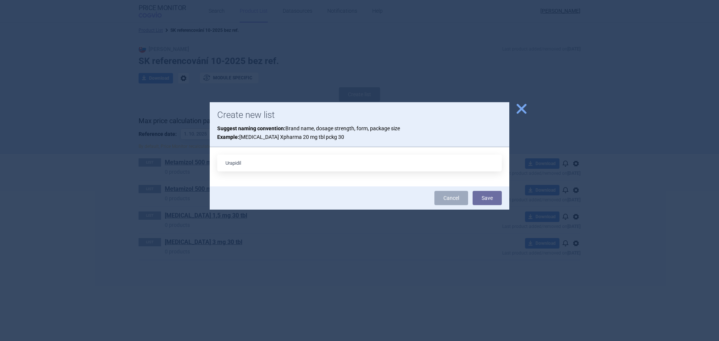
type input "Urapidil 30 mg 50 tbl"
click at [478, 193] on button "Save" at bounding box center [486, 198] width 29 height 14
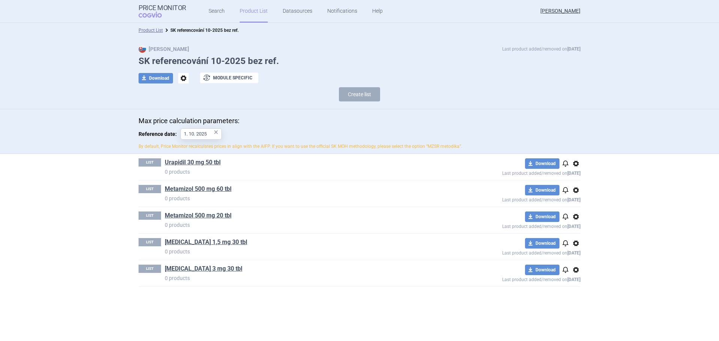
click at [356, 105] on div "Max Price Last product added/removed on 6 Oct SK referencování 10-2025 bez ref.…" at bounding box center [359, 73] width 719 height 71
click at [354, 98] on button "Create list" at bounding box center [359, 94] width 41 height 14
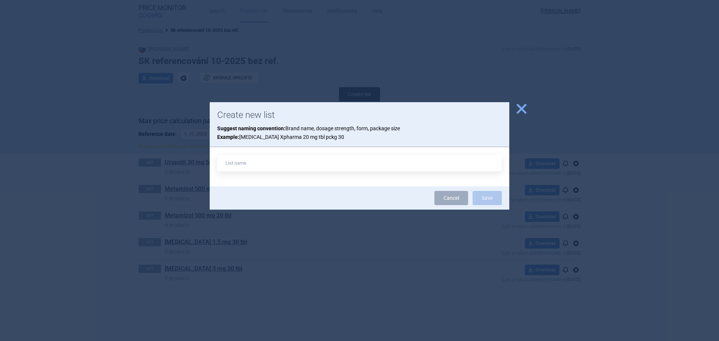
type input "Z"
type input "Urapidil 60 mg 50 tbl"
click at [490, 195] on button "Save" at bounding box center [486, 198] width 29 height 14
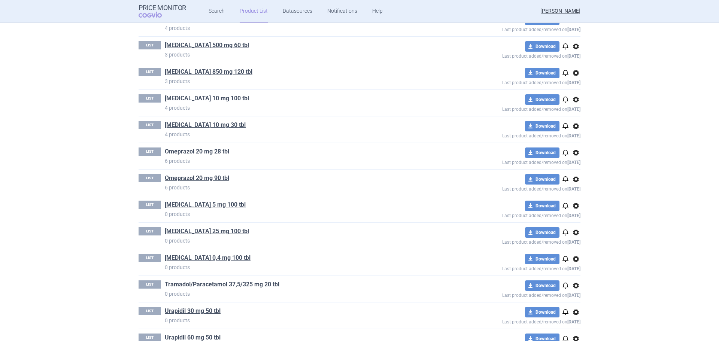
scroll to position [883, 0]
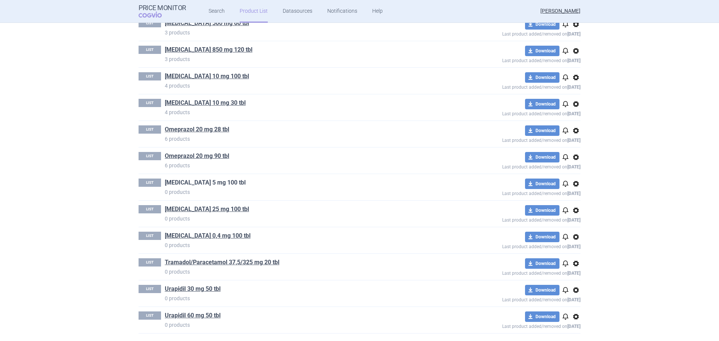
click at [187, 184] on link "[MEDICAL_DATA] 5 mg 100 tbl" at bounding box center [205, 183] width 81 height 8
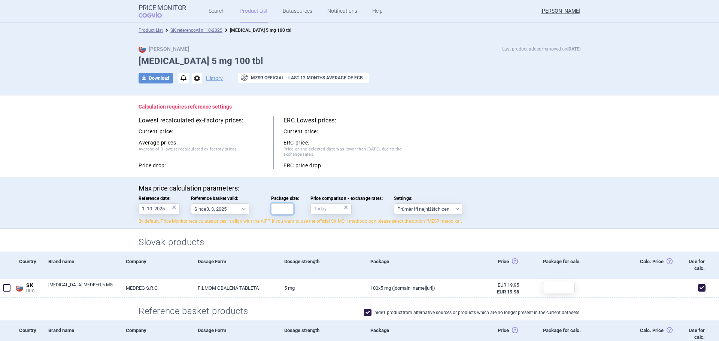
click at [281, 213] on input "Package size:" at bounding box center [282, 208] width 22 height 11
type input "100"
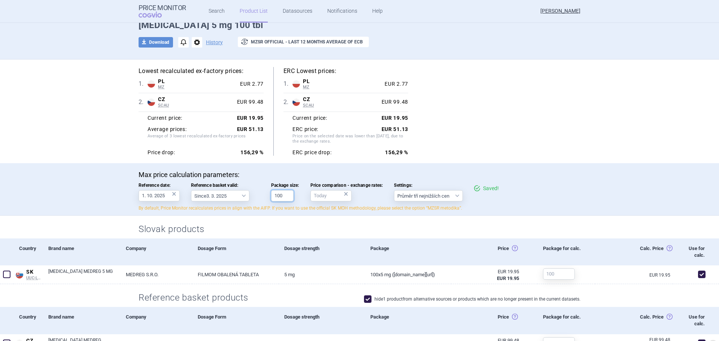
scroll to position [225, 0]
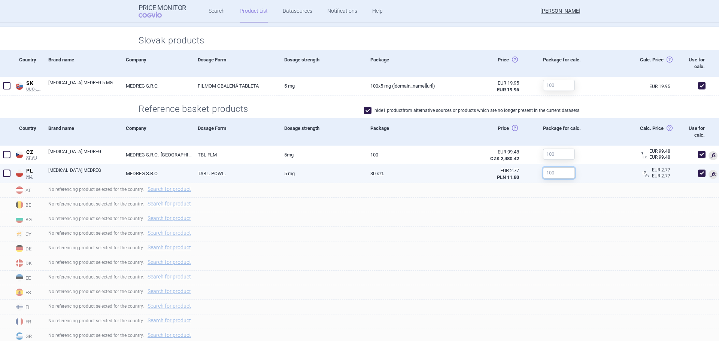
click at [543, 177] on input "text" at bounding box center [559, 172] width 32 height 11
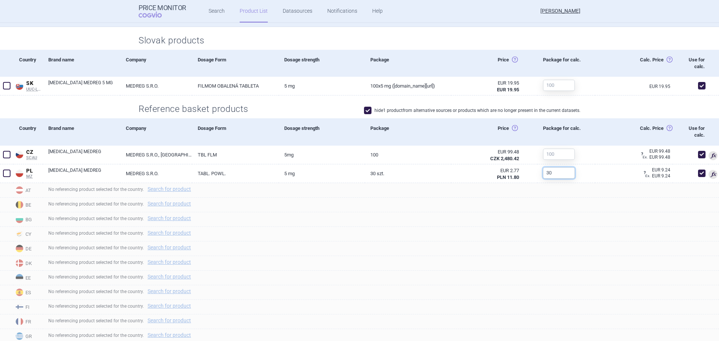
type input "30"
click at [604, 130] on div "Calc. Price Calc. price: Cena získaná vynásobením ceny (pole Price) veľkosťou b…" at bounding box center [633, 131] width 77 height 27
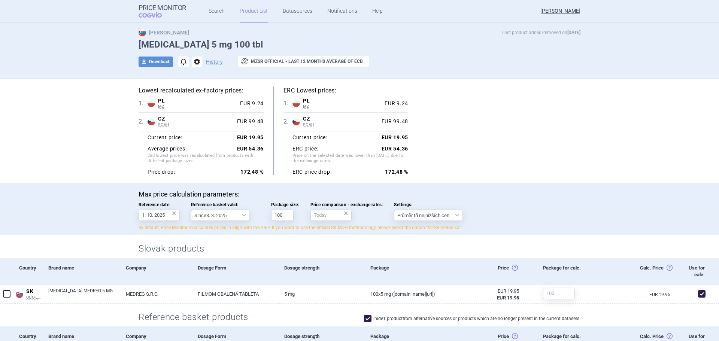
scroll to position [0, 0]
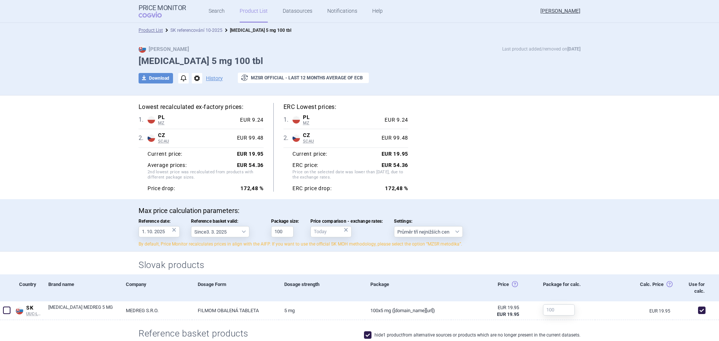
click at [206, 32] on link "SK referencování 10-2025" at bounding box center [196, 30] width 52 height 5
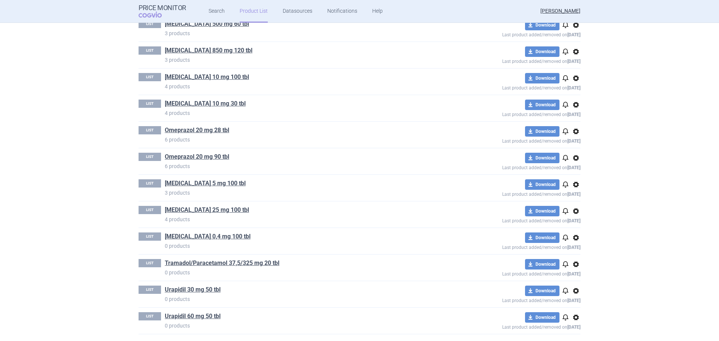
scroll to position [883, 0]
click at [205, 210] on link "[MEDICAL_DATA] 25 mg 100 tbl" at bounding box center [207, 209] width 84 height 8
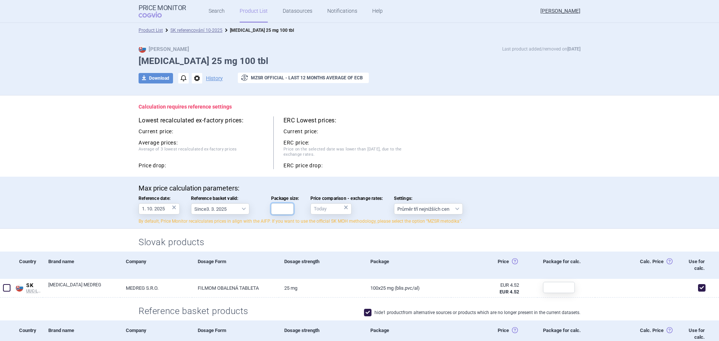
click at [285, 207] on input "Package size:" at bounding box center [282, 208] width 22 height 11
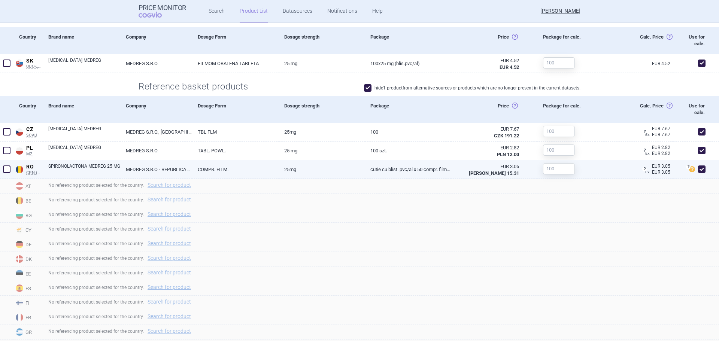
scroll to position [265, 0]
type input "100"
click at [548, 170] on input "text" at bounding box center [559, 168] width 32 height 11
type input "50"
click at [446, 170] on div "RO CPN (MoH) Romania CPN (MoH) Public Catalog - List of maximum prices for inte…" at bounding box center [359, 169] width 719 height 19
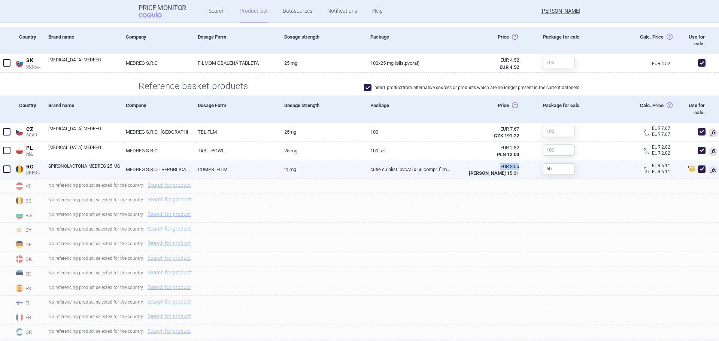
click at [401, 168] on link "Cutie cu blist. PVC/Al x 50 compr. film. (3 ani)" at bounding box center [408, 169] width 86 height 18
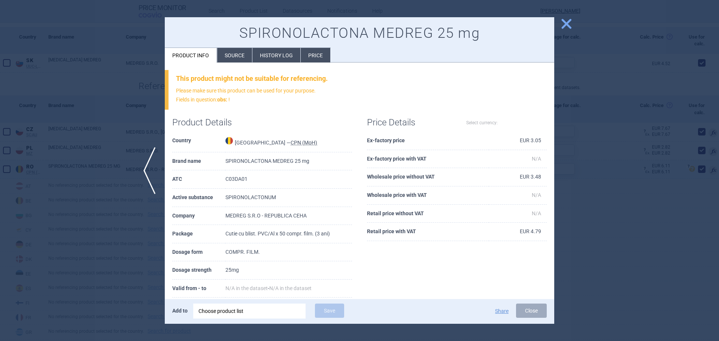
select select "EUR"
click at [606, 192] on div at bounding box center [359, 170] width 719 height 341
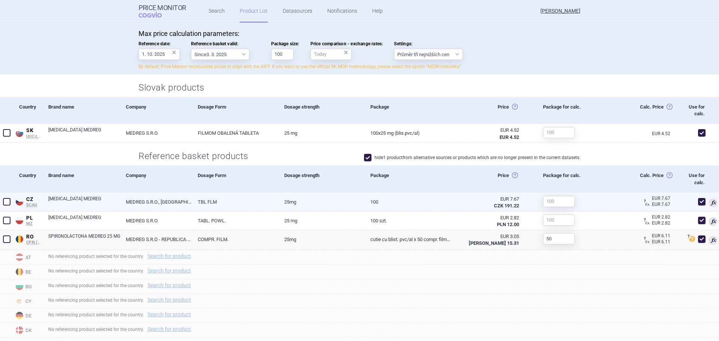
scroll to position [191, 0]
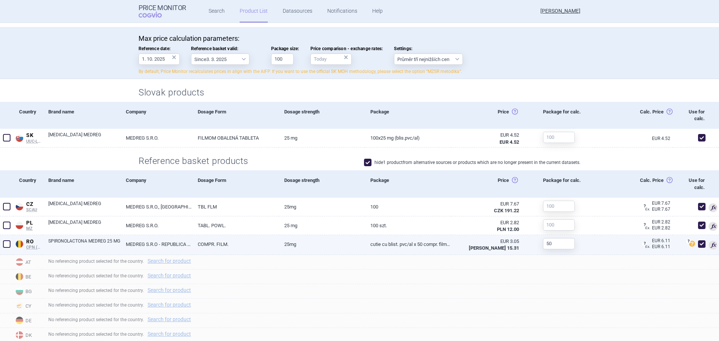
click at [383, 240] on link "Cutie cu blist. PVC/Al x 50 compr. film. (3 ani)" at bounding box center [408, 244] width 86 height 18
select select "EUR"
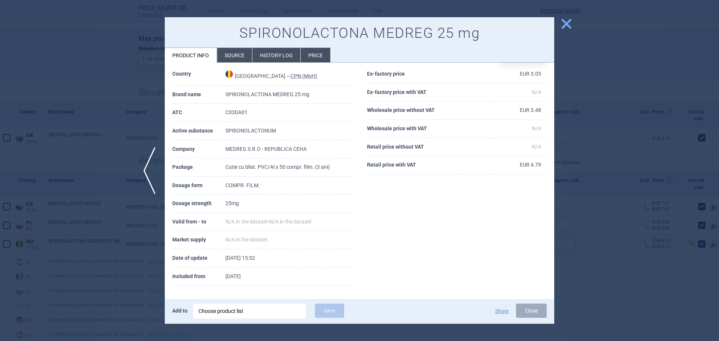
scroll to position [68, 0]
click at [632, 180] on div at bounding box center [359, 170] width 719 height 341
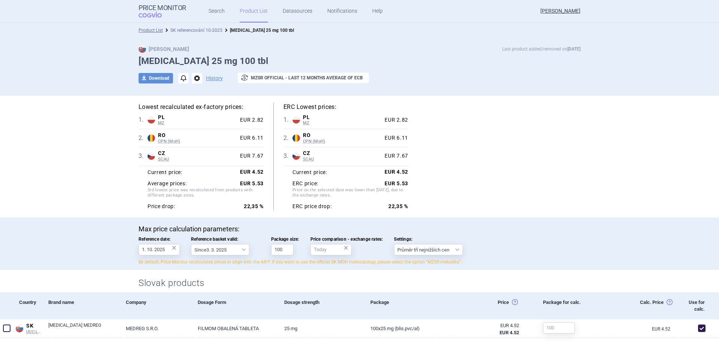
click at [209, 32] on link "SK referencování 10-2025" at bounding box center [196, 30] width 52 height 5
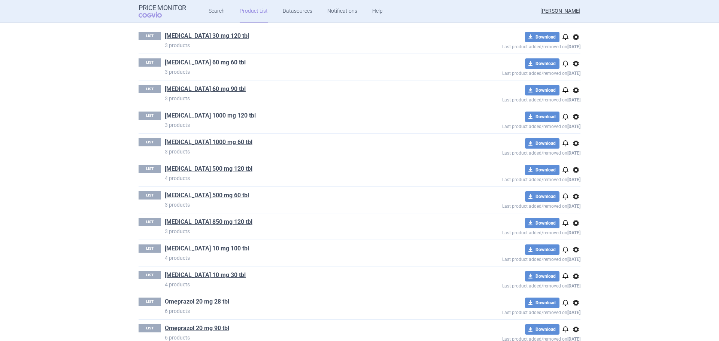
scroll to position [883, 0]
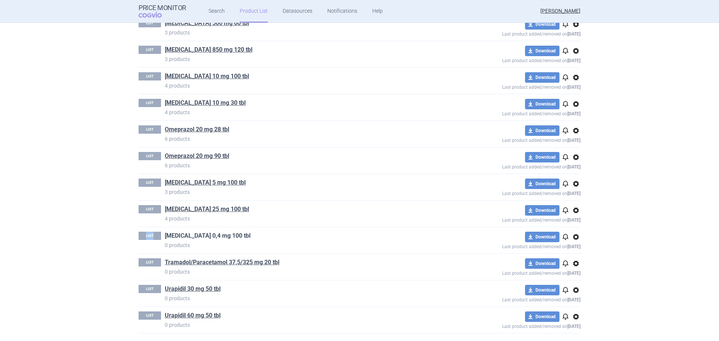
click at [191, 232] on div "LIST Tamsulosin 0,4 mg 100 tbl 0 products download Download notifications optio…" at bounding box center [359, 240] width 442 height 26
click at [192, 235] on link "[MEDICAL_DATA] 0,4 mg 100 tbl" at bounding box center [208, 236] width 86 height 8
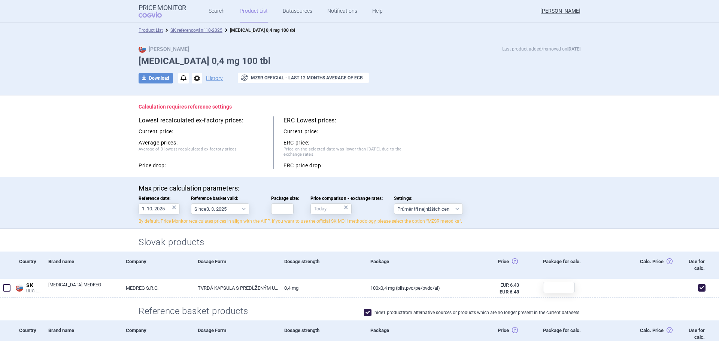
click at [281, 203] on label "Package size:" at bounding box center [285, 205] width 28 height 19
click at [281, 203] on input "Package size:" at bounding box center [282, 208] width 22 height 11
type input "100"
click at [531, 211] on div "Max price calculation parameters: Reference date: 1. 10. 2025 × Reference baske…" at bounding box center [359, 204] width 442 height 40
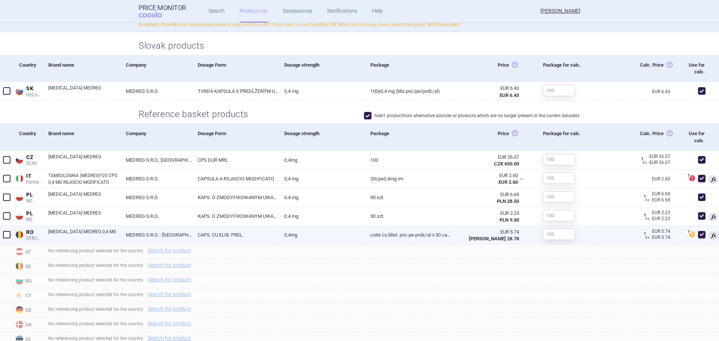
scroll to position [225, 0]
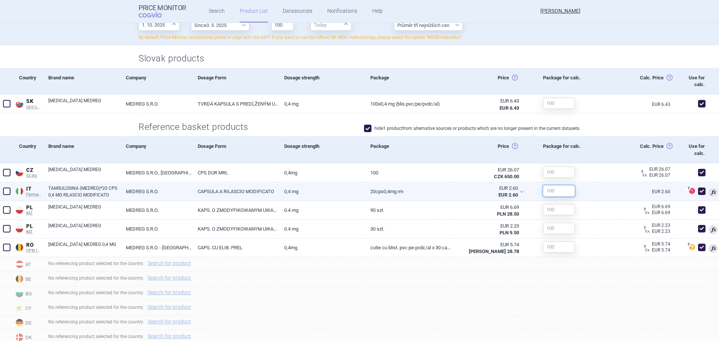
click at [548, 191] on input "text" at bounding box center [559, 190] width 32 height 11
type input "20"
type input "90"
type input "30"
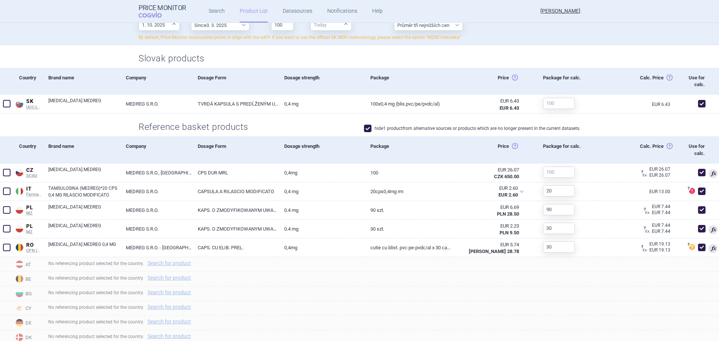
click at [612, 137] on div "Calc. Price Calc. price: Cena získaná vynásobením ceny (pole Price) veľkosťou b…" at bounding box center [633, 149] width 77 height 27
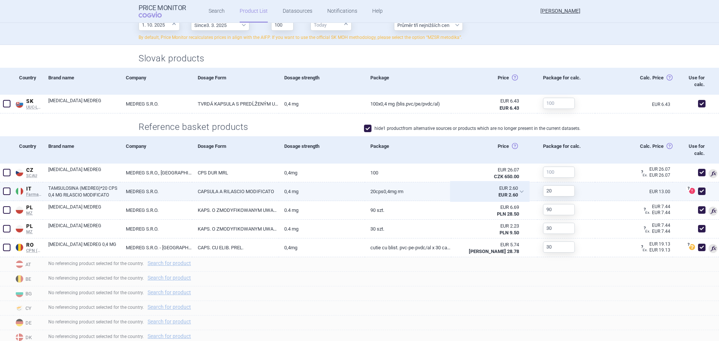
click at [514, 193] on div "EUR 2.60 EUR 2.60" at bounding box center [489, 191] width 77 height 19
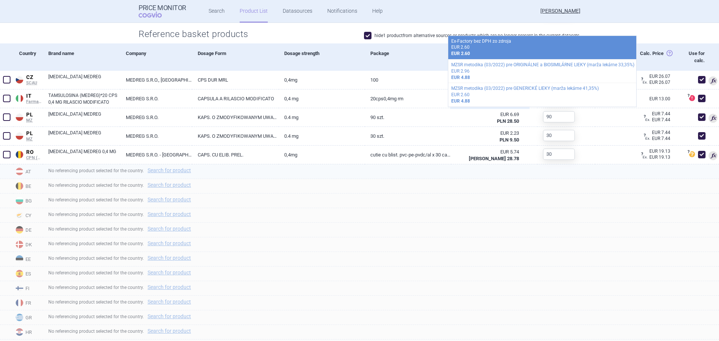
scroll to position [299, 0]
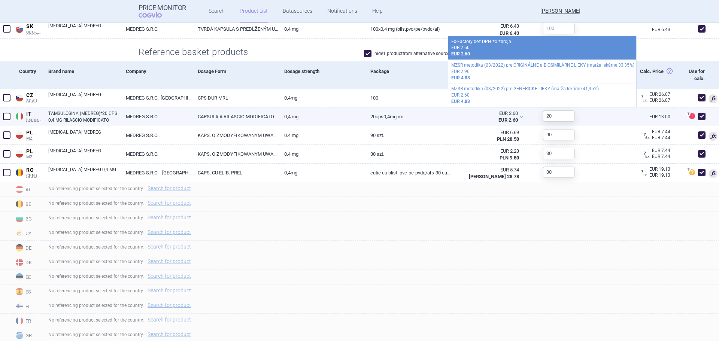
click at [672, 115] on div "? This product shouldn't be used for referencing. Please check product details." at bounding box center [690, 116] width 36 height 19
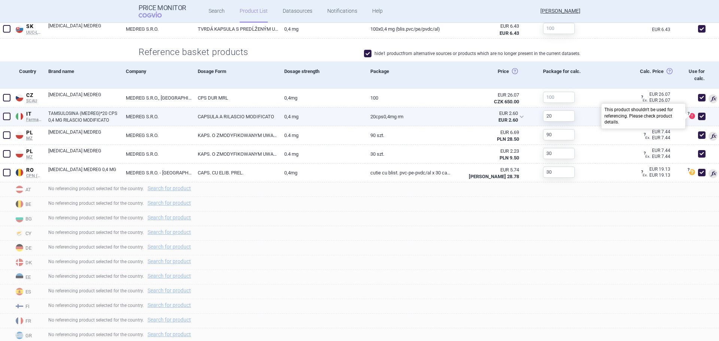
click at [686, 115] on span "?" at bounding box center [688, 114] width 4 height 4
click at [696, 116] on span at bounding box center [701, 116] width 11 height 11
checkbox input "false"
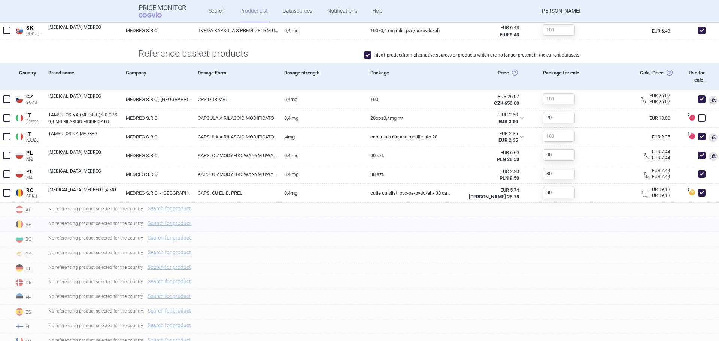
scroll to position [299, 0]
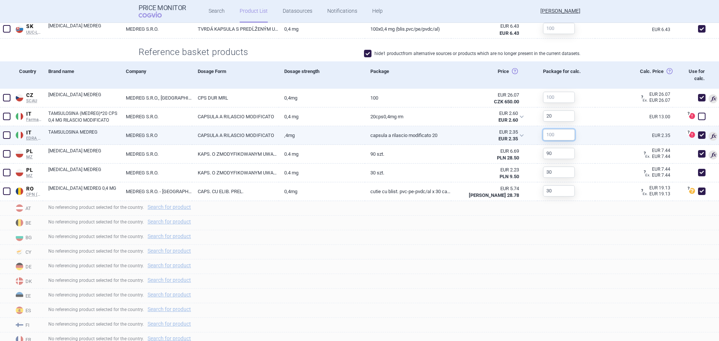
click at [552, 135] on input "text" at bounding box center [559, 134] width 32 height 11
type input "20"
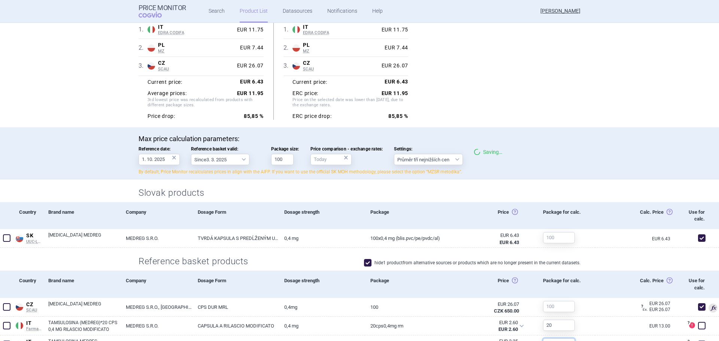
scroll to position [0, 0]
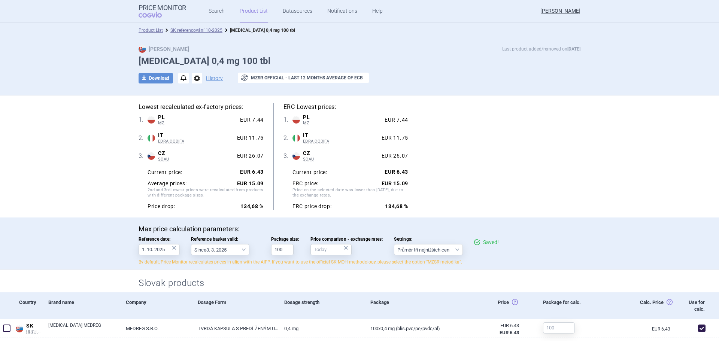
click at [481, 185] on div "Lowest recalculated ex-factory prices: 1 . PL MZ Poland MZ List of reimbursed m…" at bounding box center [359, 156] width 442 height 107
drag, startPoint x: 186, startPoint y: 33, endPoint x: 188, endPoint y: 37, distance: 4.9
click at [186, 33] on link "SK referencování 10-2025" at bounding box center [196, 30] width 52 height 5
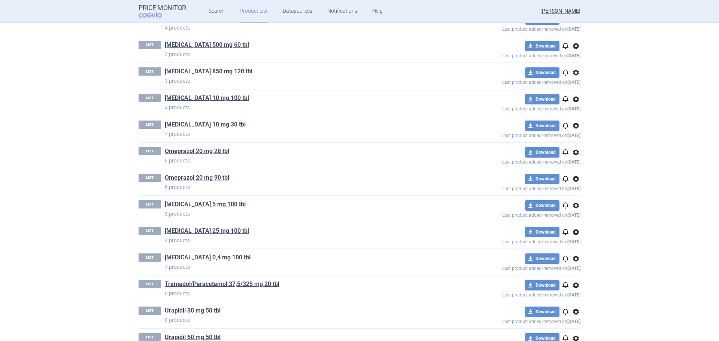
scroll to position [883, 0]
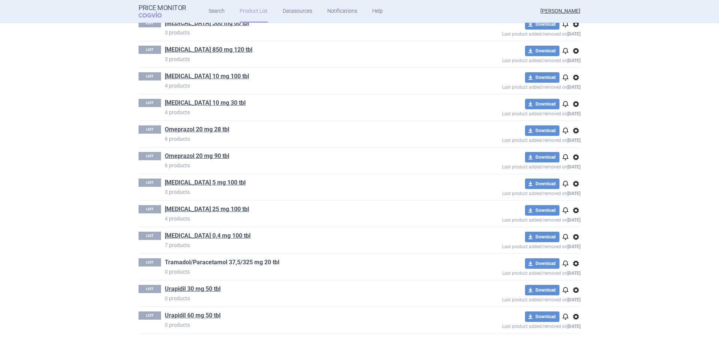
click at [229, 262] on link "Tramadol/Paracetamol 37,5/325 mg 20 tbl" at bounding box center [222, 262] width 115 height 8
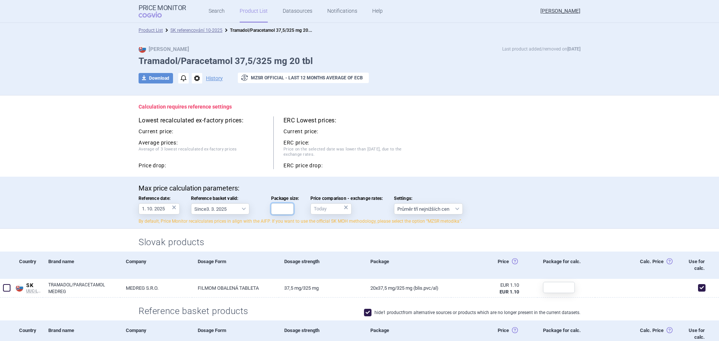
click at [283, 214] on input "Package size:" at bounding box center [282, 208] width 22 height 11
type input "20"
click at [610, 180] on div "Max price calculation parameters: Reference date: 1. 10. 2025 × Reference baske…" at bounding box center [359, 203] width 719 height 52
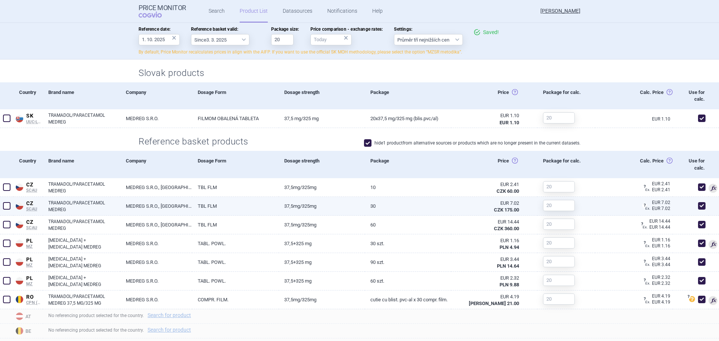
scroll to position [225, 0]
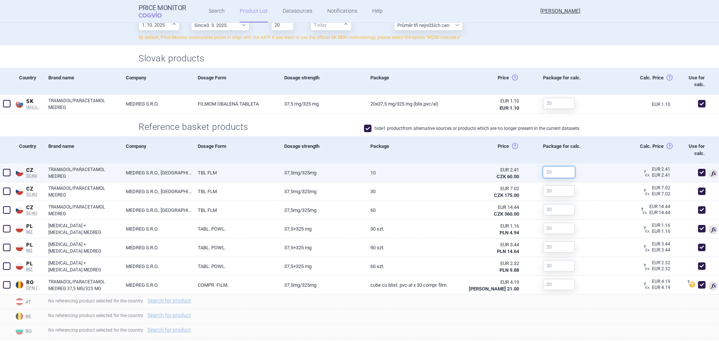
click at [553, 177] on input "text" at bounding box center [559, 172] width 32 height 11
type input "10"
type input "30"
type input "60"
type input "30"
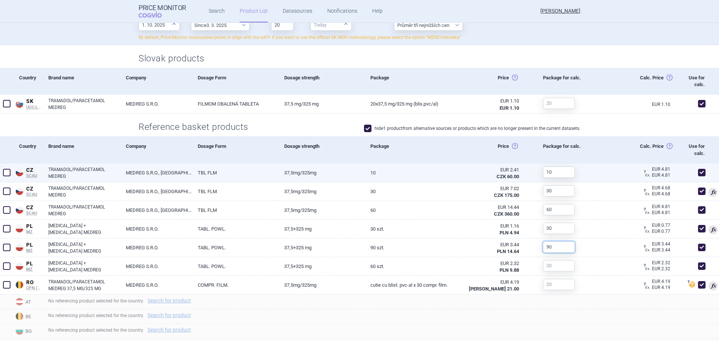
type input "90"
type input "60"
type input "30"
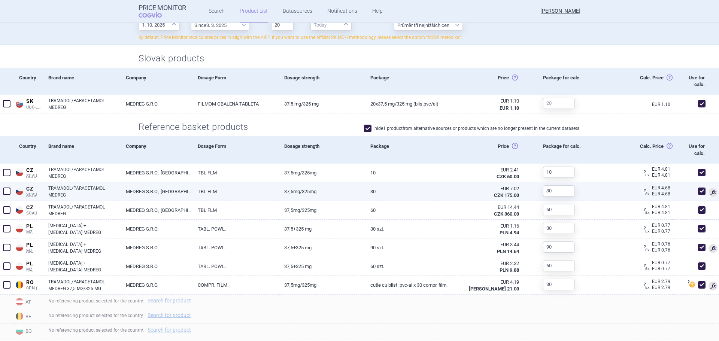
click at [595, 186] on div "EUR 4.68 Ex. ? Price calculated based on 1 CZK / EUR 0.0401073272 rate of the c…" at bounding box center [633, 191] width 77 height 19
click at [701, 190] on span at bounding box center [701, 191] width 11 height 11
checkbox input "false"
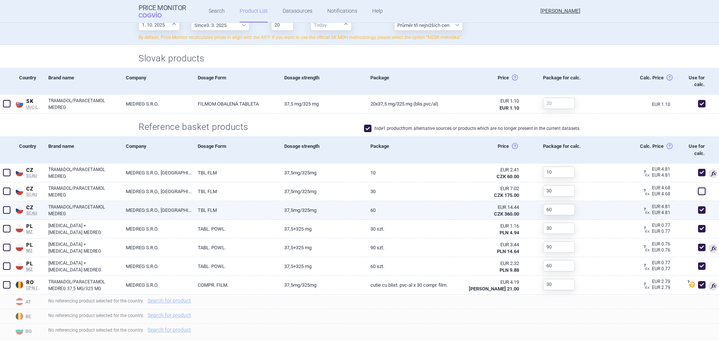
drag, startPoint x: 701, startPoint y: 212, endPoint x: 698, endPoint y: 215, distance: 4.3
click at [701, 212] on span at bounding box center [701, 209] width 11 height 11
checkbox input "false"
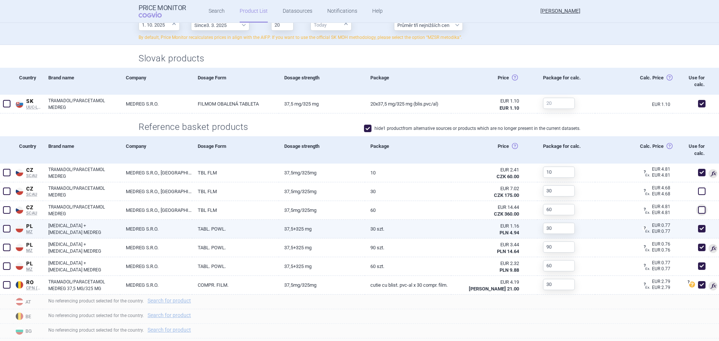
drag, startPoint x: 703, startPoint y: 229, endPoint x: 706, endPoint y: 235, distance: 7.2
click at [708, 229] on div at bounding box center [713, 229] width 10 height 19
click at [700, 229] on span at bounding box center [701, 228] width 11 height 11
checkbox input "false"
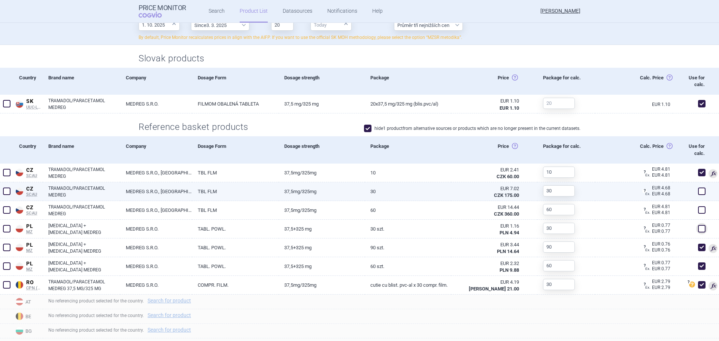
click at [699, 194] on span at bounding box center [701, 191] width 7 height 7
checkbox input "true"
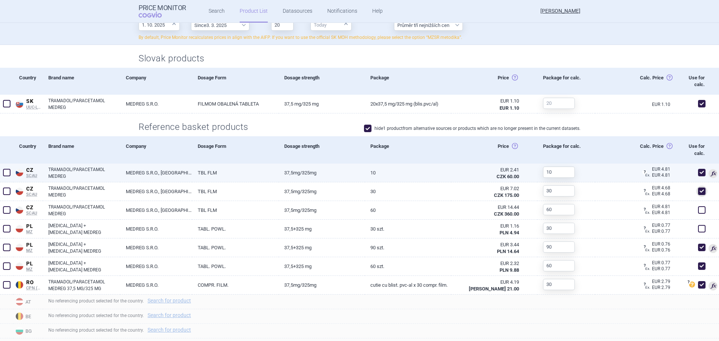
click at [698, 170] on span at bounding box center [701, 172] width 7 height 7
checkbox input "false"
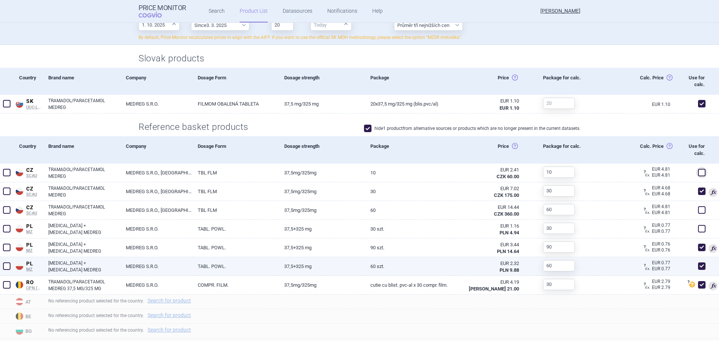
click at [699, 266] on span at bounding box center [701, 265] width 7 height 7
checkbox input "false"
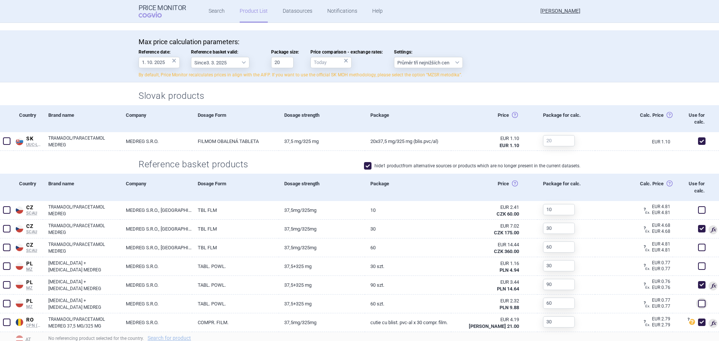
scroll to position [0, 0]
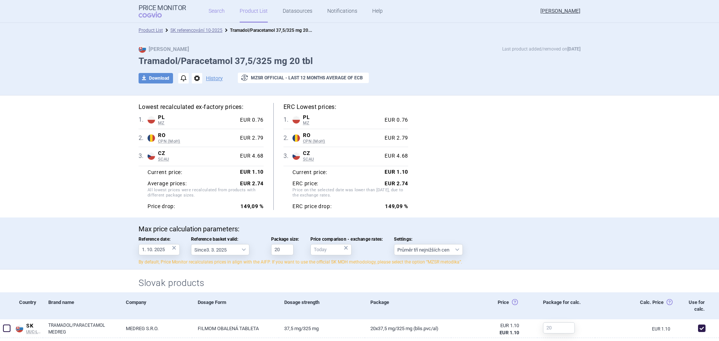
click at [208, 19] on link "Search" at bounding box center [216, 11] width 16 height 22
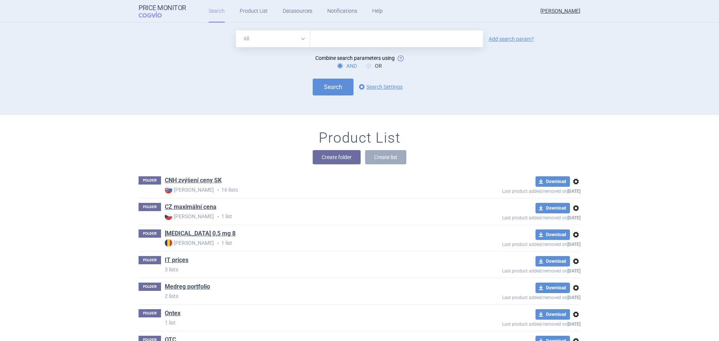
click at [336, 40] on input "text" at bounding box center [396, 38] width 173 height 17
type input "bromazepam"
click at [493, 38] on link "Add search param?" at bounding box center [510, 38] width 45 height 5
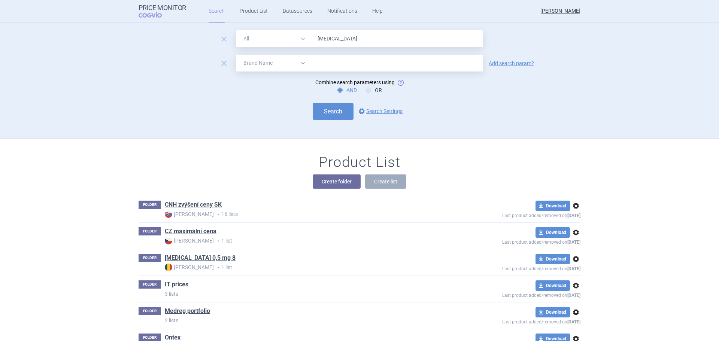
click at [388, 60] on input "text" at bounding box center [396, 63] width 173 height 17
click at [296, 63] on select "All Brand Name ATC Company Active Substance Country Newer than" at bounding box center [273, 63] width 74 height 17
select select "mah"
click at [236, 55] on select "All Brand Name ATC Company Active Substance Country Newer than" at bounding box center [273, 63] width 74 height 17
click at [345, 56] on input "text" at bounding box center [396, 63] width 173 height 17
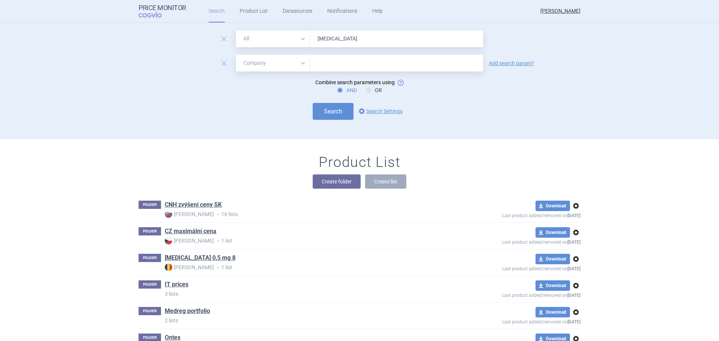
type input "medreg"
click at [319, 112] on button "Search" at bounding box center [333, 111] width 41 height 17
select select "mah"
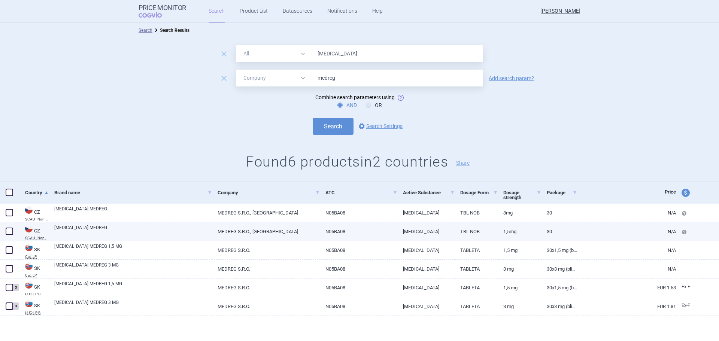
click at [674, 232] on link "N/A" at bounding box center [626, 231] width 99 height 18
select select "EUR"
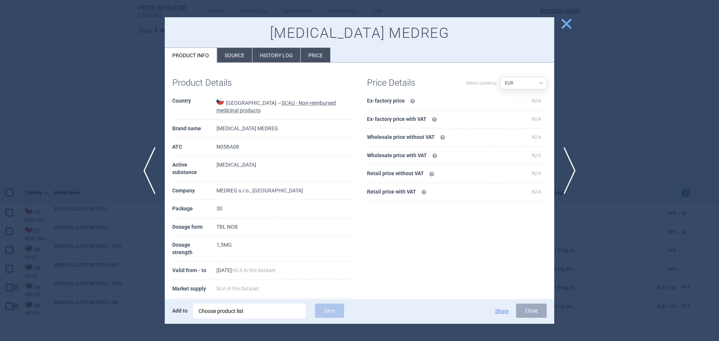
click at [259, 54] on li "History log" at bounding box center [276, 55] width 48 height 15
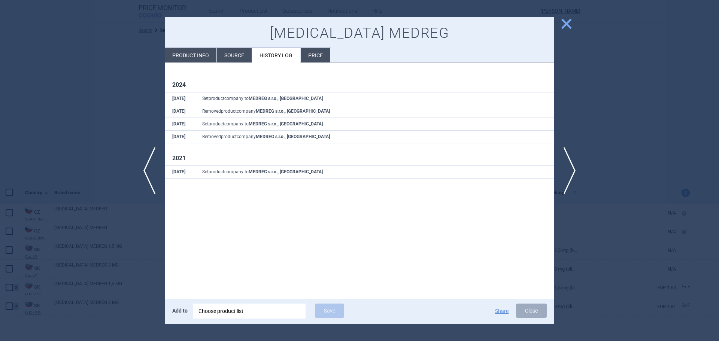
click at [229, 59] on li "Source" at bounding box center [234, 55] width 35 height 15
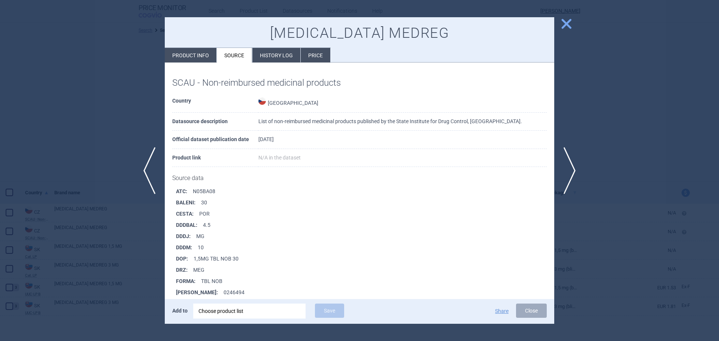
click at [307, 57] on li "Price" at bounding box center [316, 55] width 30 height 15
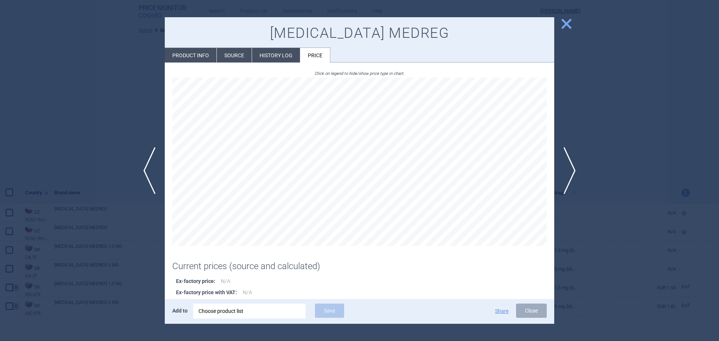
click at [77, 183] on div at bounding box center [359, 170] width 719 height 341
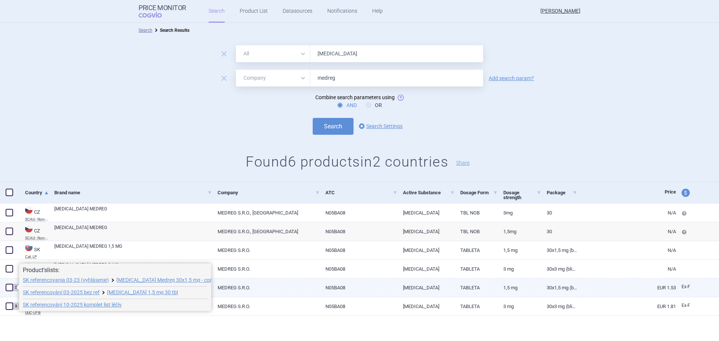
click at [10, 290] on span at bounding box center [9, 287] width 7 height 7
checkbox input "true"
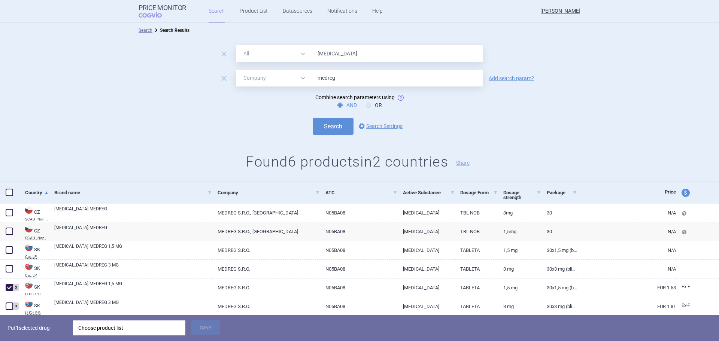
click at [121, 331] on div "Choose product list" at bounding box center [129, 327] width 102 height 15
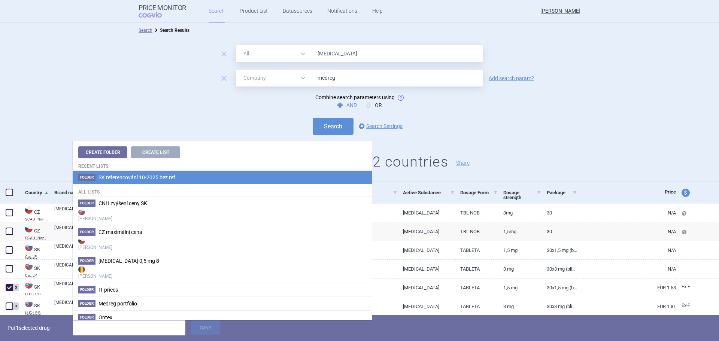
click at [114, 180] on span "SK referencování 10-2025 bez ref." at bounding box center [137, 177] width 78 height 6
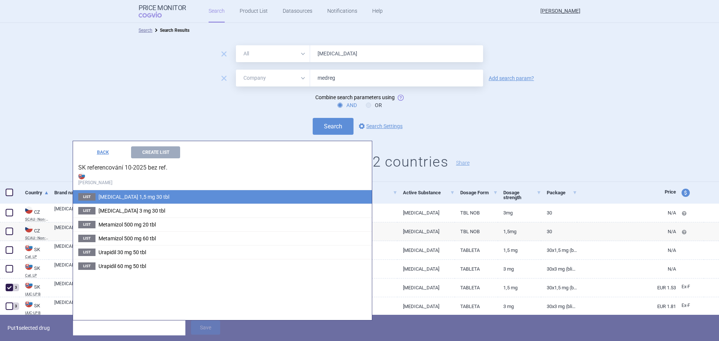
click at [123, 197] on span "[MEDICAL_DATA] 1,5 mg 30 tbl" at bounding box center [133, 197] width 71 height 6
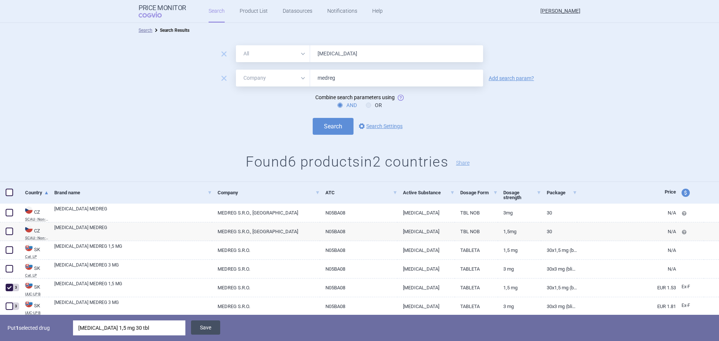
click at [211, 326] on button "Save" at bounding box center [205, 327] width 29 height 14
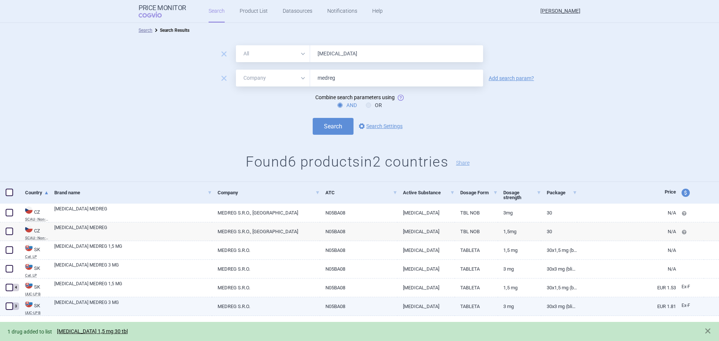
click at [19, 306] on div "3" at bounding box center [9, 306] width 19 height 19
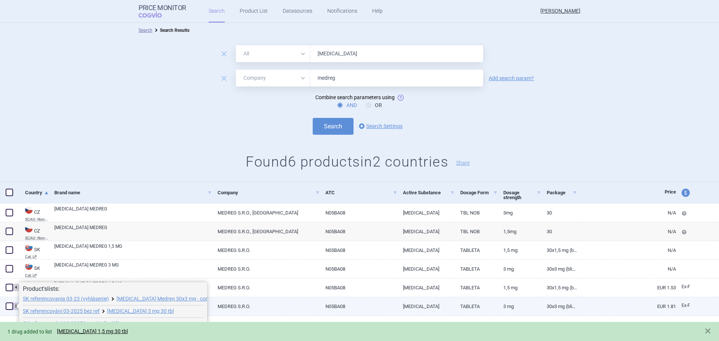
click at [12, 306] on span at bounding box center [9, 305] width 7 height 7
checkbox input "true"
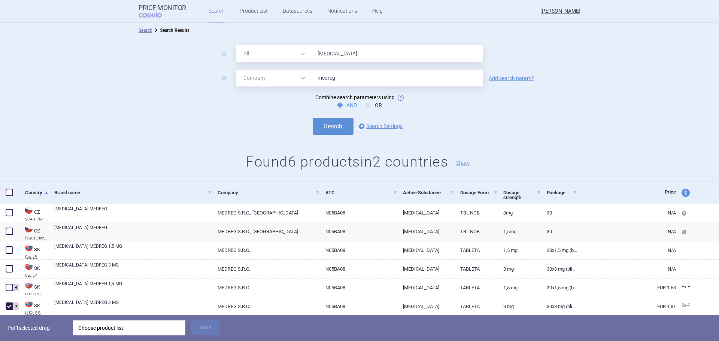
click at [101, 319] on div "Put 1 selected drug Choose product list Save" at bounding box center [359, 328] width 719 height 26
click at [100, 326] on div "Choose product list" at bounding box center [129, 327] width 102 height 15
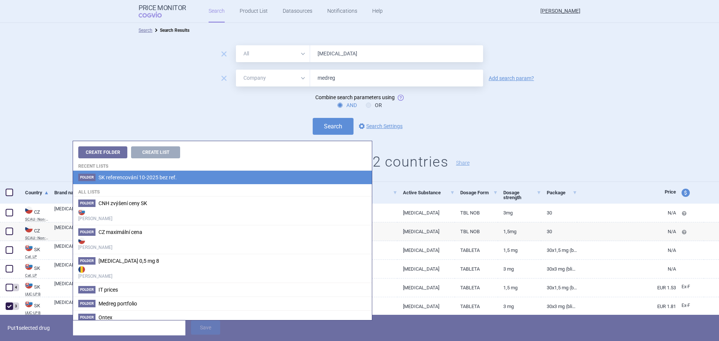
click at [122, 176] on span "SK referencování 10-2025 bez ref." at bounding box center [137, 177] width 78 height 6
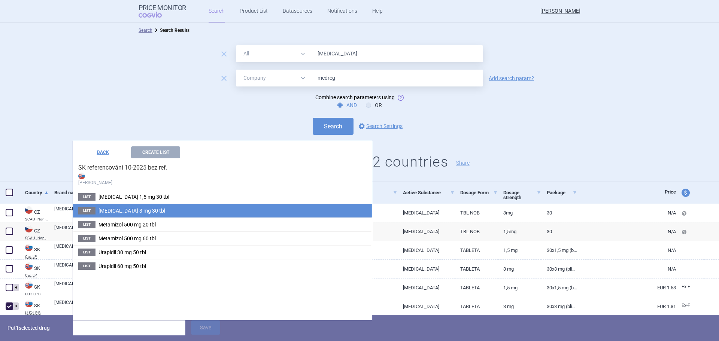
click at [160, 208] on li "List Bromazepam 3 mg 30 tbl" at bounding box center [222, 211] width 299 height 14
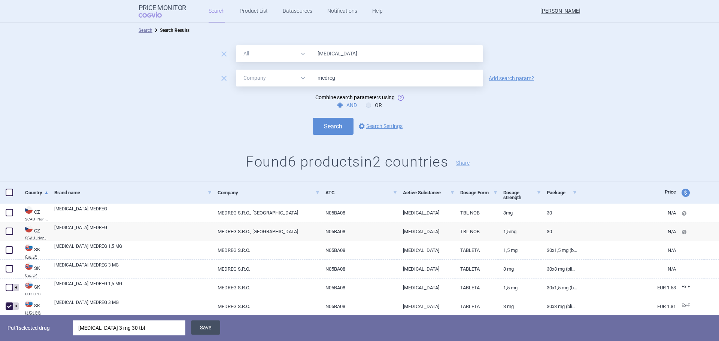
click at [207, 327] on button "Save" at bounding box center [205, 327] width 29 height 14
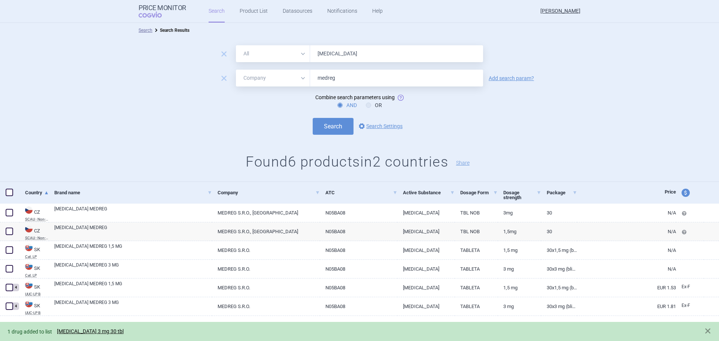
click at [328, 53] on input "bromazepam" at bounding box center [396, 53] width 173 height 17
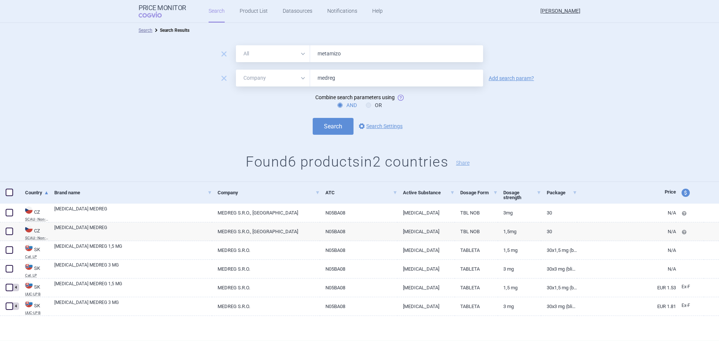
type input "metamizol"
click at [328, 127] on button "Search" at bounding box center [333, 126] width 41 height 17
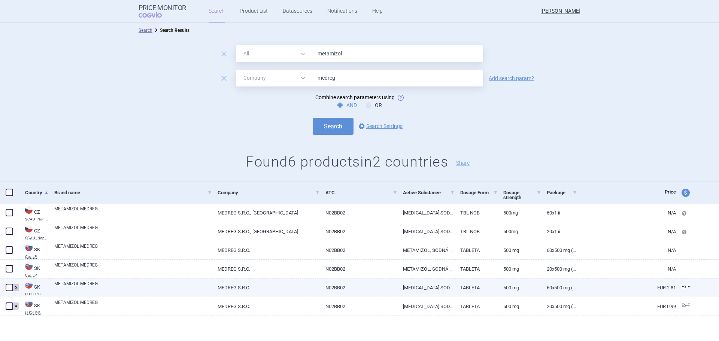
click at [8, 288] on span at bounding box center [9, 287] width 7 height 7
checkbox input "true"
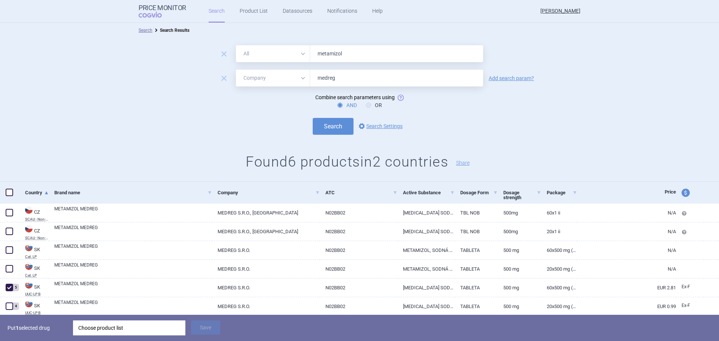
click at [89, 328] on div "Choose product list" at bounding box center [129, 327] width 102 height 15
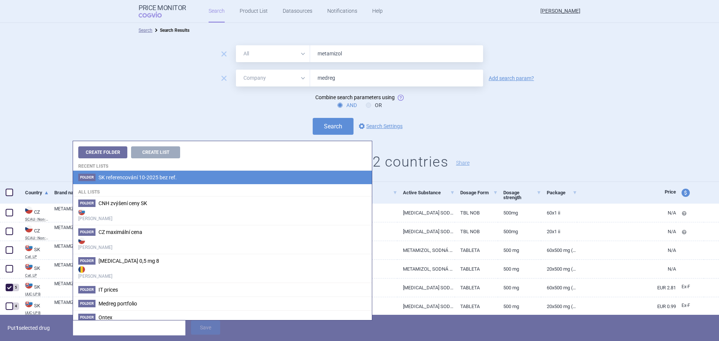
click at [157, 179] on span "SK referencování 10-2025 bez ref." at bounding box center [137, 177] width 78 height 6
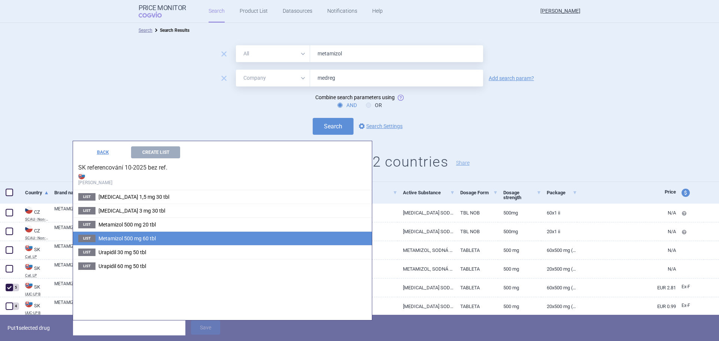
click at [129, 236] on span "Metamizol 500 mg 60 tbl" at bounding box center [126, 238] width 57 height 6
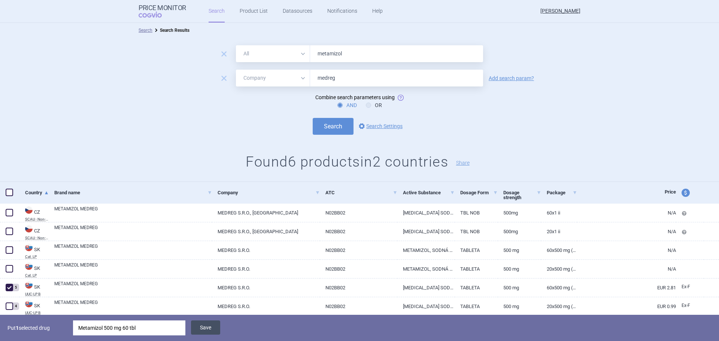
click at [194, 326] on button "Save" at bounding box center [205, 327] width 29 height 14
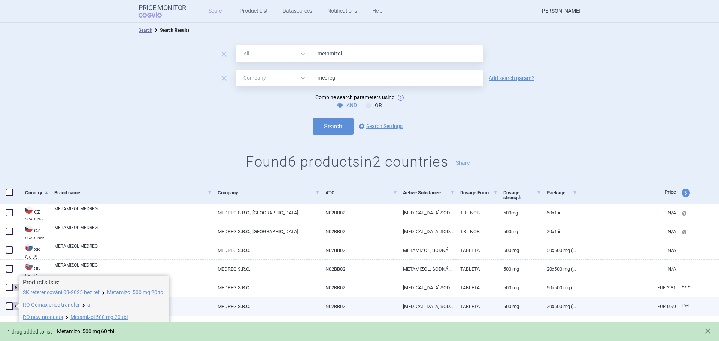
click at [5, 306] on span at bounding box center [9, 306] width 11 height 11
checkbox input "true"
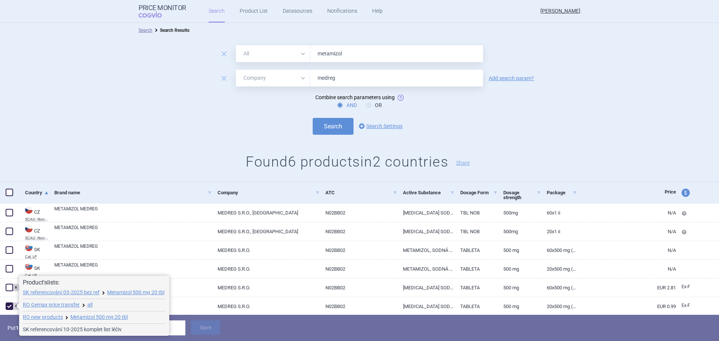
click at [120, 329] on link "SK referencování 10-2025 komplet list léčiv" at bounding box center [72, 329] width 99 height 5
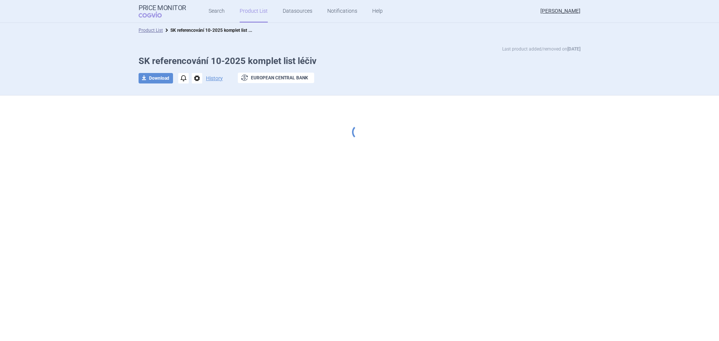
click at [120, 329] on div "Price Monitor COGVIO Search Product List Datasources Notifications Help Zuzana …" at bounding box center [359, 170] width 719 height 341
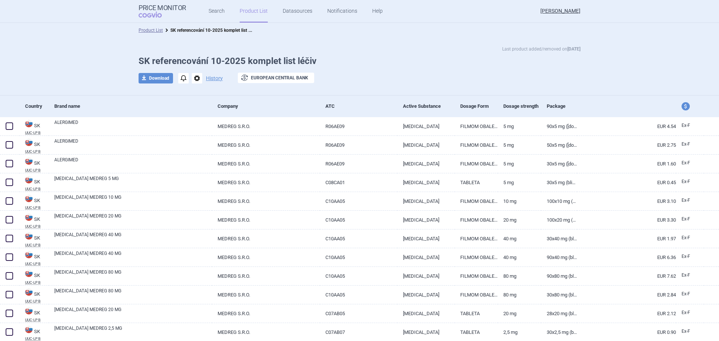
select select "mah"
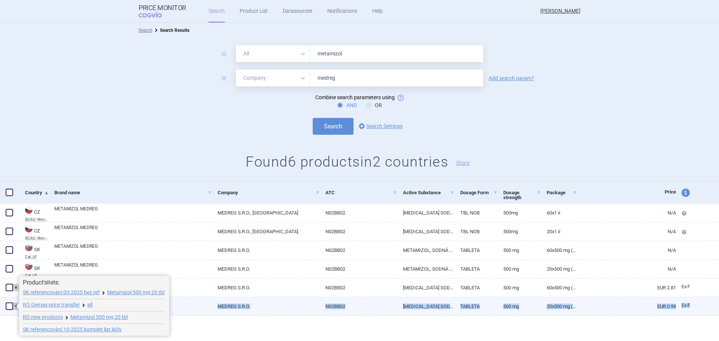
click at [12, 308] on body "Price Monitor COGVIO Search Product List Datasources Notifications Help Zuzana …" at bounding box center [359, 170] width 719 height 341
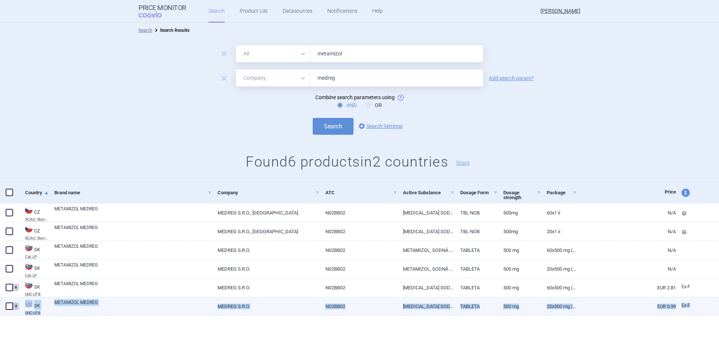
click at [7, 306] on span at bounding box center [9, 305] width 7 height 7
checkbox input "true"
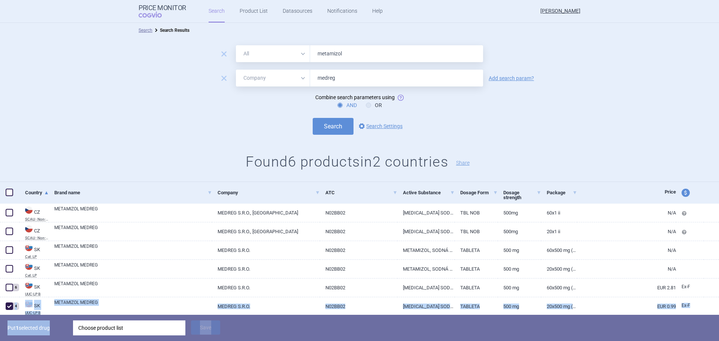
click at [160, 328] on div "Choose product list" at bounding box center [129, 327] width 102 height 15
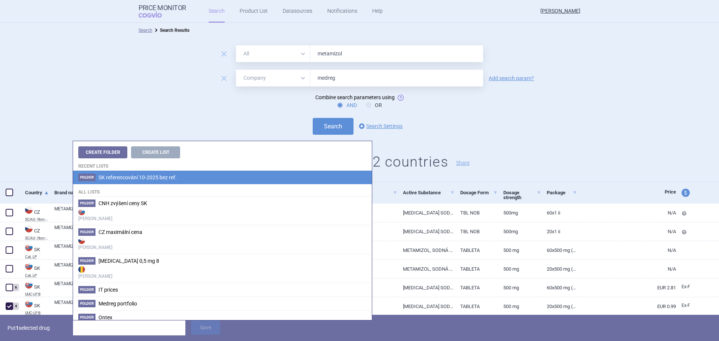
click at [135, 177] on span "SK referencování 10-2025 bez ref." at bounding box center [137, 177] width 78 height 6
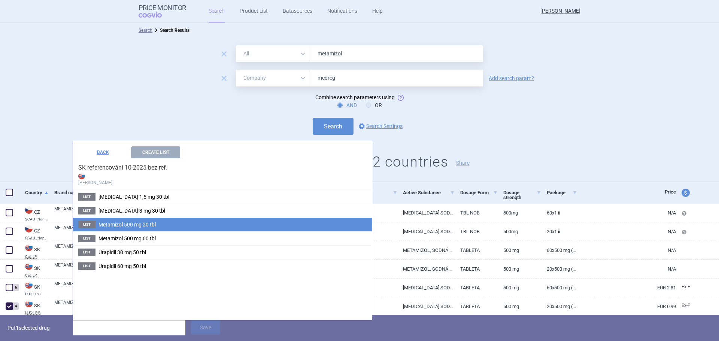
click at [161, 222] on li "List Metamizol 500 mg 20 tbl" at bounding box center [222, 224] width 299 height 14
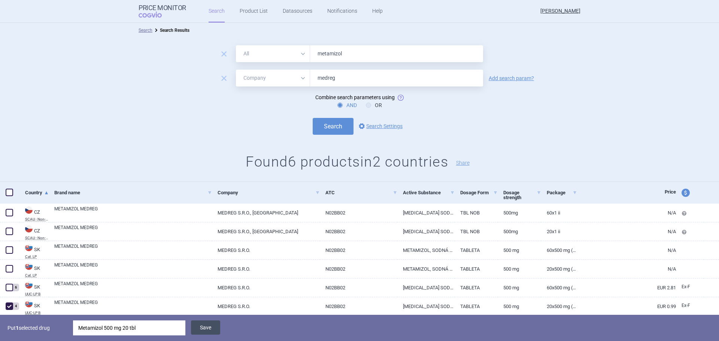
click at [206, 327] on button "Save" at bounding box center [205, 327] width 29 height 14
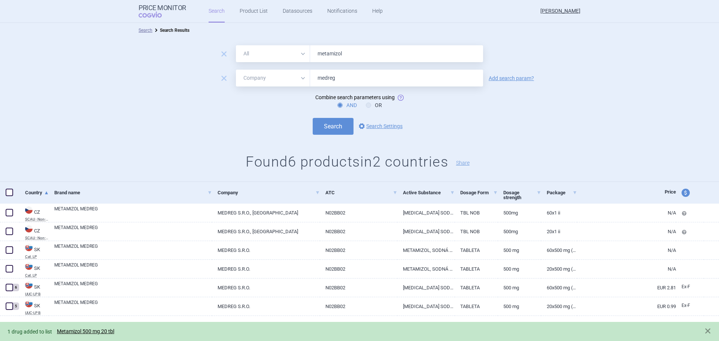
click at [330, 53] on input "metamizol" at bounding box center [396, 53] width 173 height 17
type input "urapidil"
click at [335, 127] on button "Search" at bounding box center [333, 126] width 41 height 17
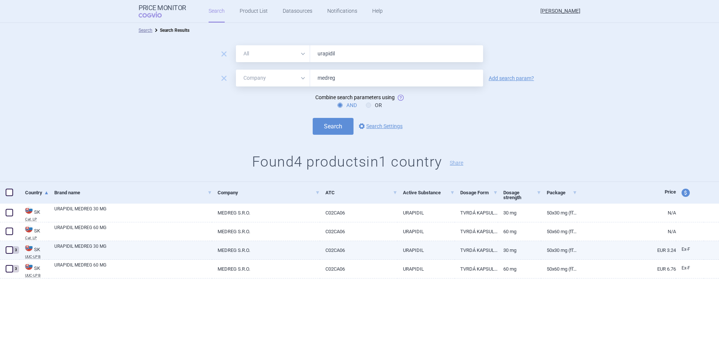
click at [8, 251] on span at bounding box center [9, 249] width 7 height 7
checkbox input "true"
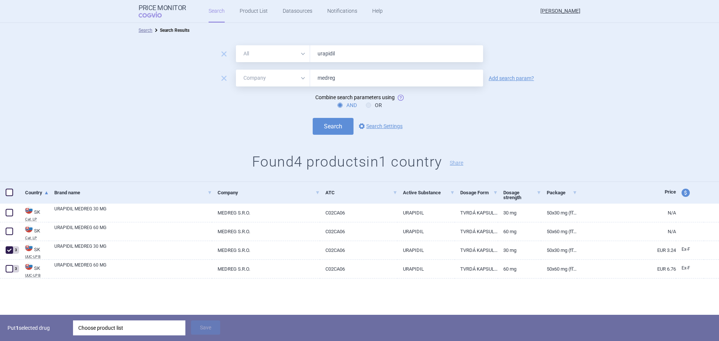
click at [128, 328] on div "Choose product list" at bounding box center [129, 327] width 102 height 15
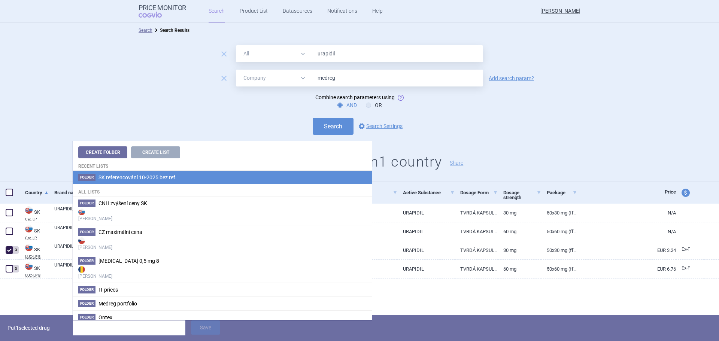
click at [141, 177] on span "SK referencování 10-2025 bez ref." at bounding box center [137, 177] width 78 height 6
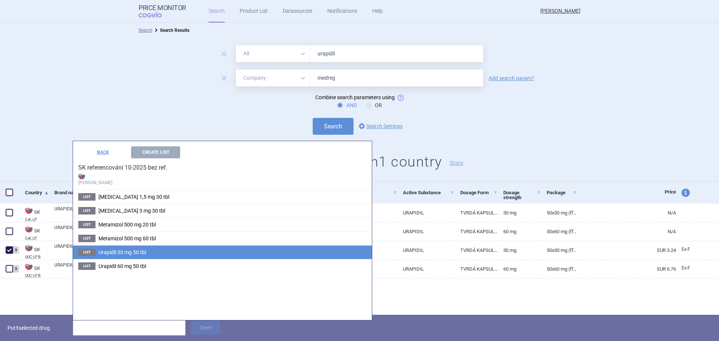
click at [127, 254] on span "Urapidil 30 mg 50 tbl" at bounding box center [122, 252] width 48 height 6
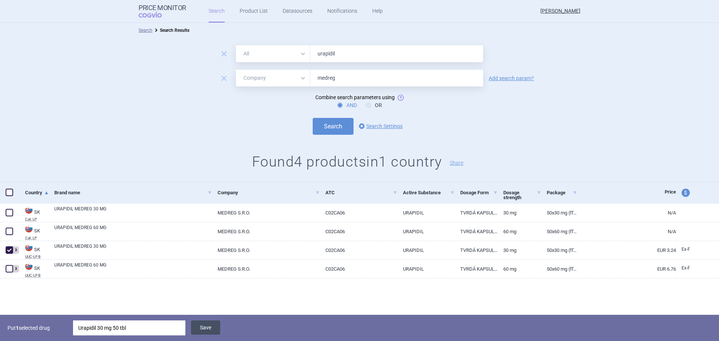
drag, startPoint x: 210, startPoint y: 327, endPoint x: 194, endPoint y: 322, distance: 16.8
click at [210, 328] on button "Save" at bounding box center [205, 327] width 29 height 14
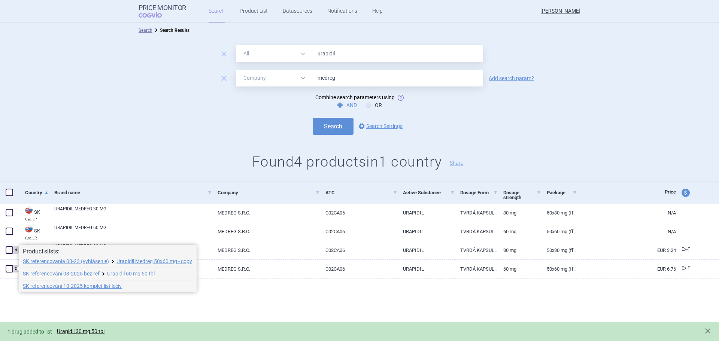
click at [13, 270] on span at bounding box center [16, 269] width 6 height 6
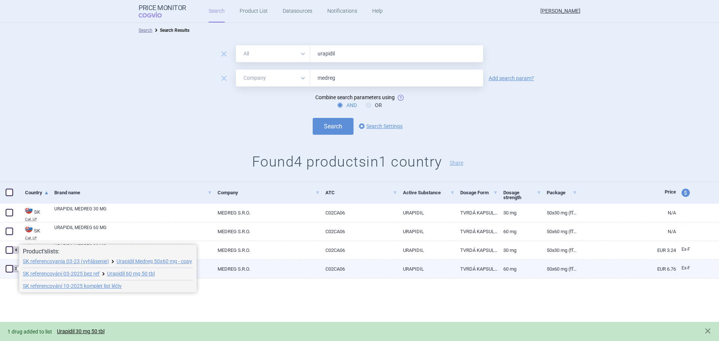
click at [11, 270] on span at bounding box center [9, 268] width 7 height 7
checkbox input "true"
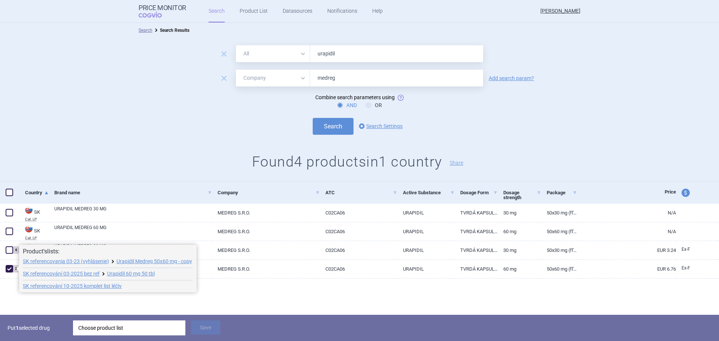
click at [82, 326] on div "Choose product list" at bounding box center [129, 327] width 102 height 15
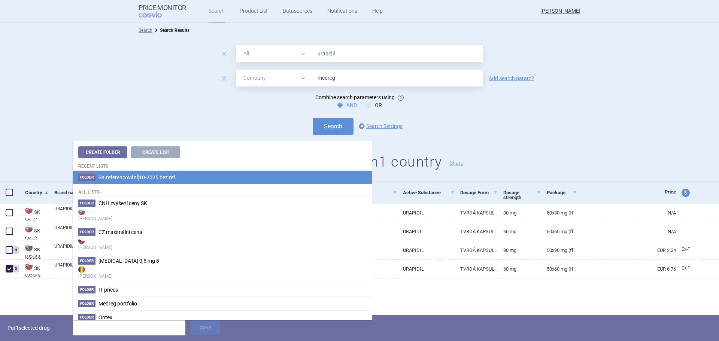
click at [138, 181] on li "Folder SK referencování 10-2025 bez ref." at bounding box center [222, 177] width 299 height 13
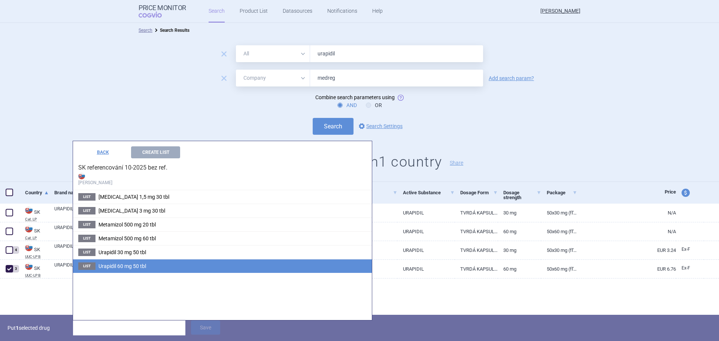
click at [134, 269] on span "Urapidil 60 mg 50 tbl" at bounding box center [122, 266] width 48 height 6
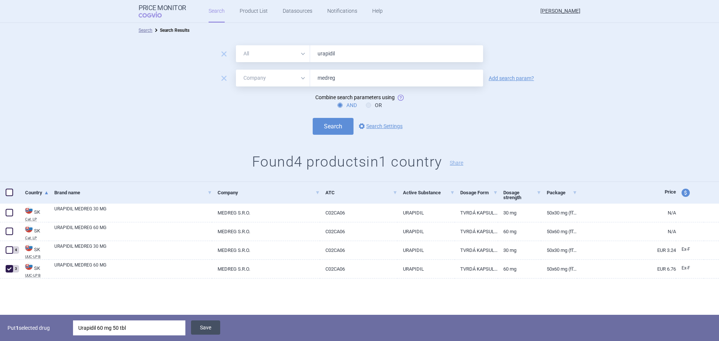
click at [208, 328] on button "Save" at bounding box center [205, 327] width 29 height 14
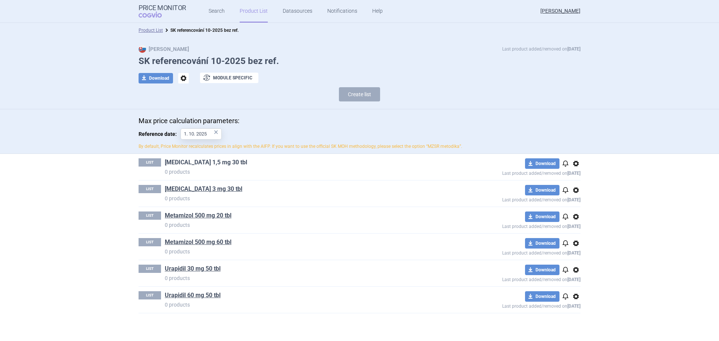
click at [200, 165] on link "[MEDICAL_DATA] 1,5 mg 30 tbl" at bounding box center [206, 162] width 82 height 8
click at [201, 159] on link "[MEDICAL_DATA] 1,5 mg 30 tbl" at bounding box center [206, 162] width 82 height 8
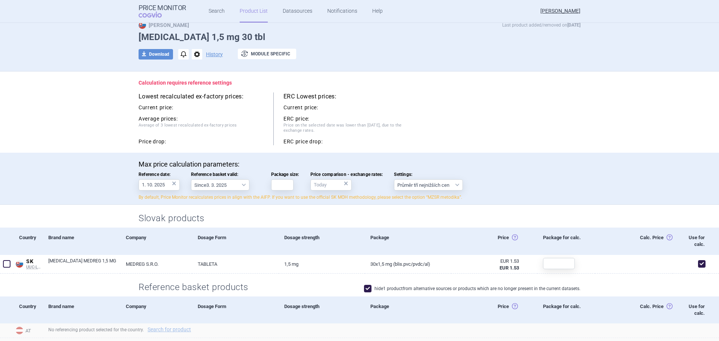
scroll to position [37, 0]
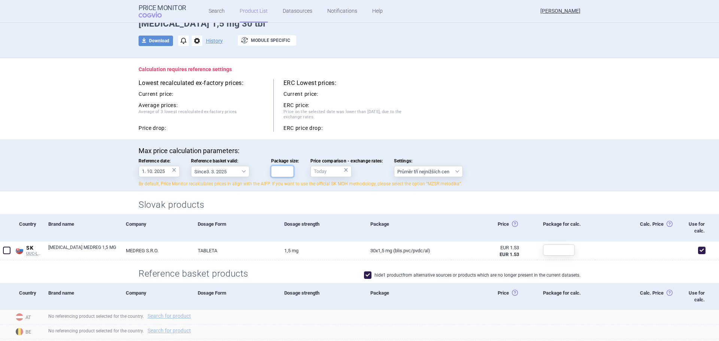
click at [281, 171] on input "Package size:" at bounding box center [282, 171] width 22 height 11
type input "30"
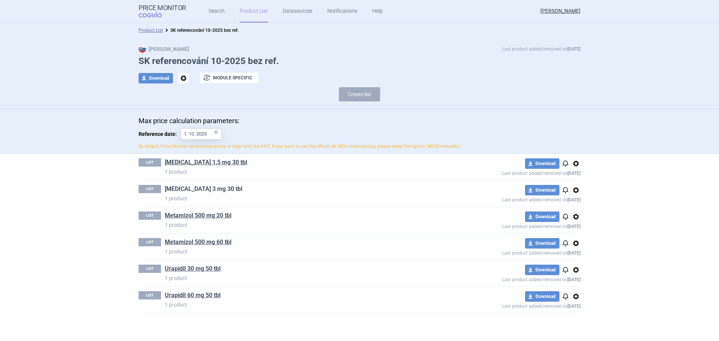
click at [204, 188] on link "[MEDICAL_DATA] 3 mg 30 tbl" at bounding box center [203, 189] width 77 height 8
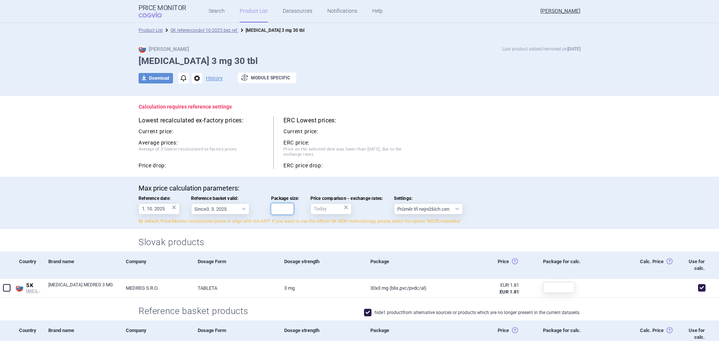
click at [276, 211] on input "Package size:" at bounding box center [282, 208] width 22 height 11
type input "30"
click at [82, 88] on div "Max Price Last product added/removed on [DATE] [MEDICAL_DATA] 3 mg 30 tbl downl…" at bounding box center [359, 67] width 719 height 58
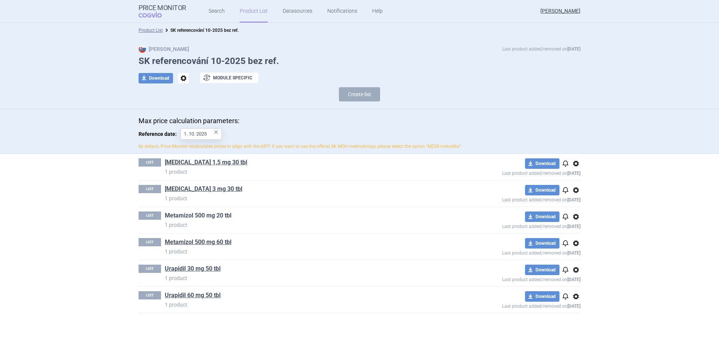
click at [215, 214] on link "Metamizol 500 mg 20 tbl" at bounding box center [198, 215] width 67 height 8
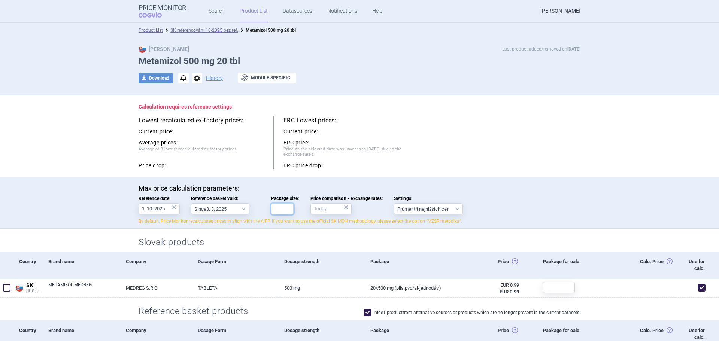
click at [282, 211] on input "Package size:" at bounding box center [282, 208] width 22 height 11
type input "20"
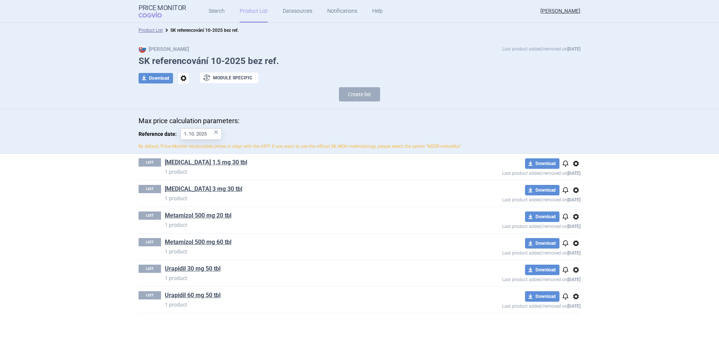
click at [210, 243] on link "Metamizol 500 mg 60 tbl" at bounding box center [198, 242] width 67 height 8
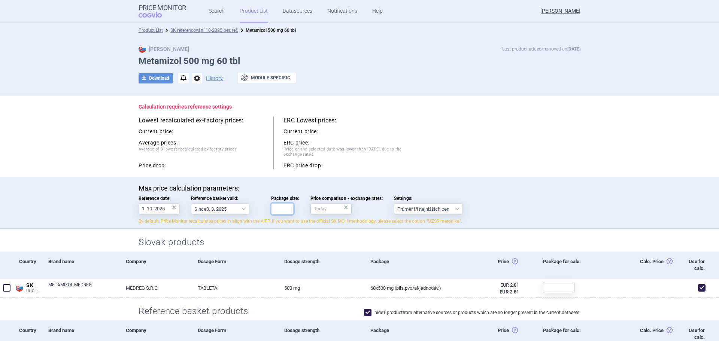
drag, startPoint x: 276, startPoint y: 213, endPoint x: 281, endPoint y: 213, distance: 5.3
click at [276, 213] on input "Package size:" at bounding box center [282, 208] width 22 height 11
type input "60"
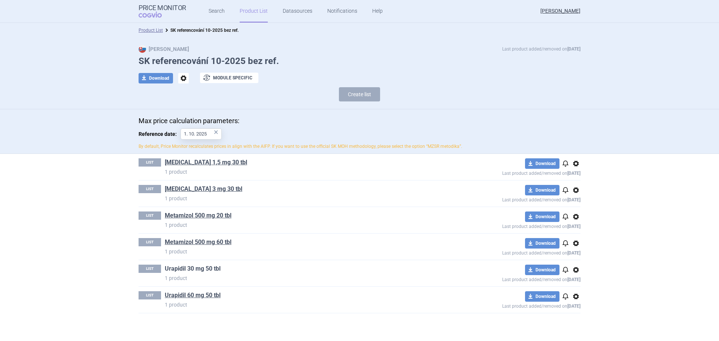
click at [210, 265] on link "Urapidil 30 mg 50 tbl" at bounding box center [193, 269] width 56 height 8
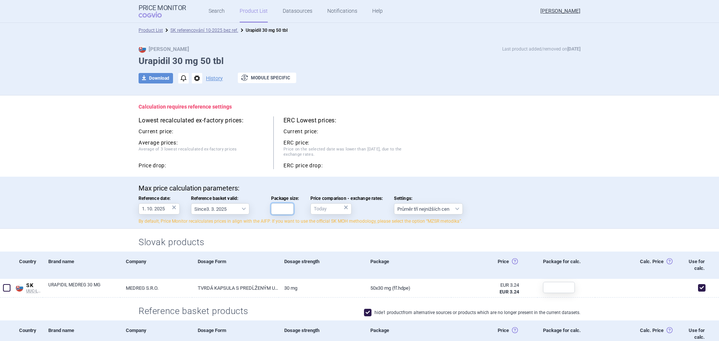
click at [280, 210] on input "Package size:" at bounding box center [282, 208] width 22 height 11
type input "50"
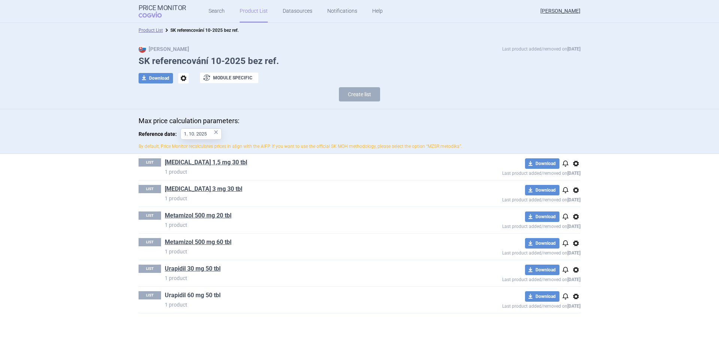
click at [211, 299] on link "Urapidil 60 mg 50 tbl" at bounding box center [193, 295] width 56 height 8
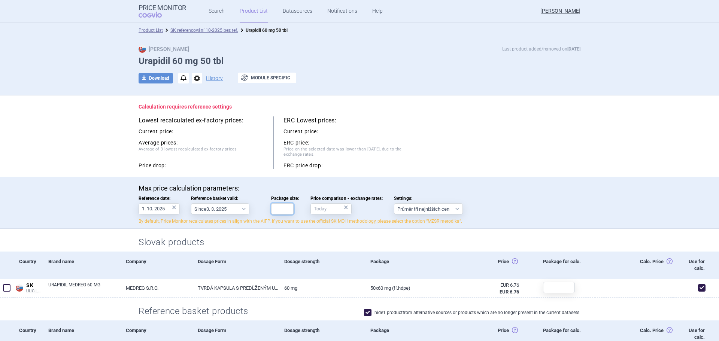
click at [285, 213] on input "Package size:" at bounding box center [282, 208] width 22 height 11
type input "50"
click at [149, 125] on div "Lowest recalculated ex-factory prices: Current price: Average prices: Average o…" at bounding box center [205, 142] width 135 height 53
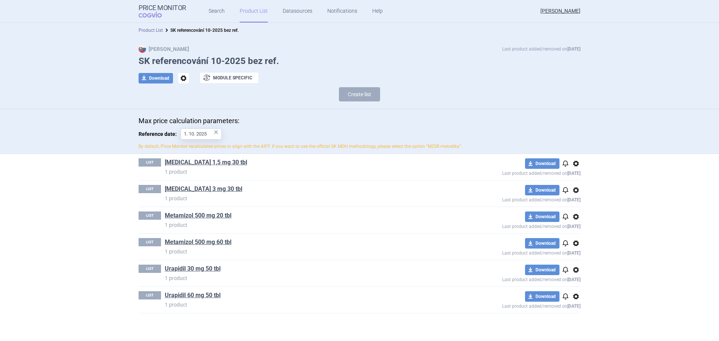
click at [151, 28] on link "Product List" at bounding box center [150, 30] width 24 height 5
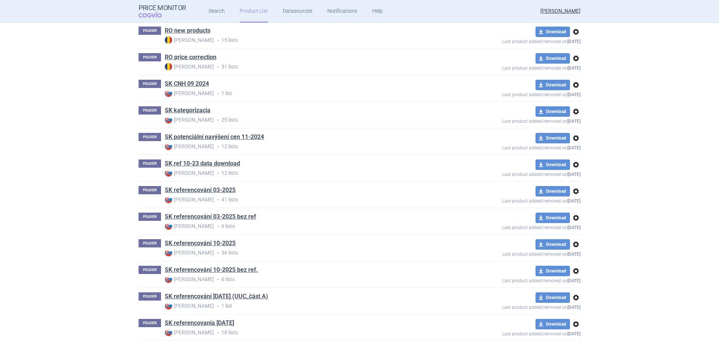
scroll to position [429, 0]
